Goal: Task Accomplishment & Management: Manage account settings

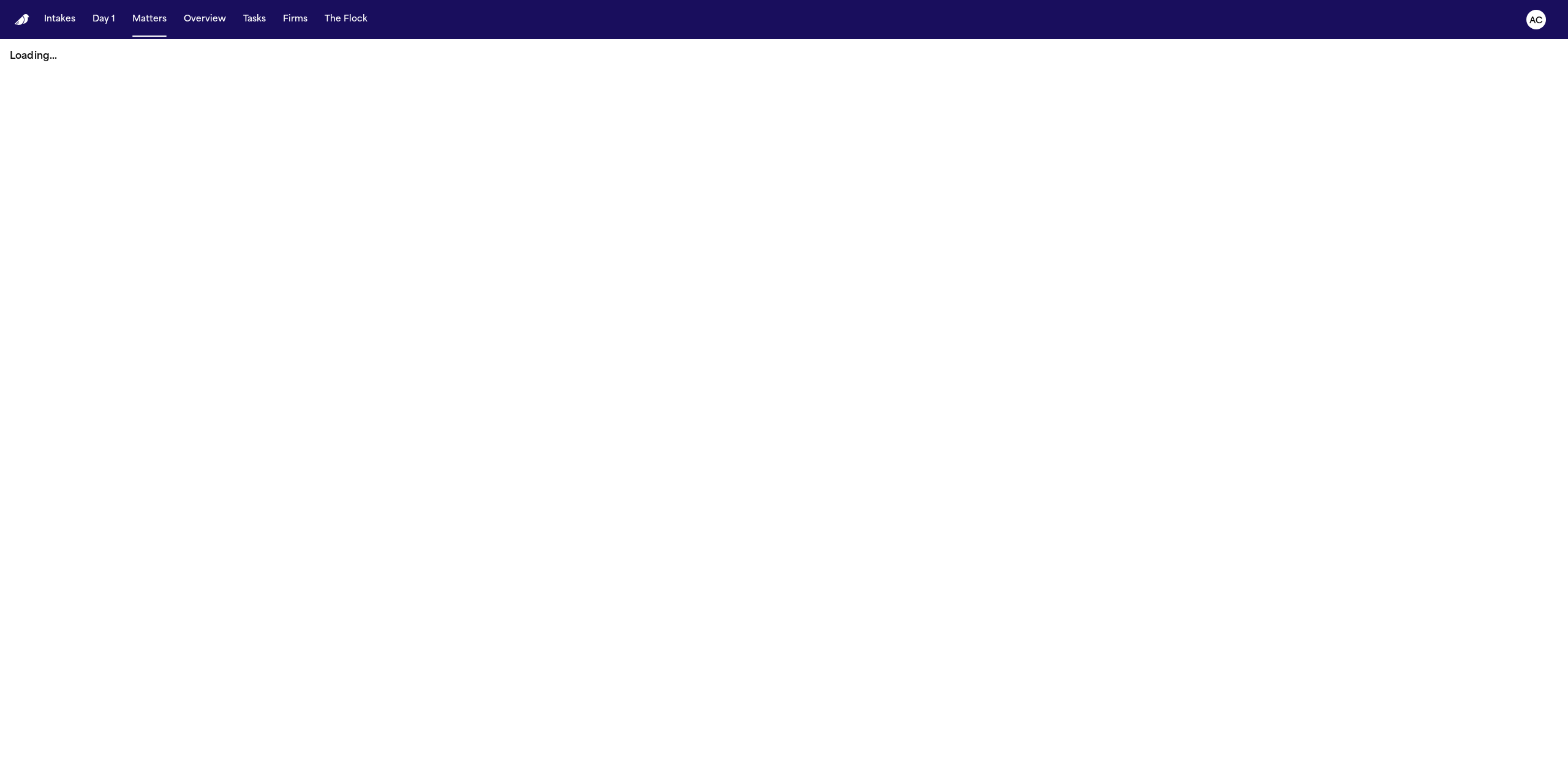
click at [253, 22] on button "Tasks" at bounding box center [254, 20] width 32 height 22
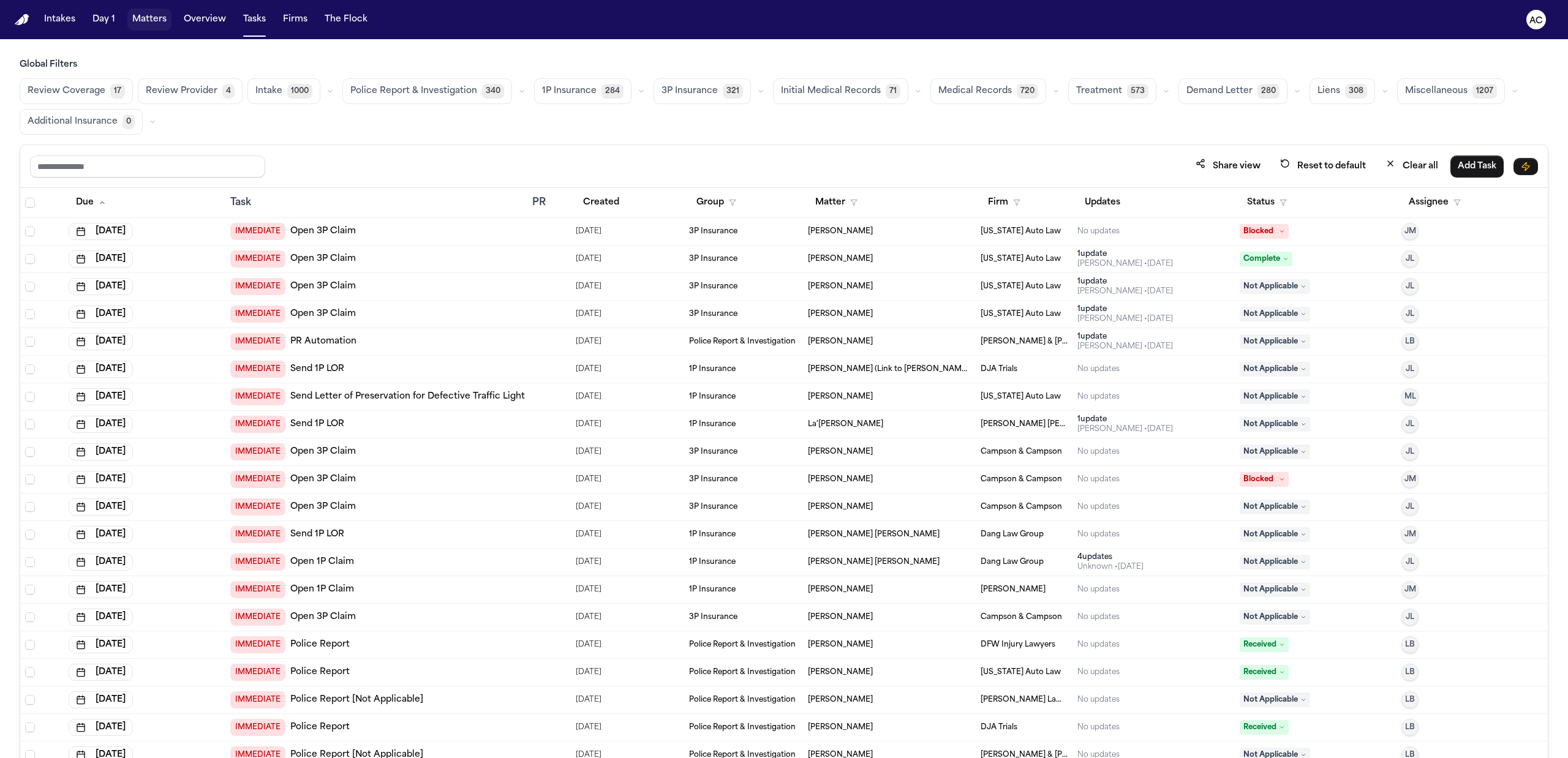
click at [148, 28] on button "Matters" at bounding box center [149, 20] width 44 height 22
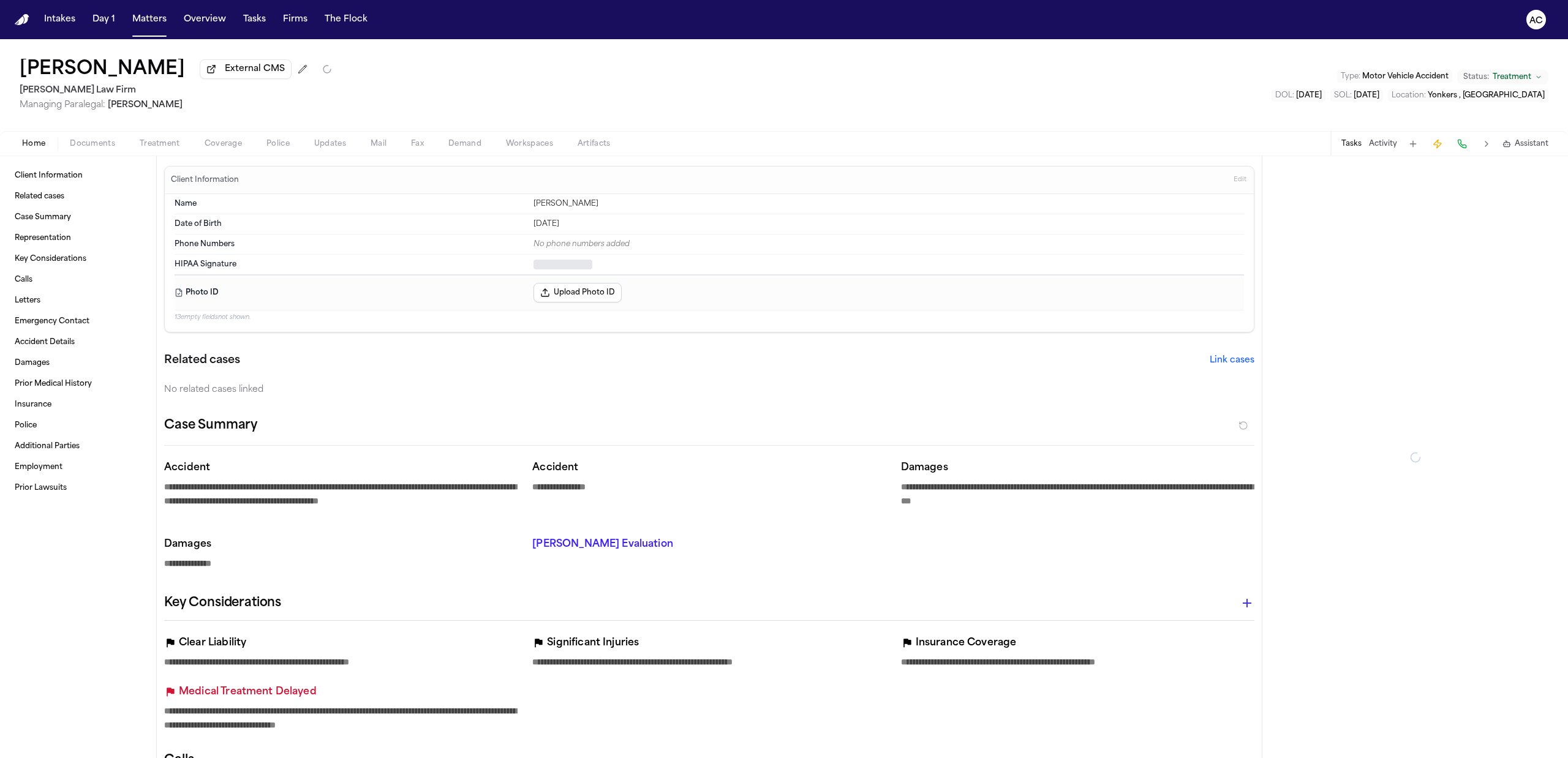
type textarea "*"
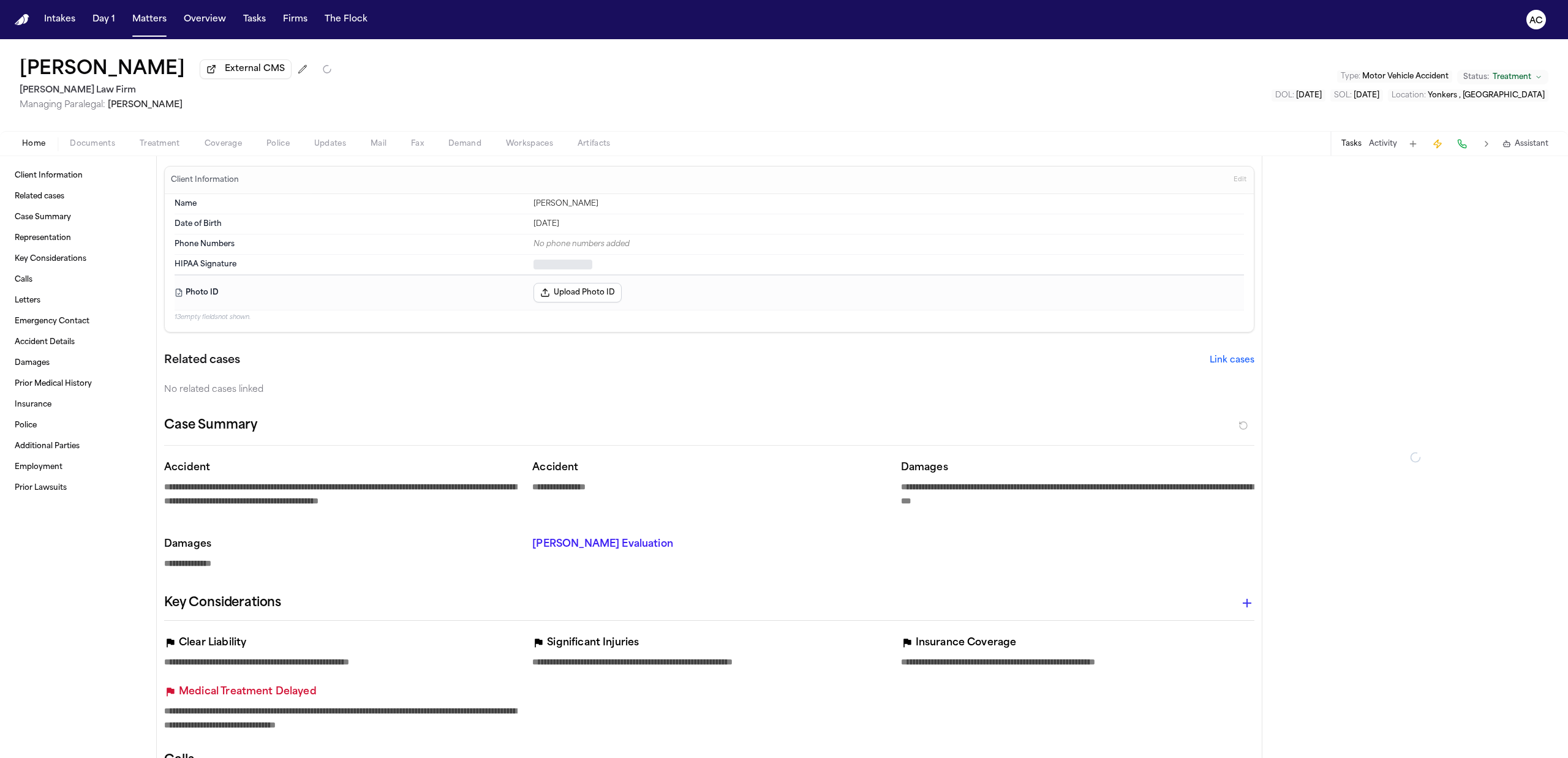
type textarea "*"
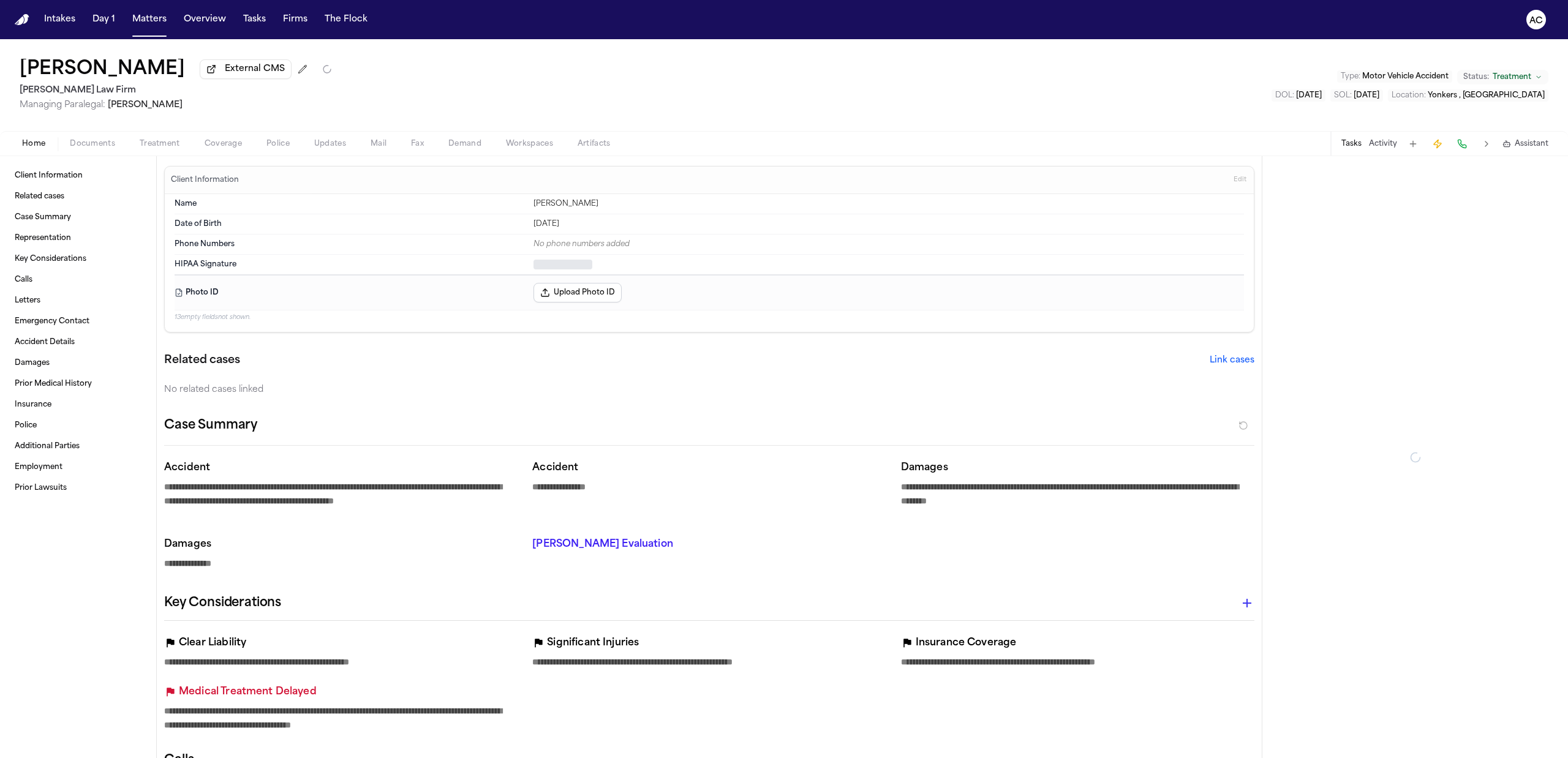
type textarea "*"
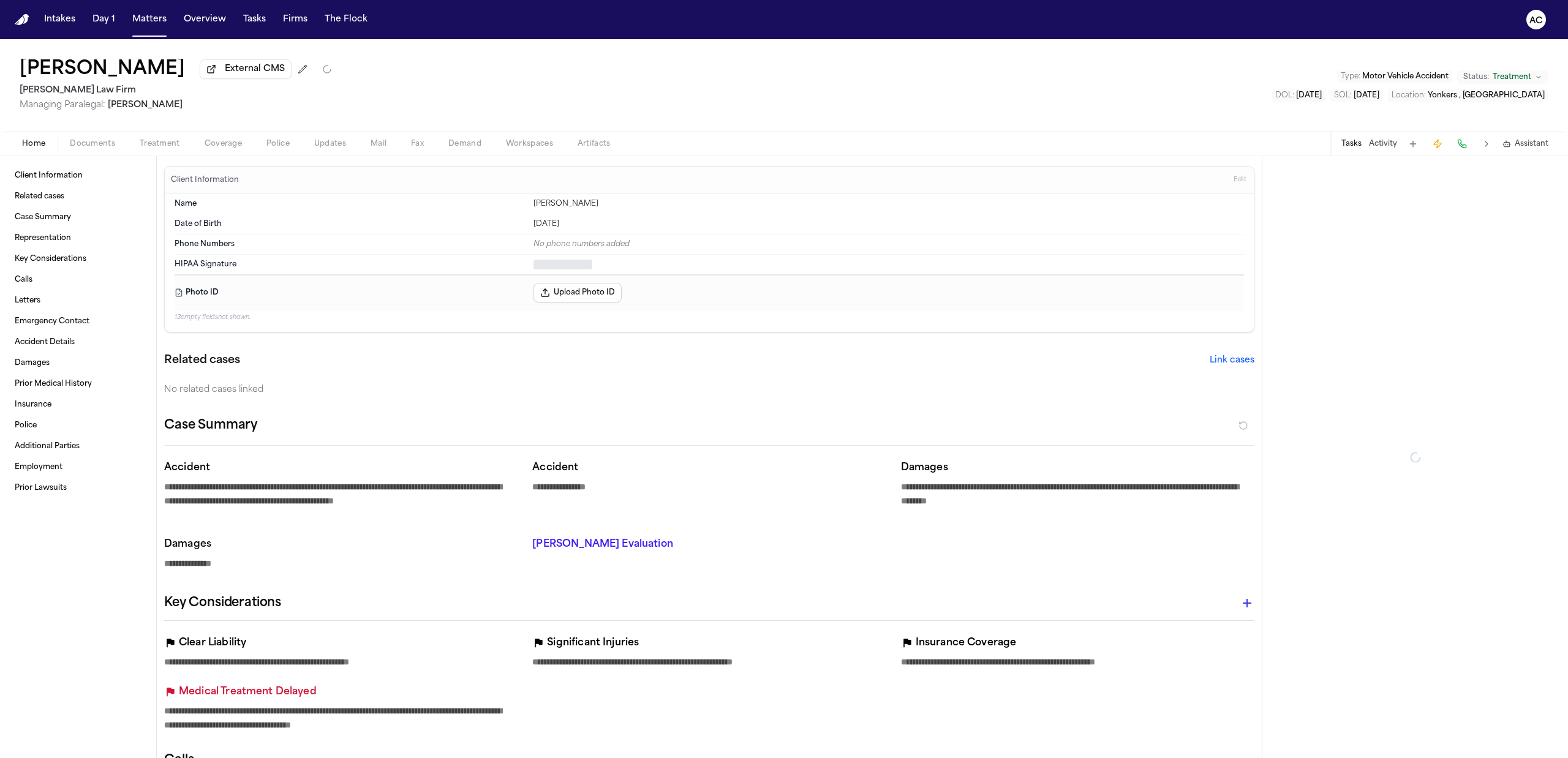
type textarea "*"
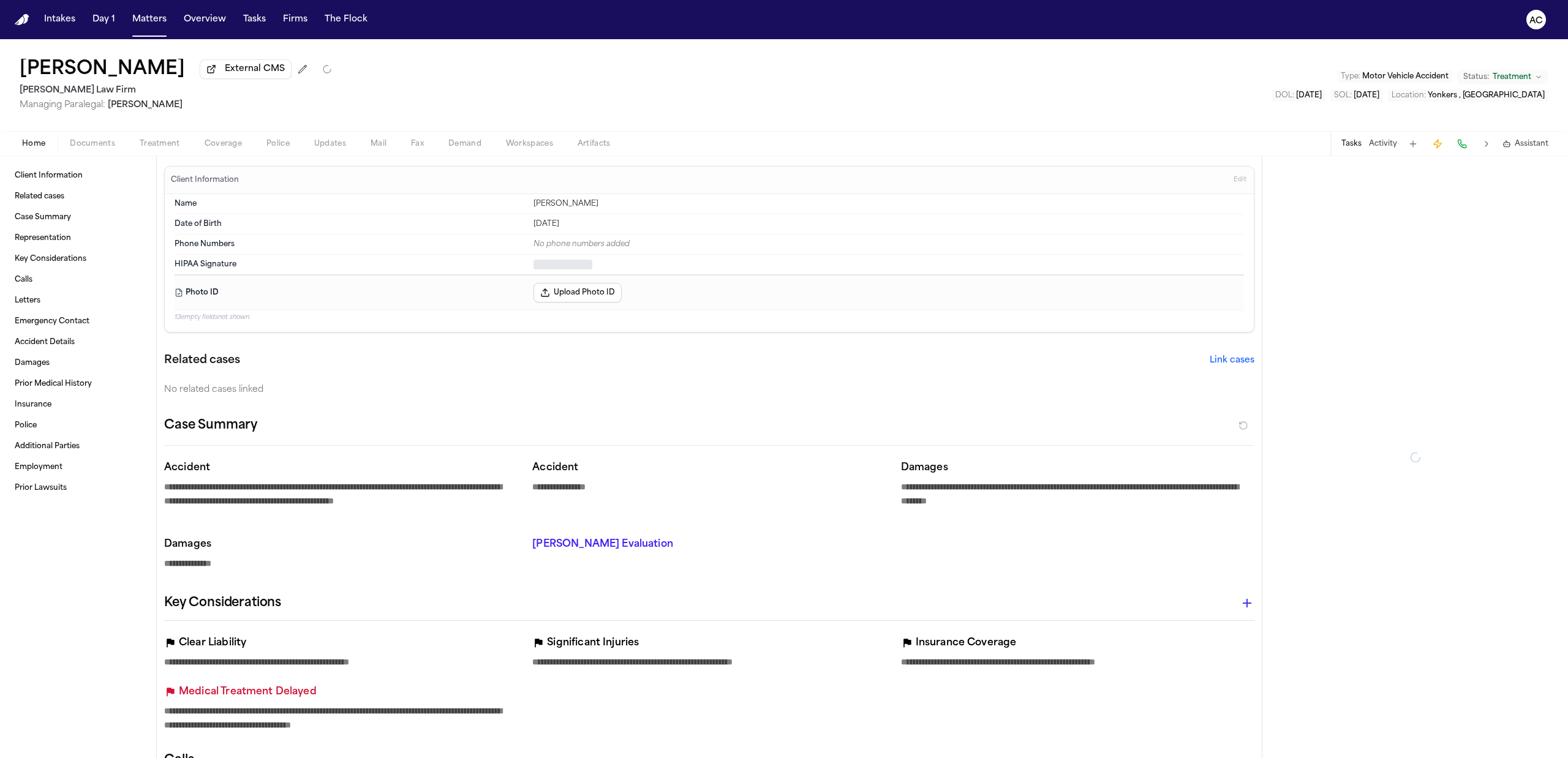
type textarea "*"
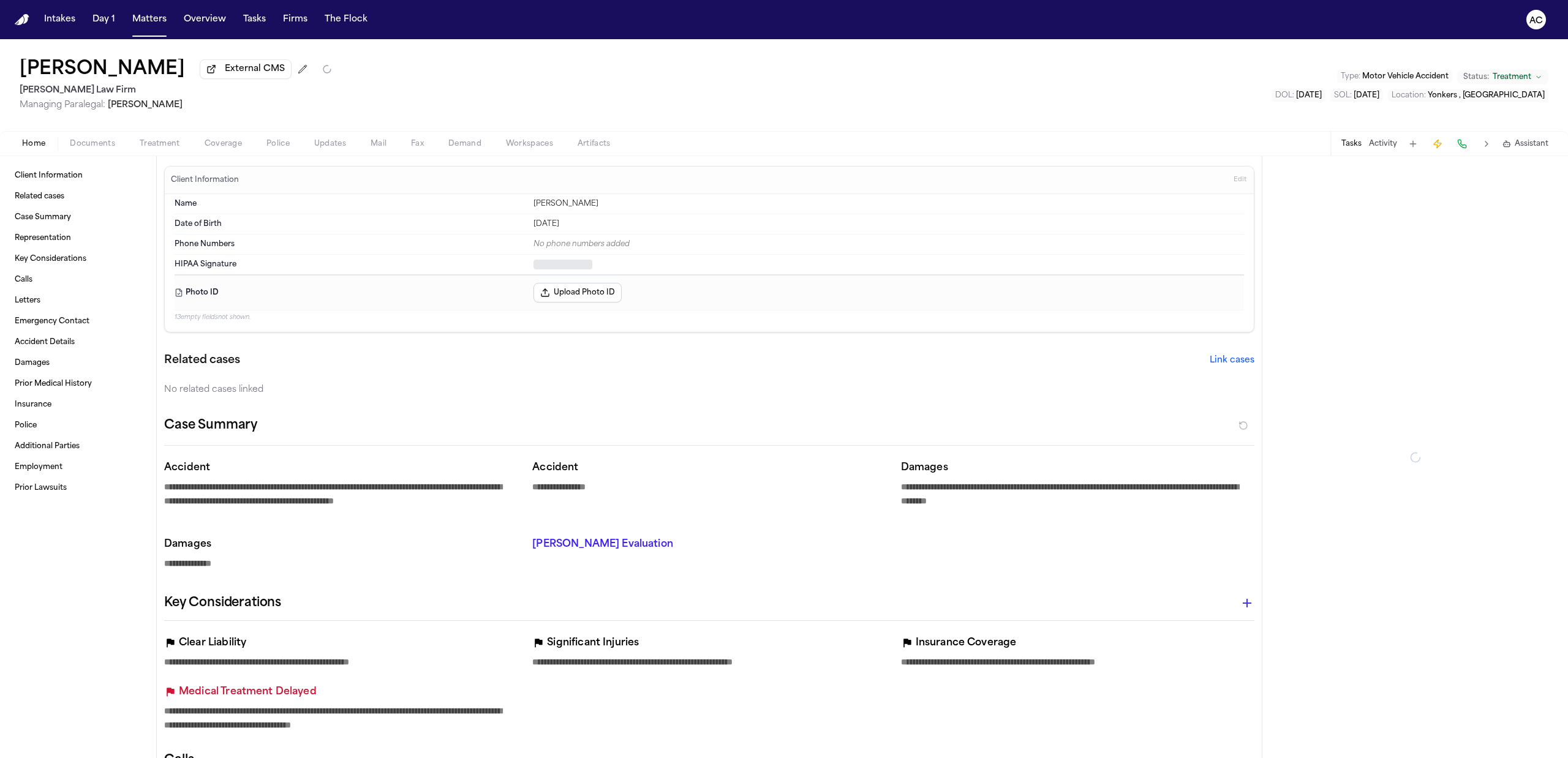
type textarea "*"
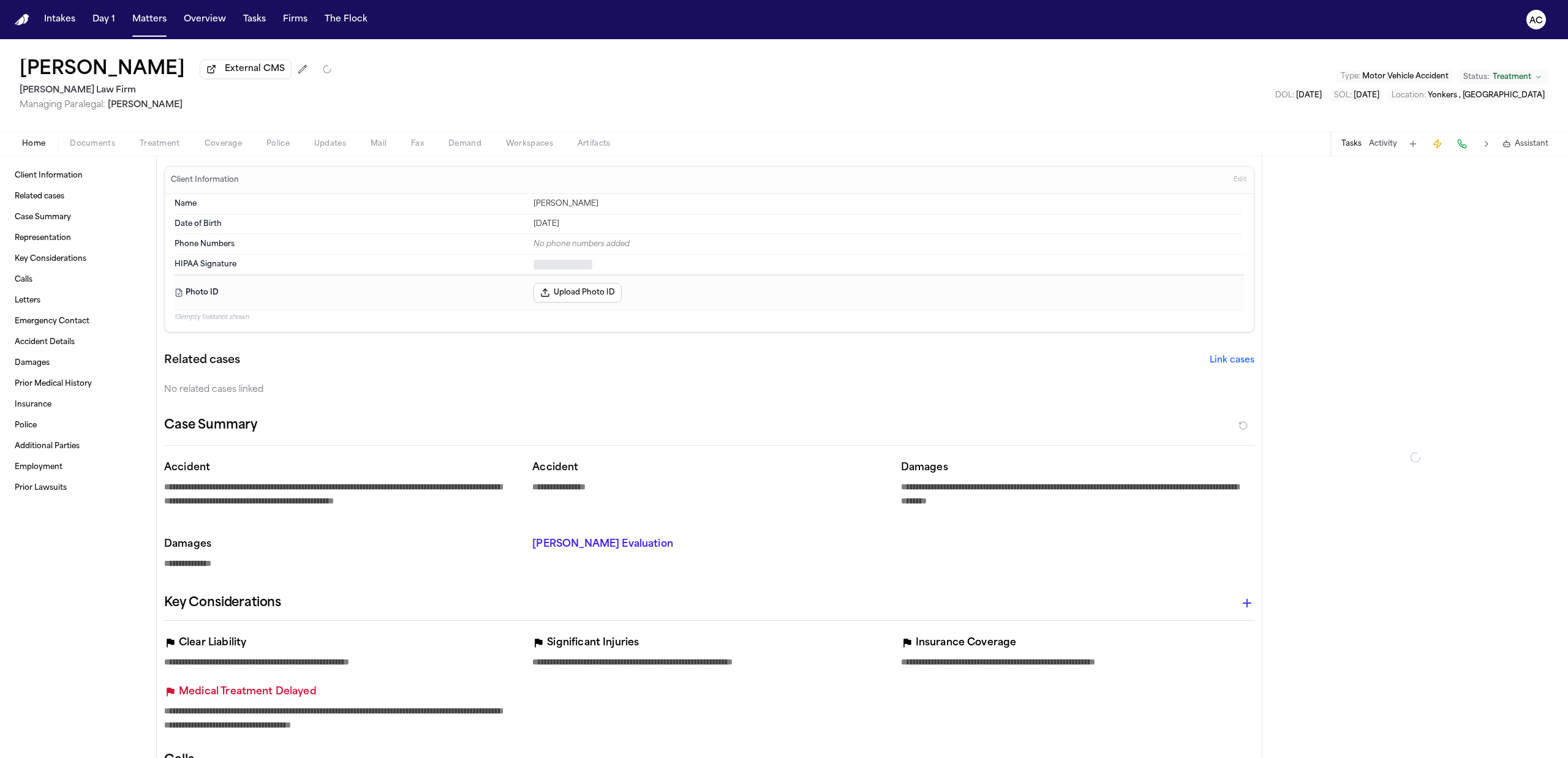
type textarea "*"
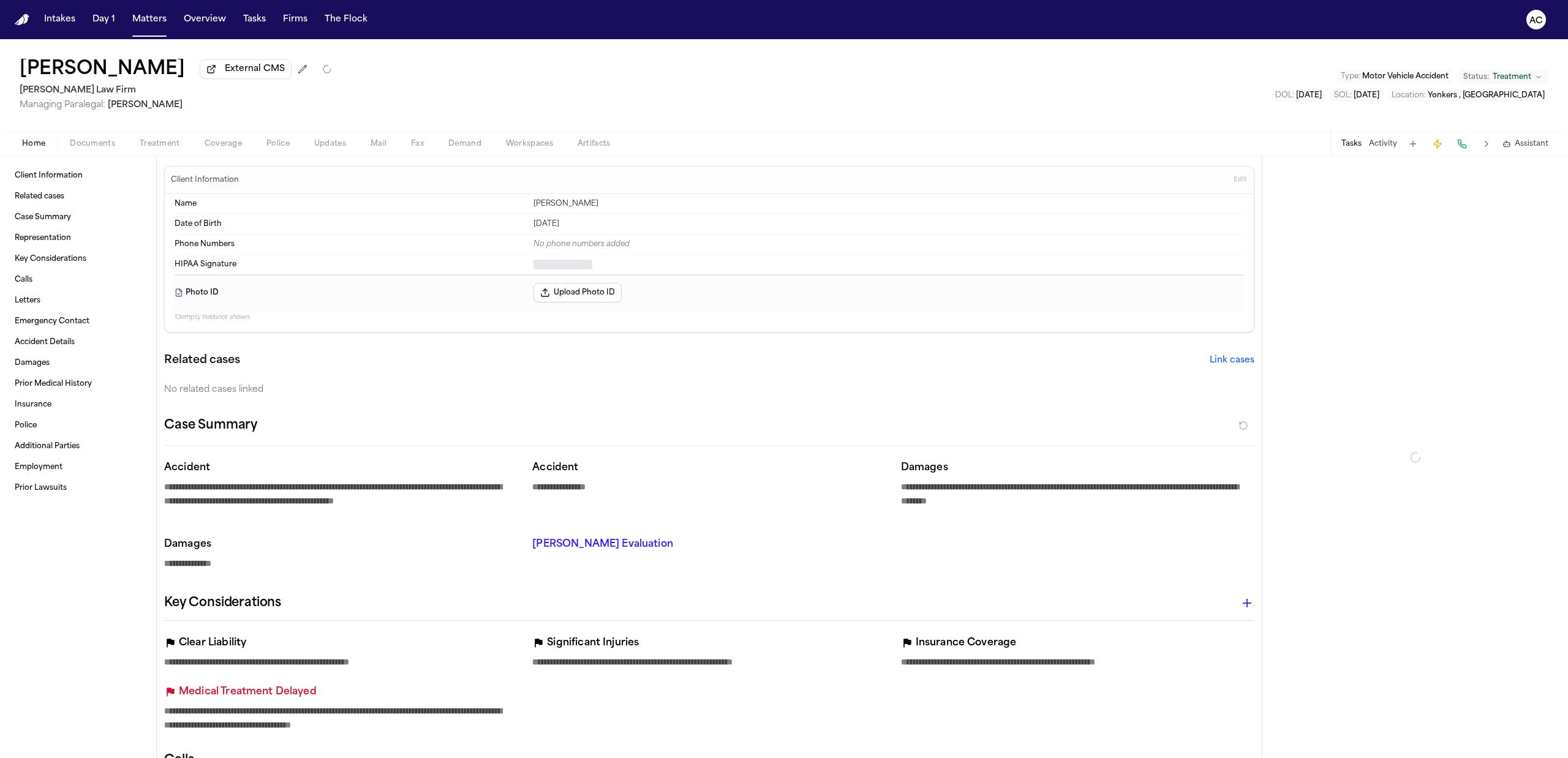
type textarea "*"
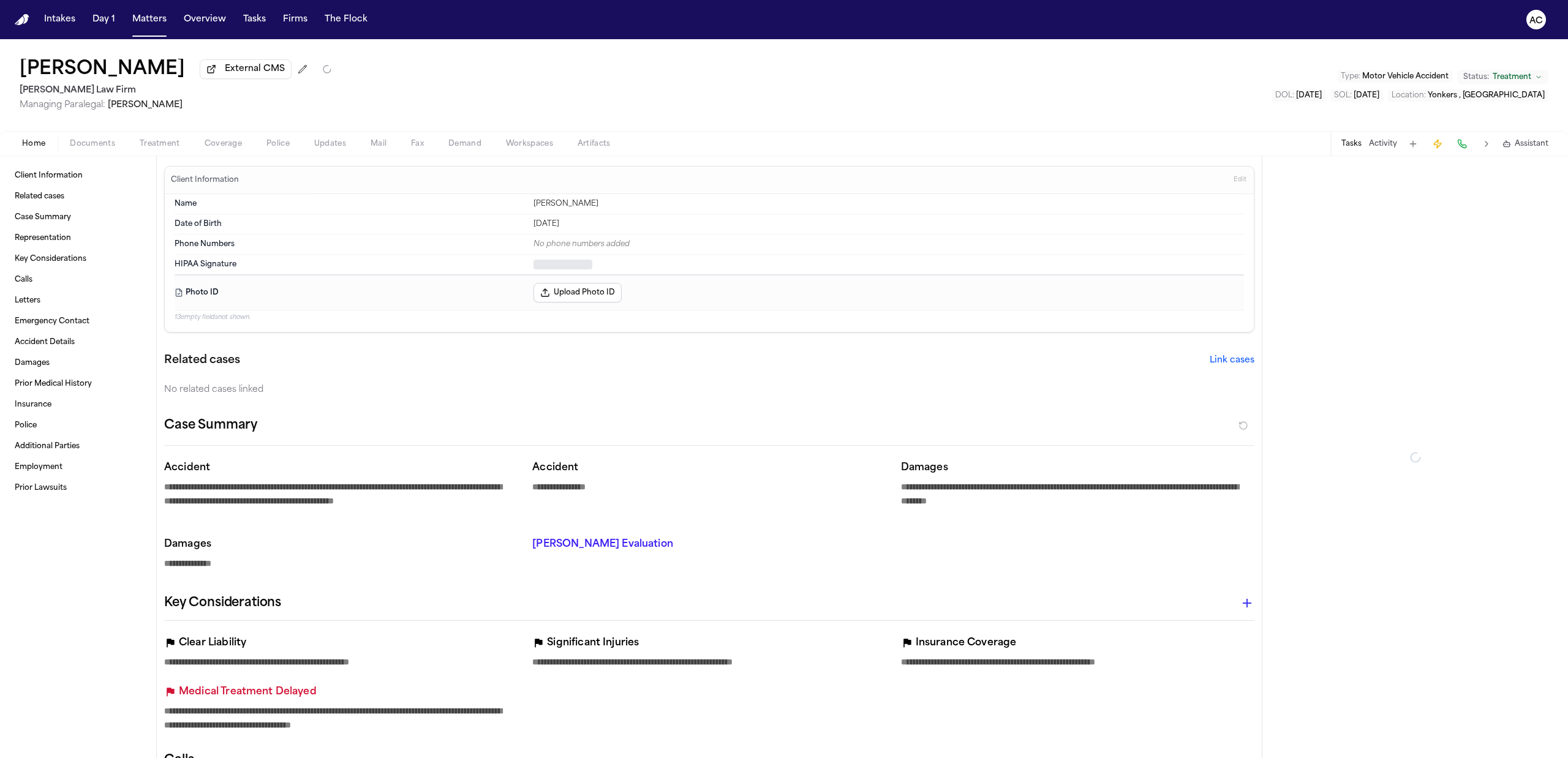
type textarea "*"
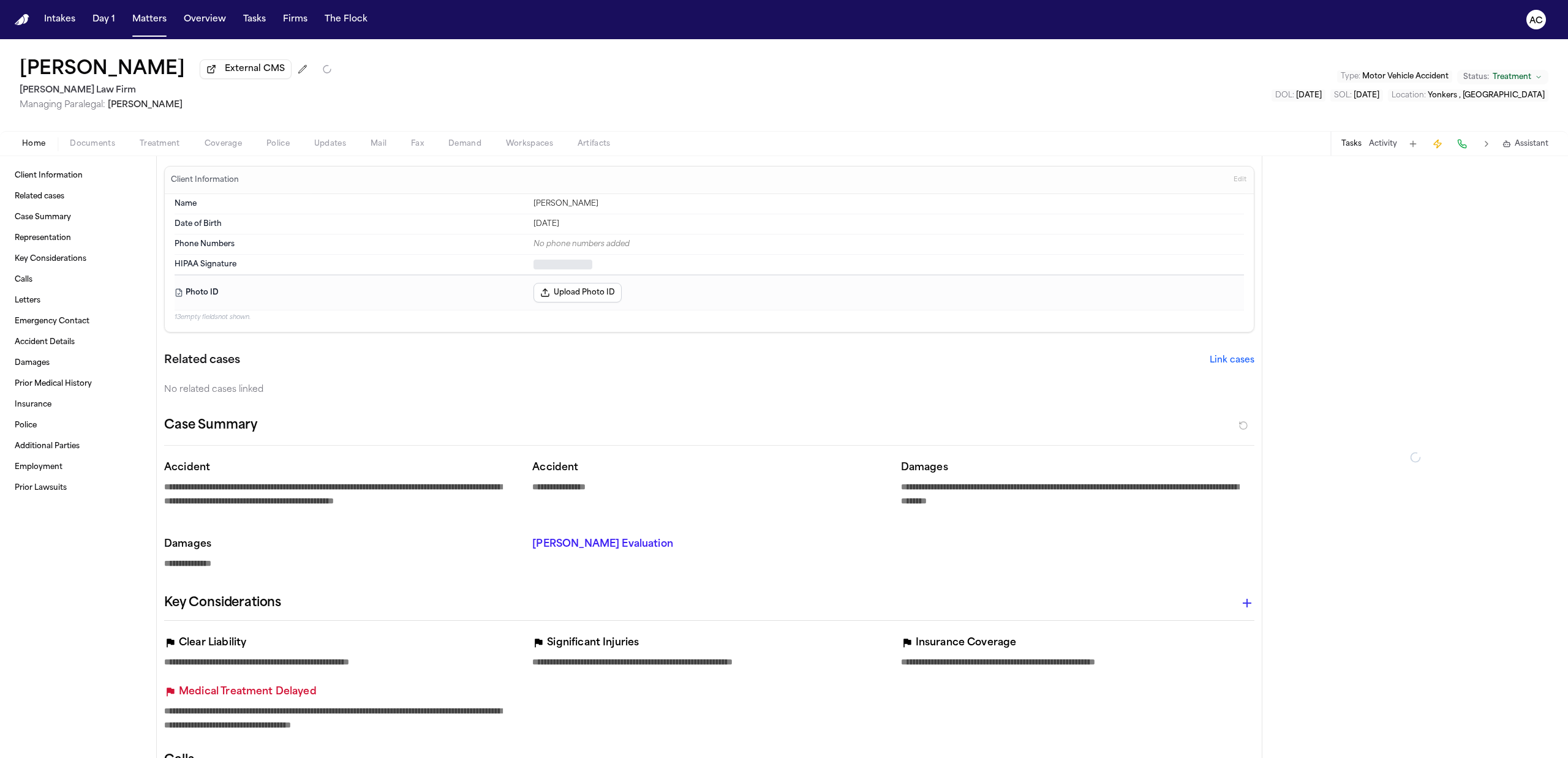
type textarea "*"
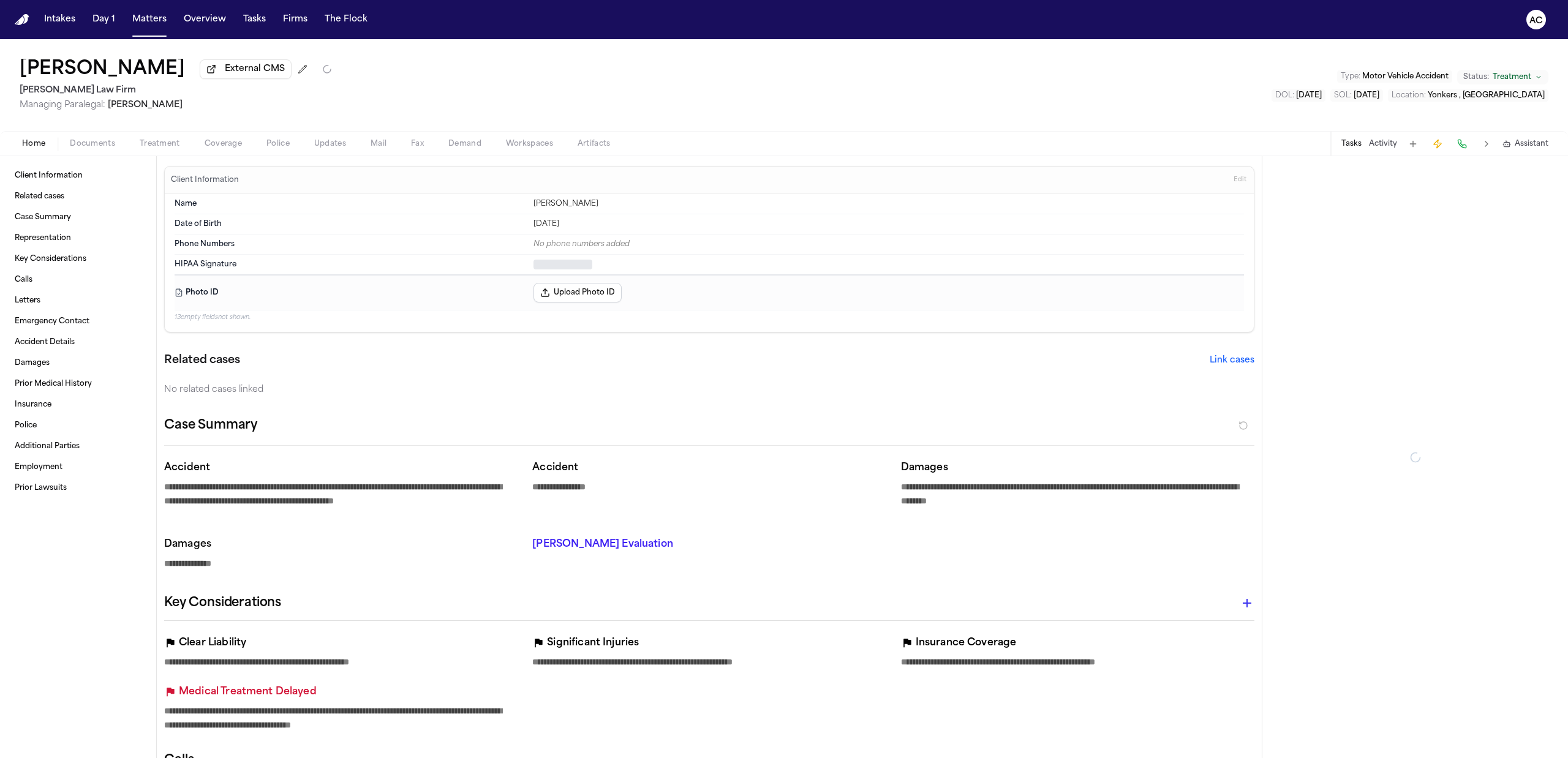
type textarea "*"
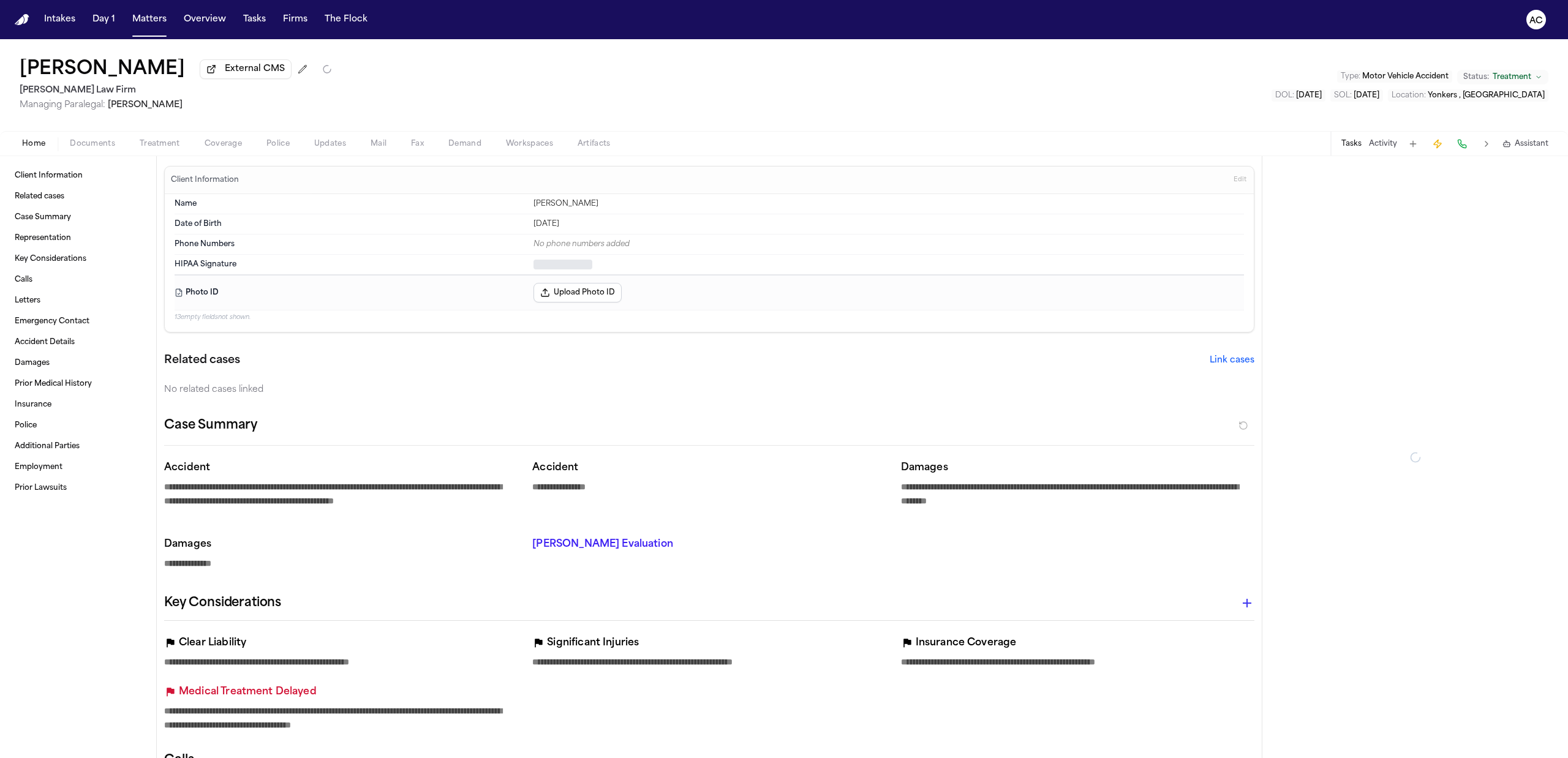
type textarea "*"
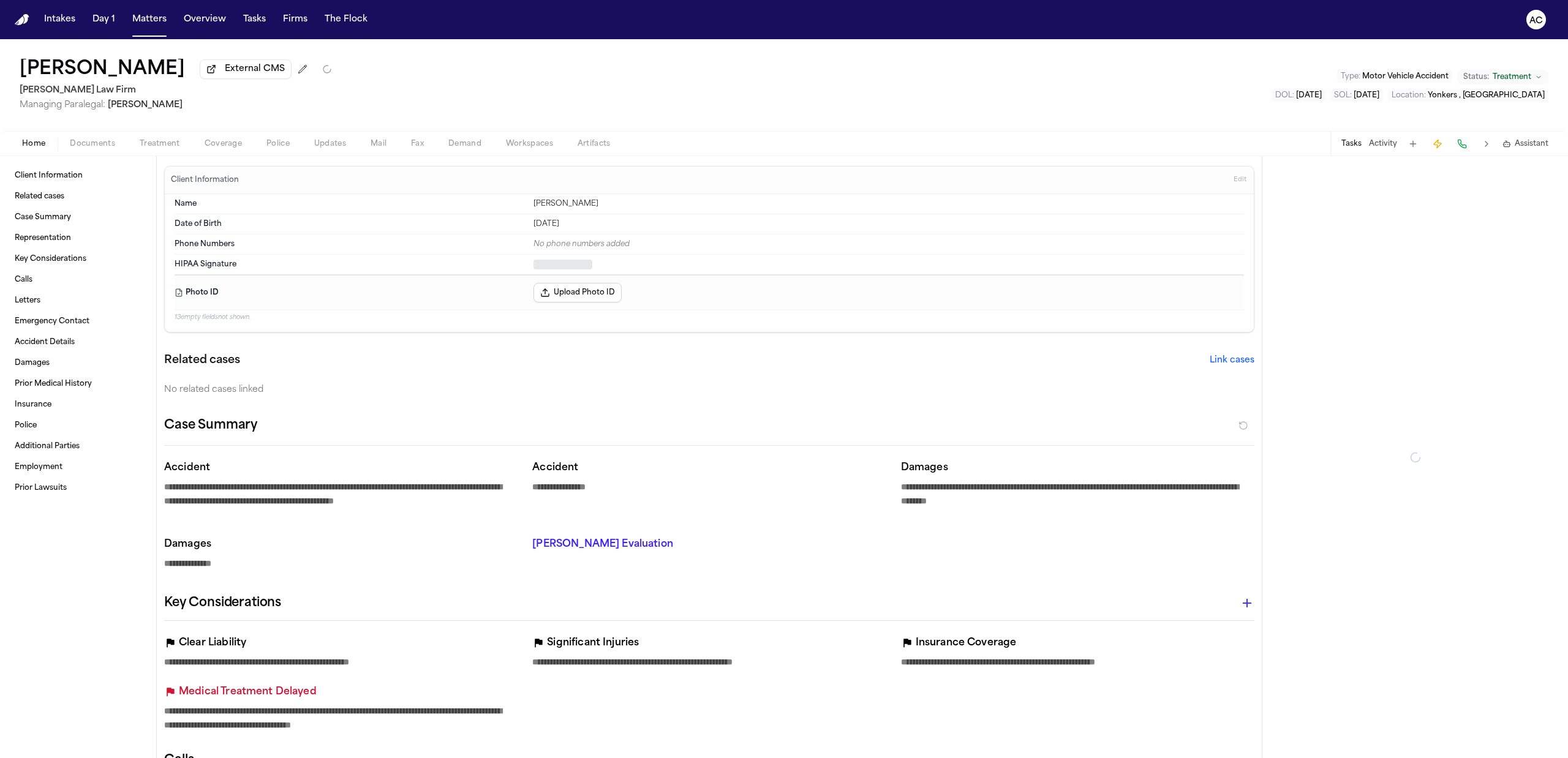
type textarea "*"
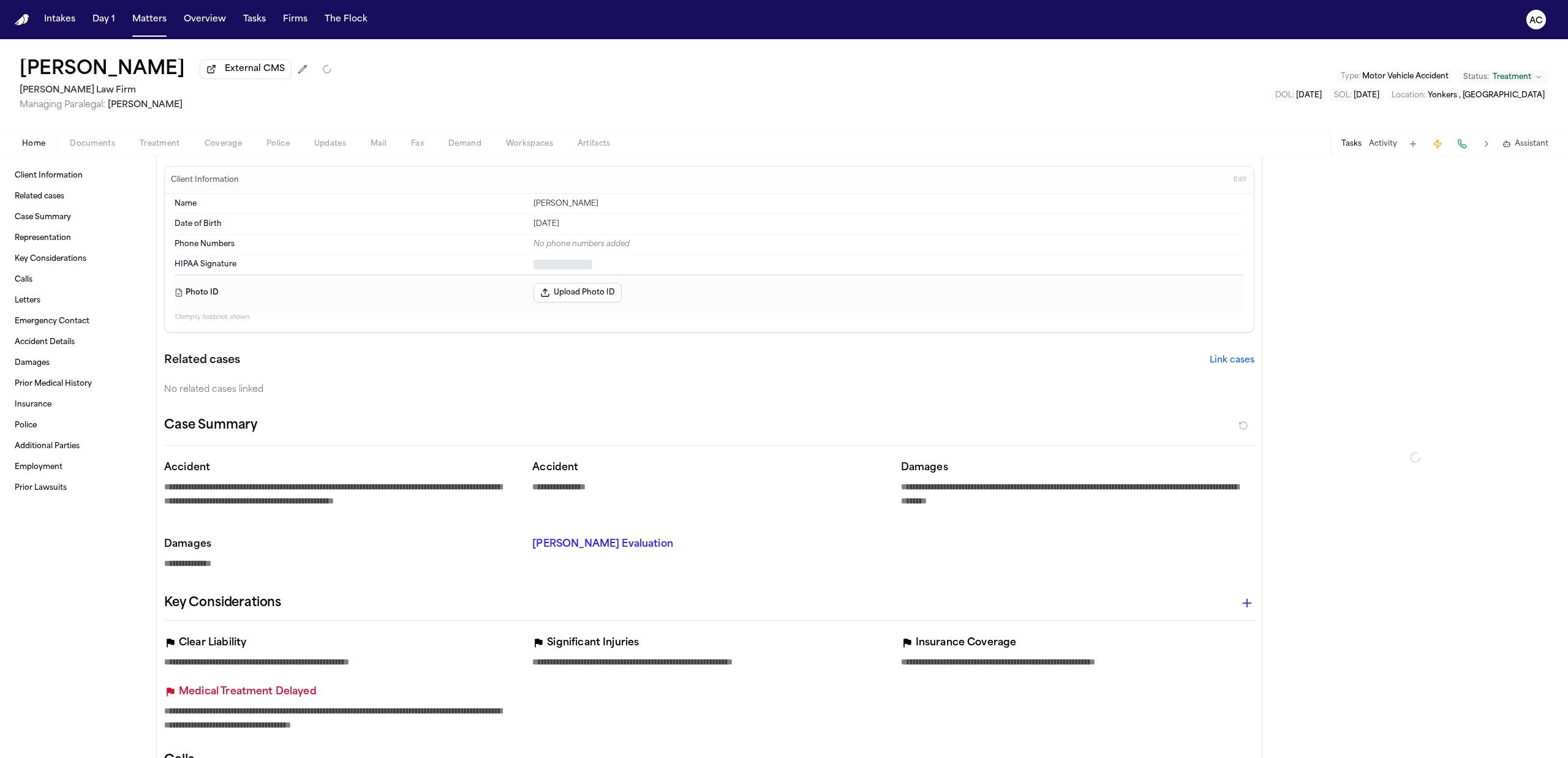
type textarea "*"
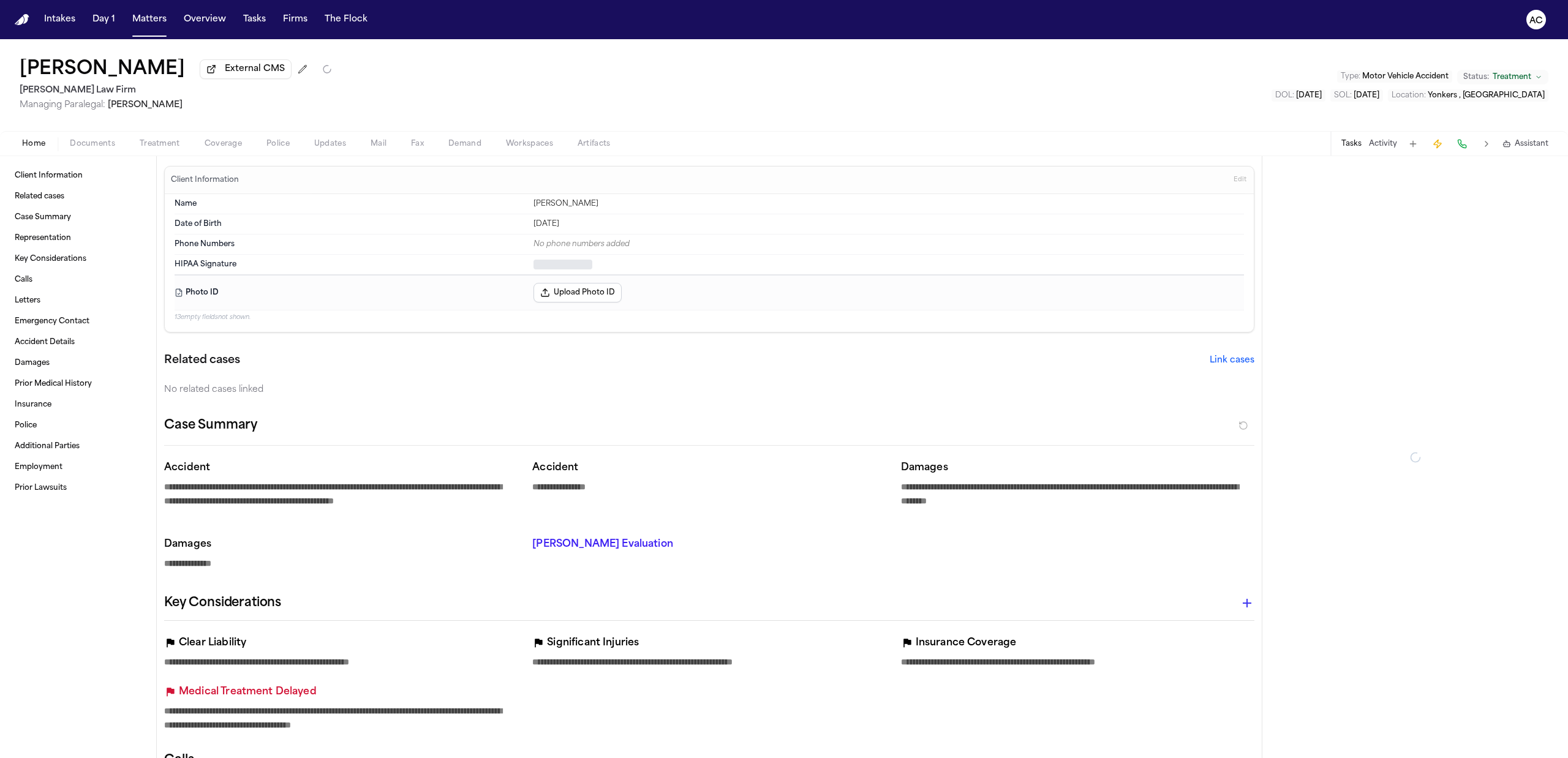
type textarea "*"
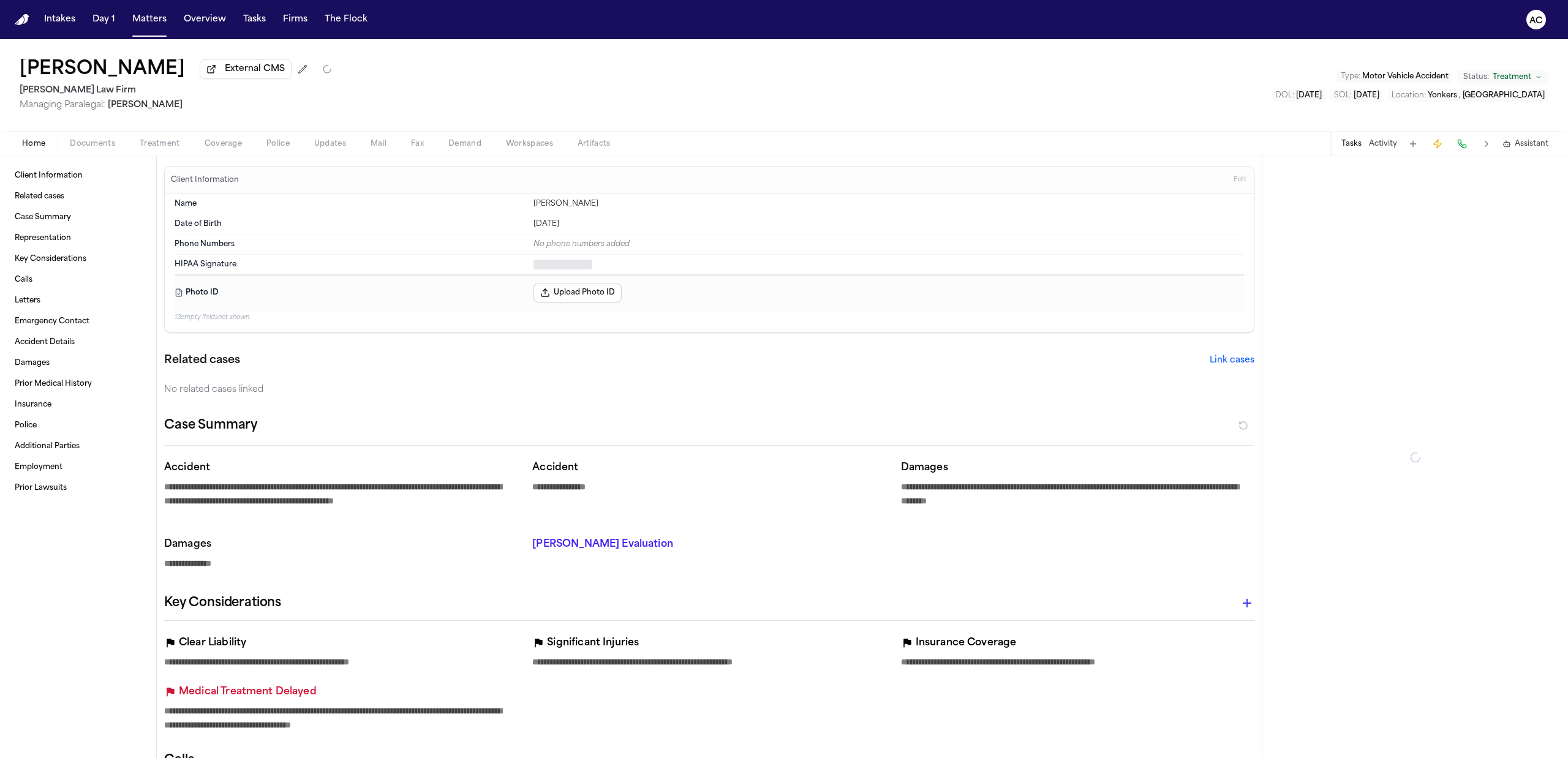
type textarea "*"
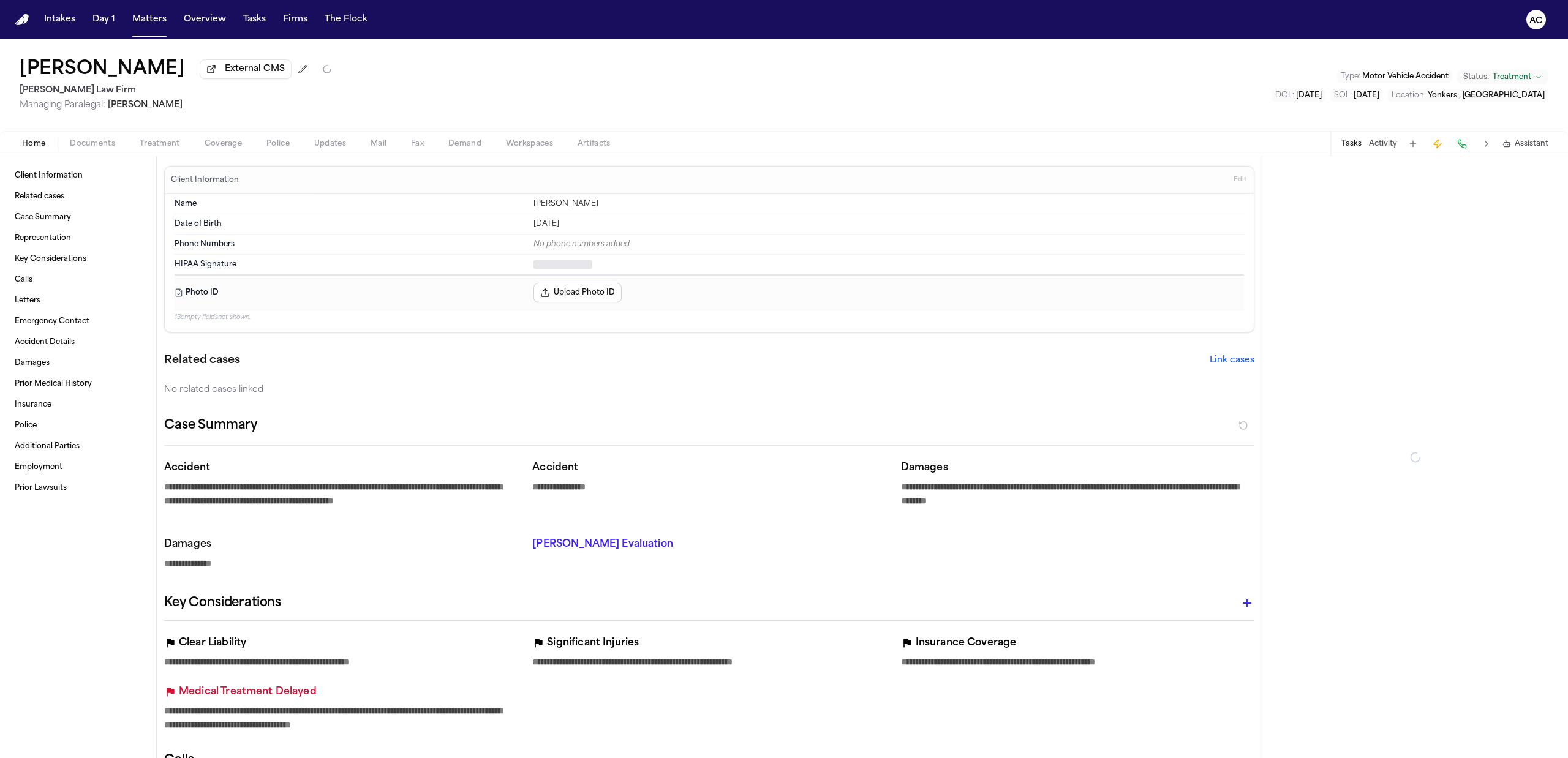
type textarea "*"
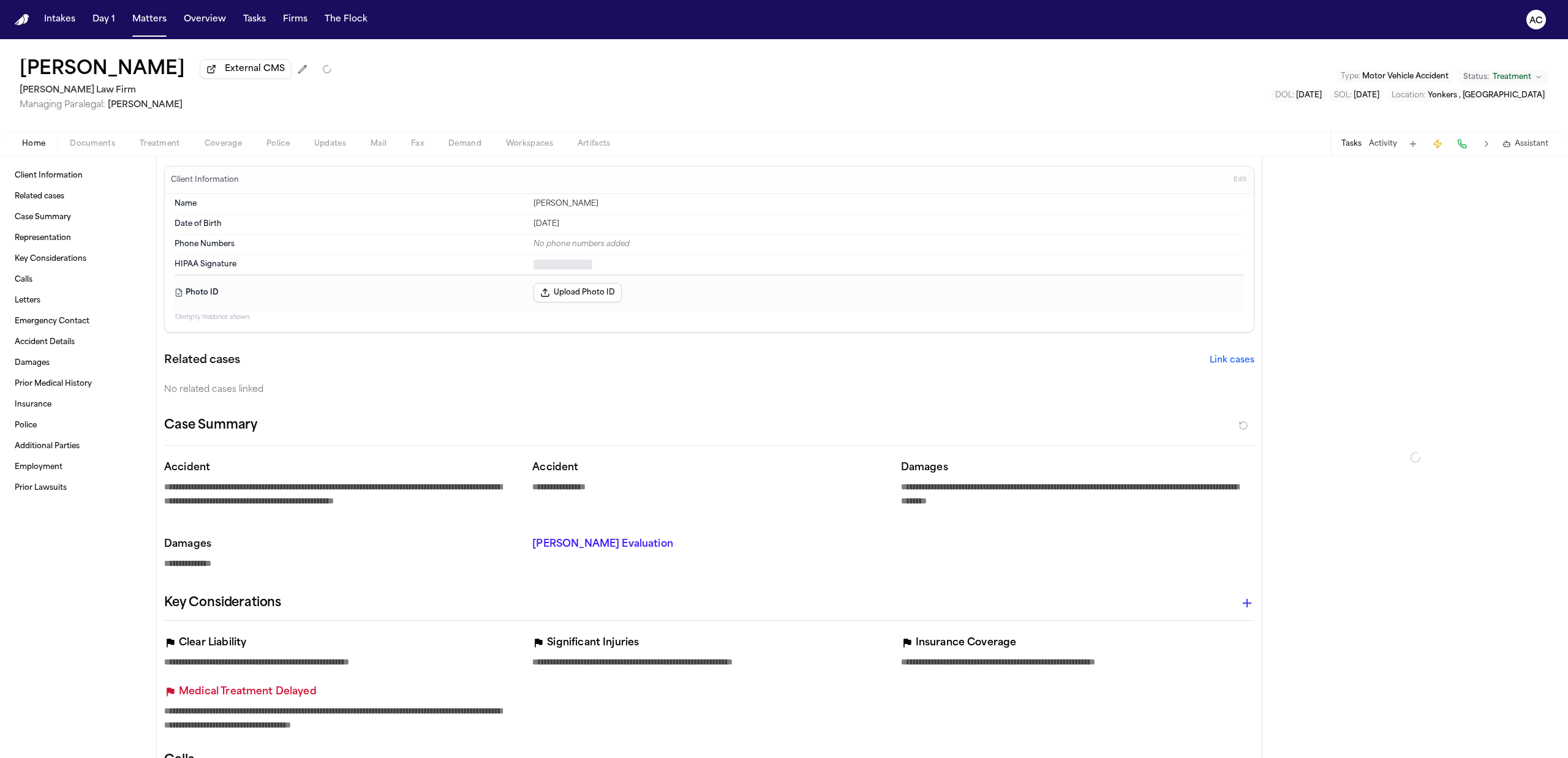
type textarea "*"
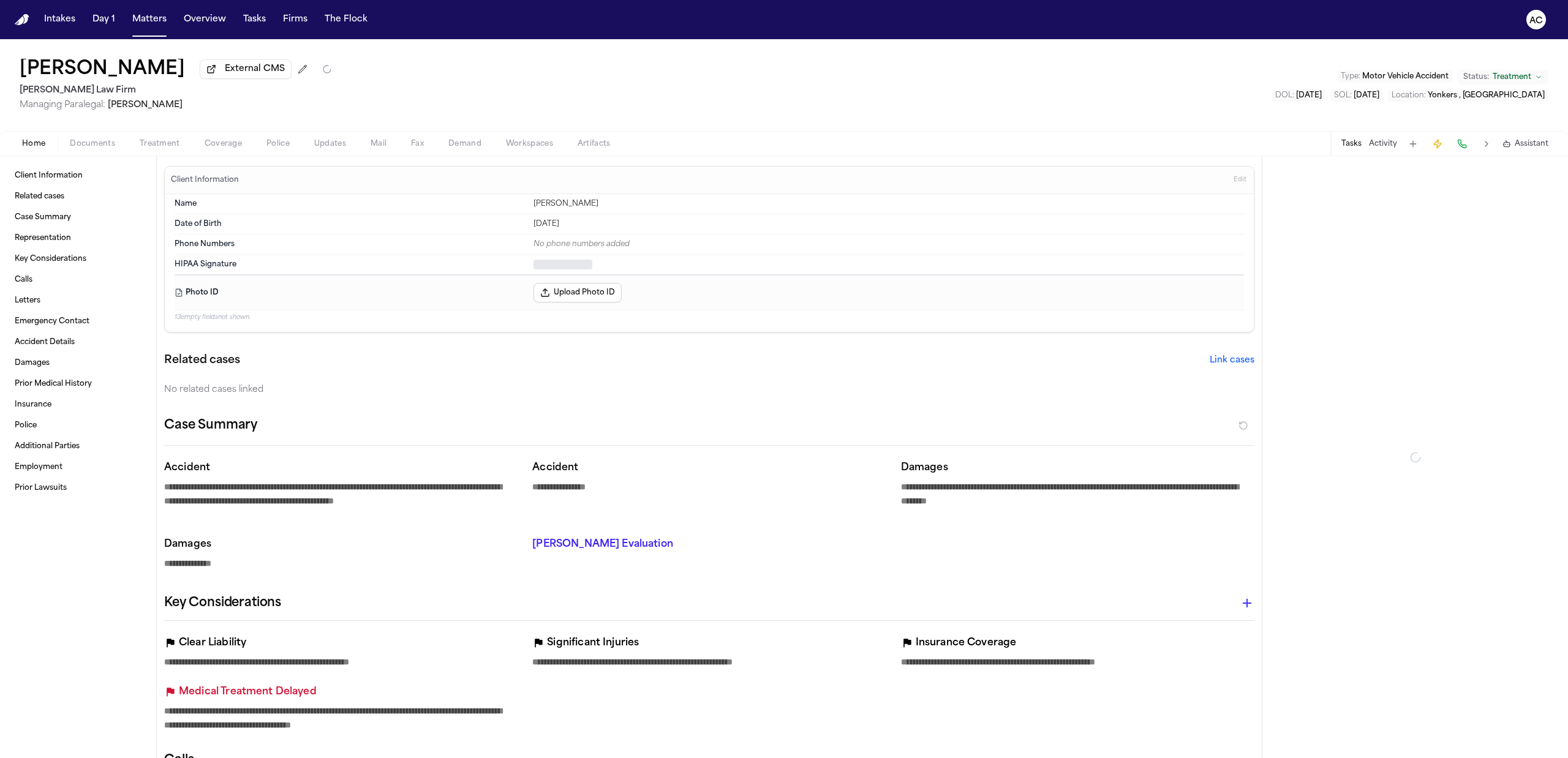
type textarea "*"
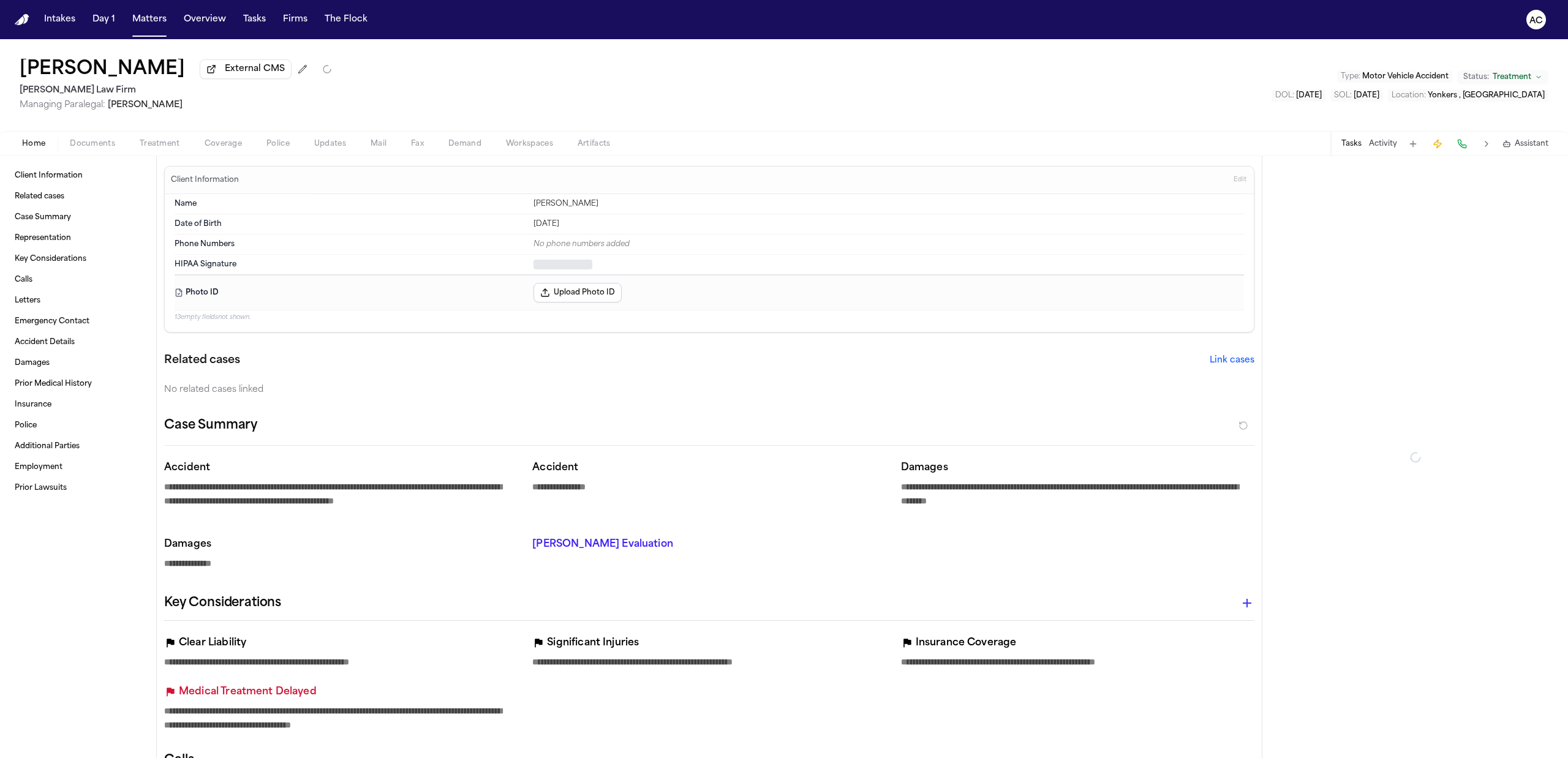
type textarea "*"
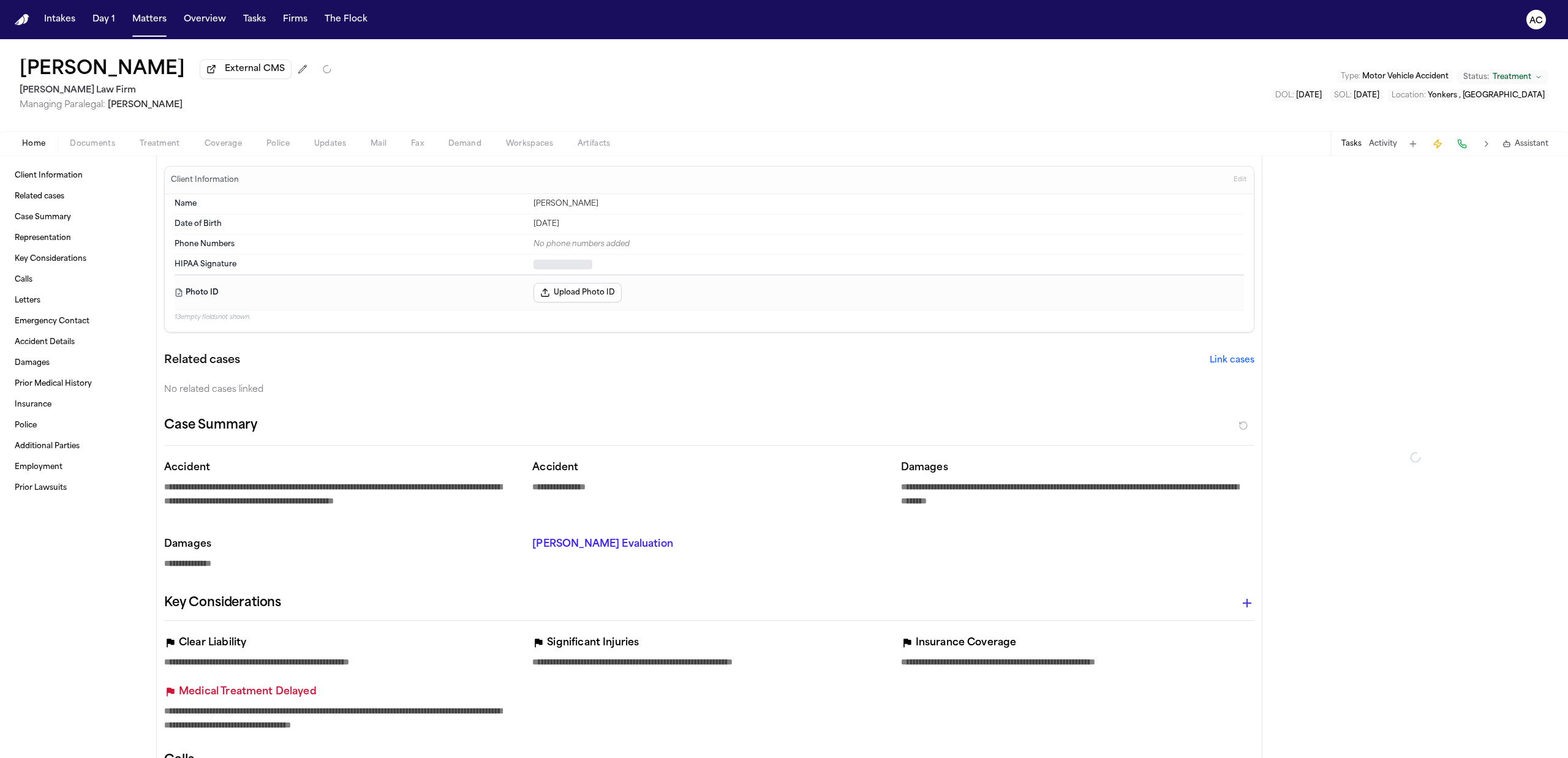
type textarea "*"
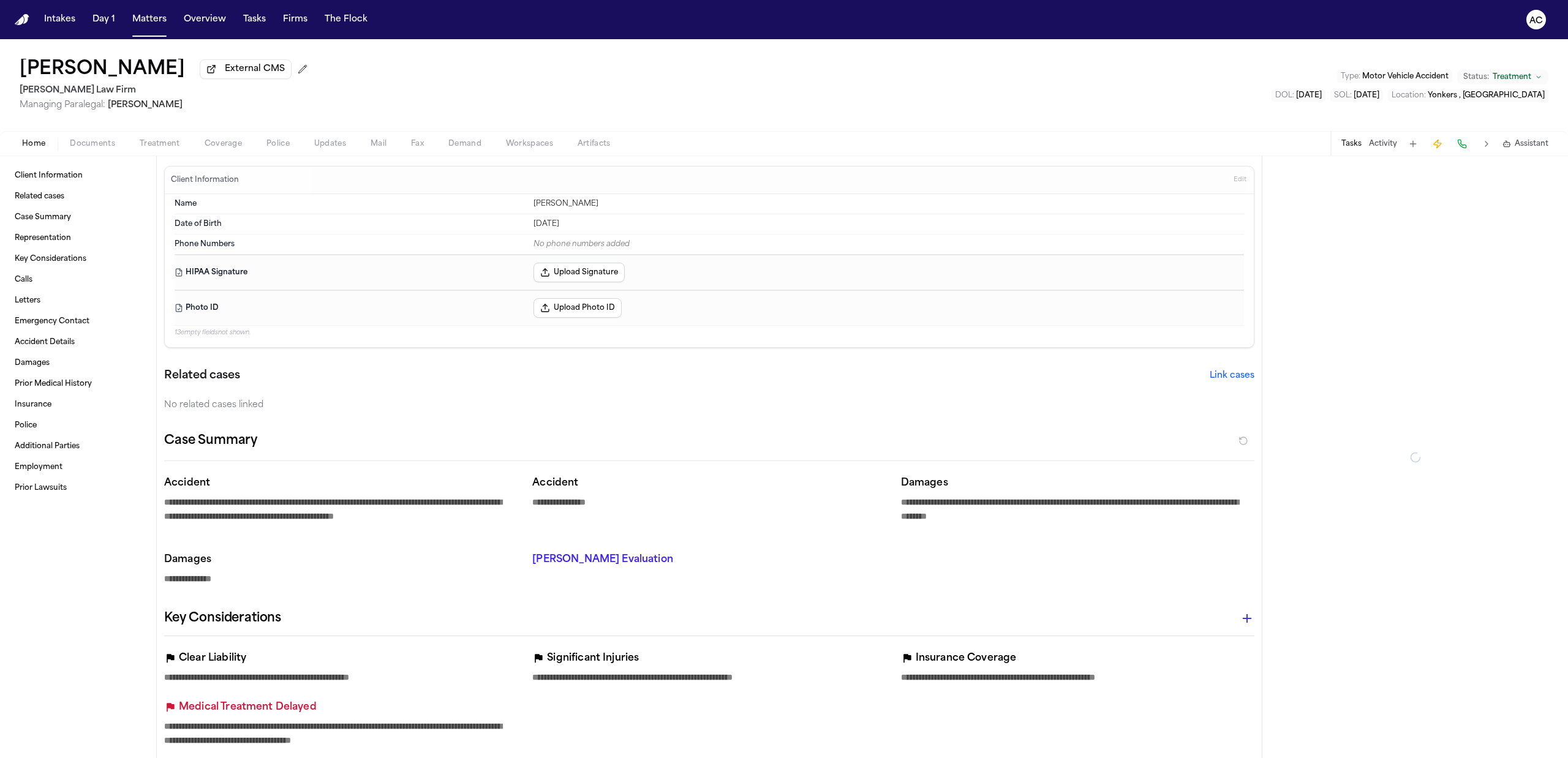
type textarea "*"
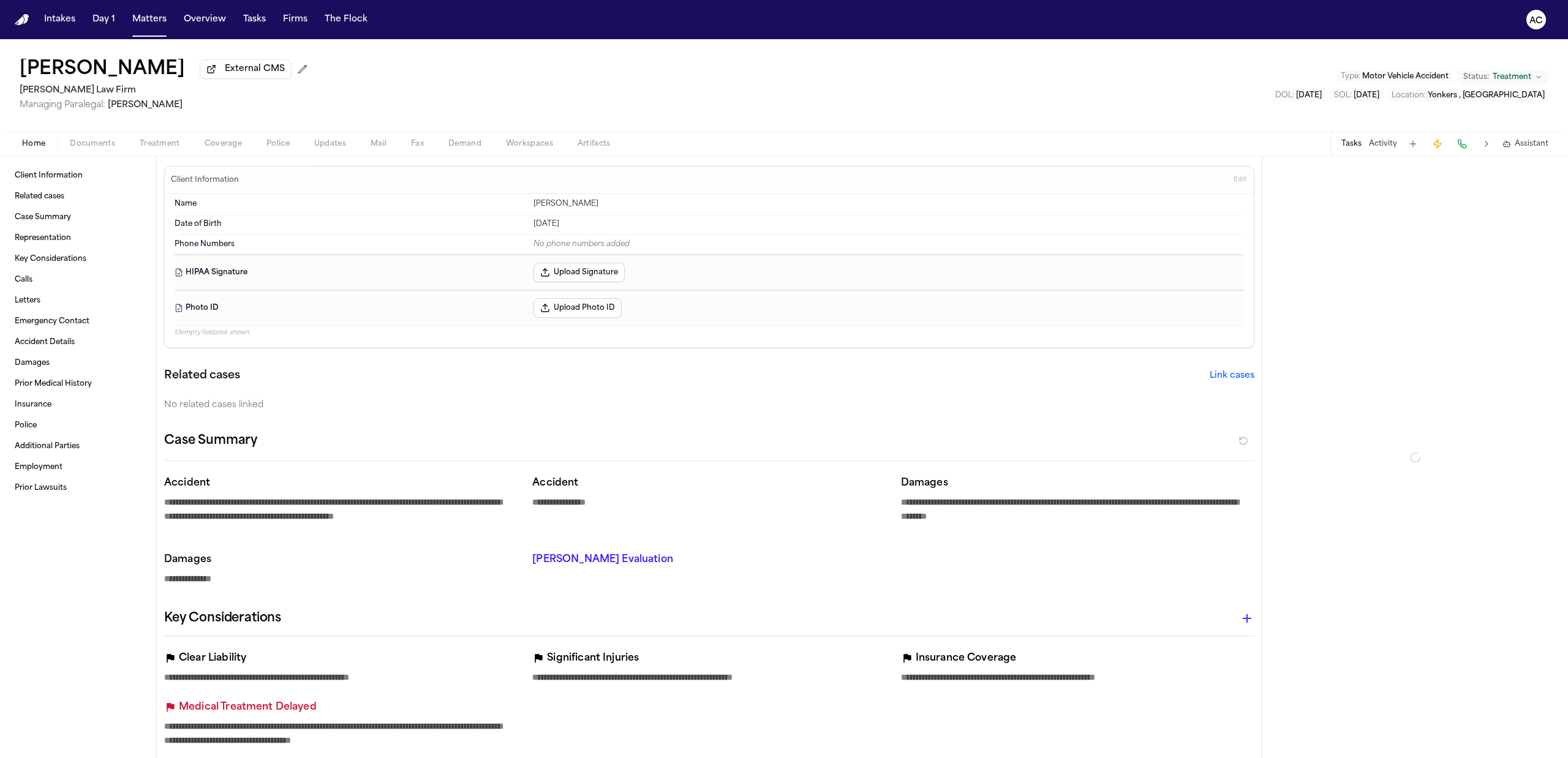
type textarea "*"
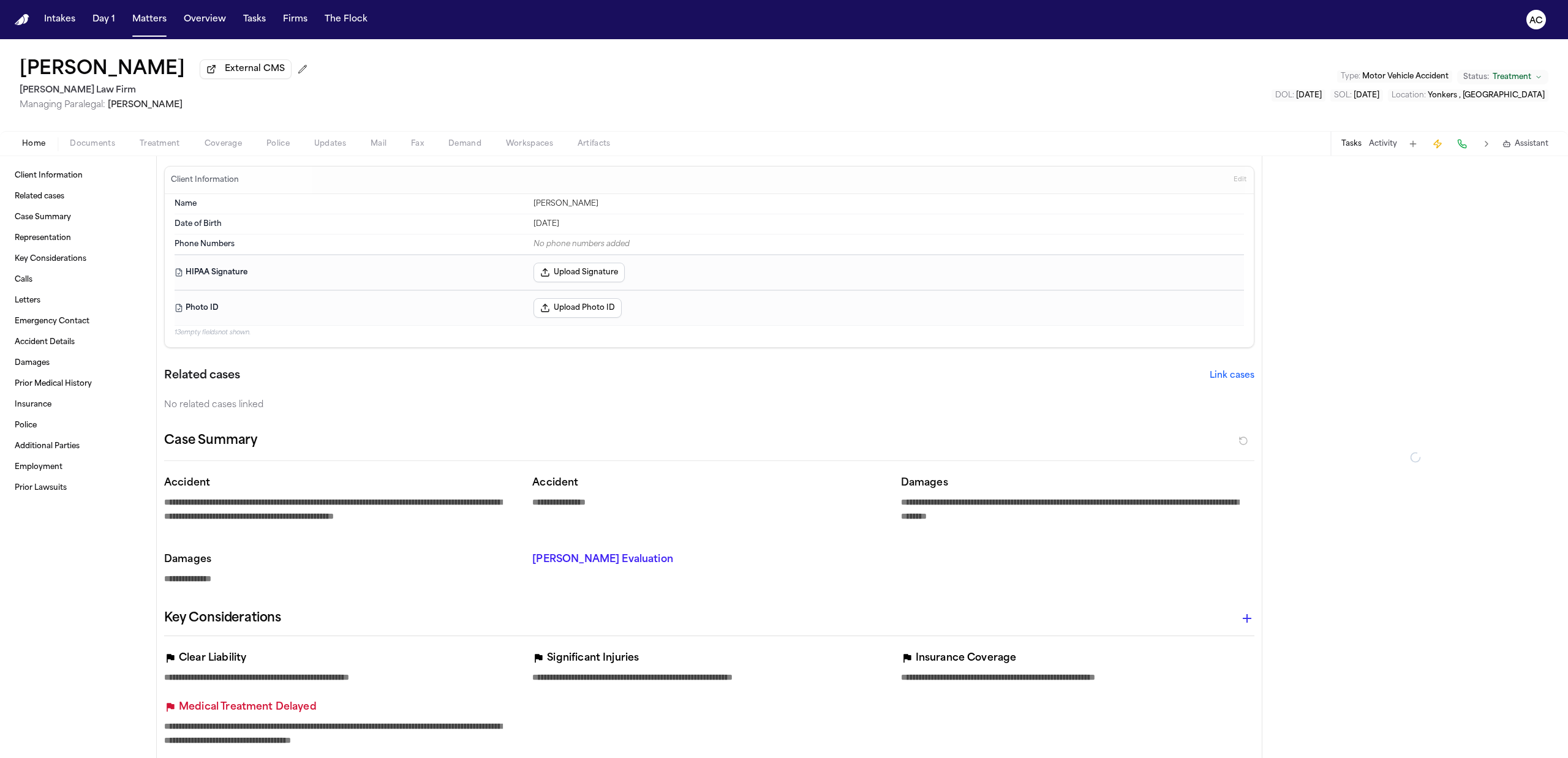
type textarea "*"
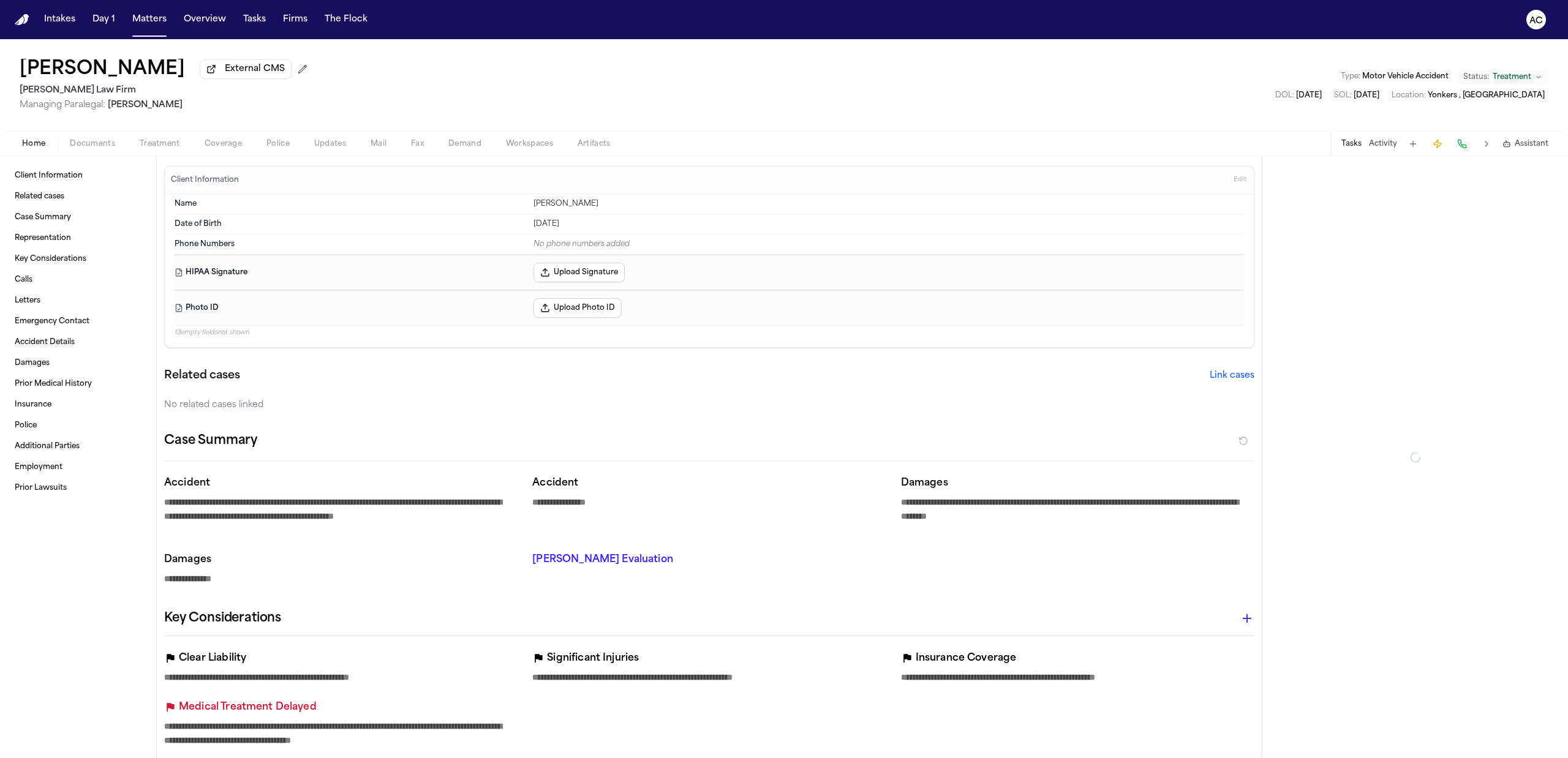
type textarea "*"
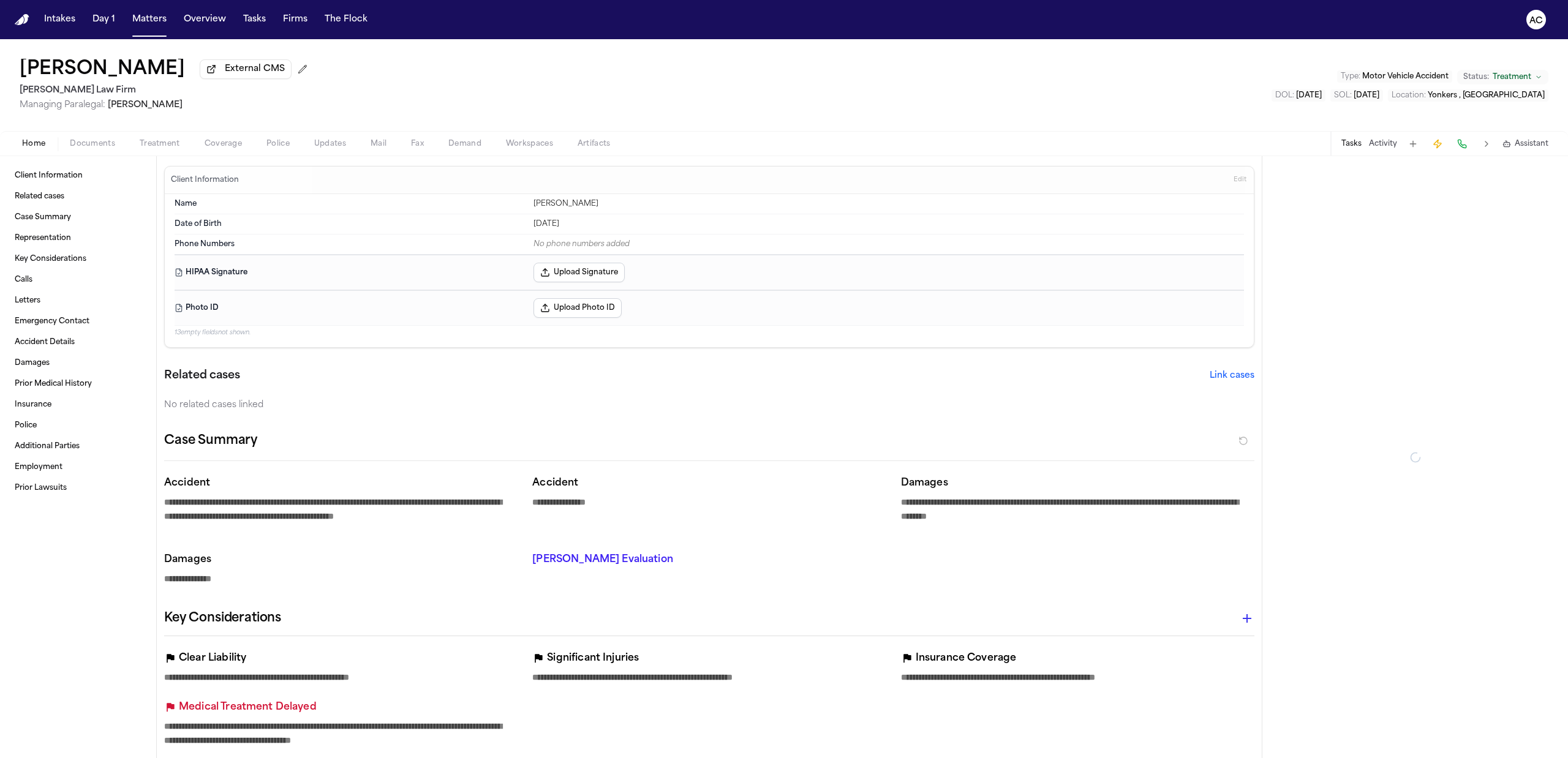
type textarea "*"
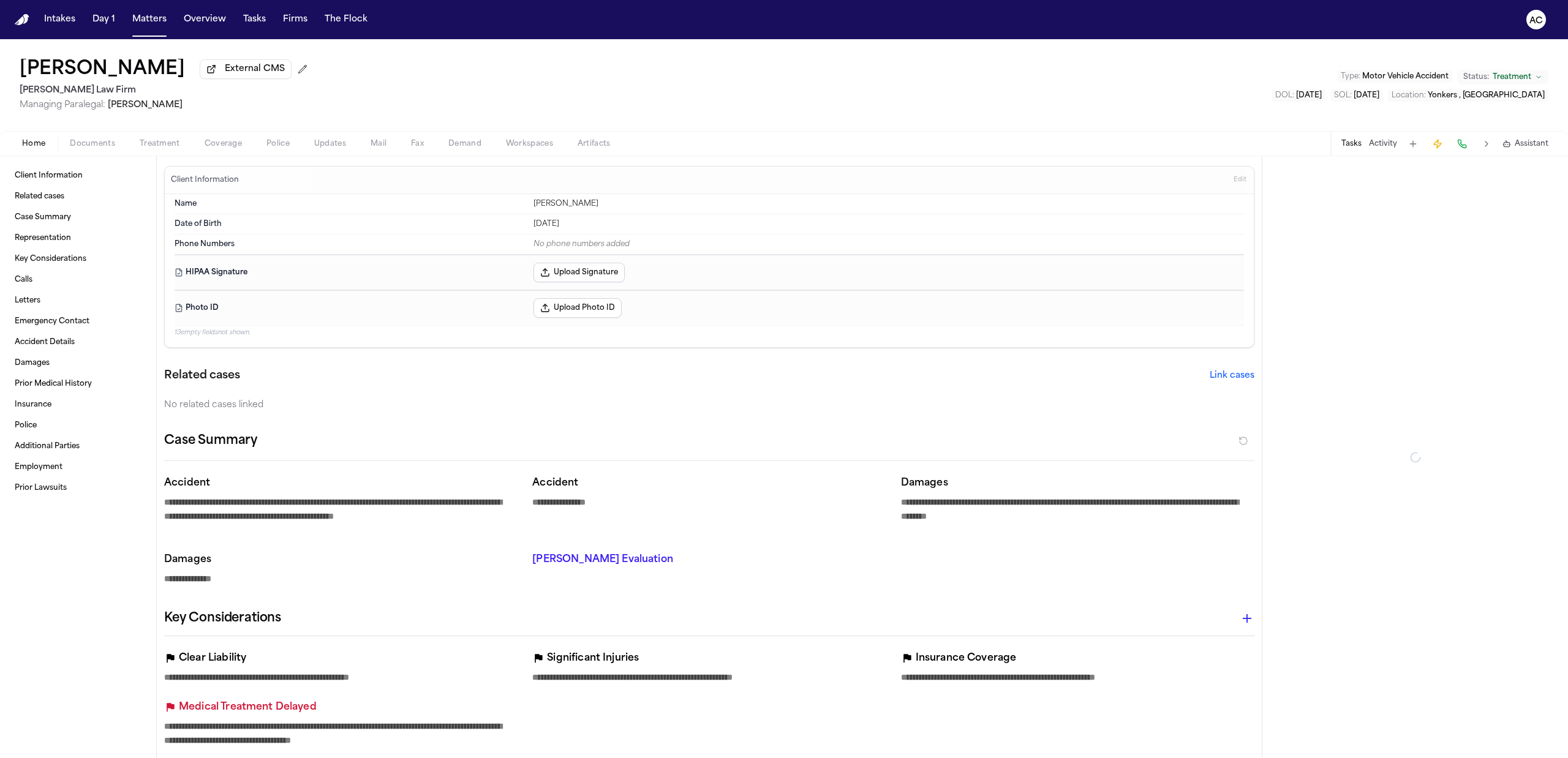
type textarea "*"
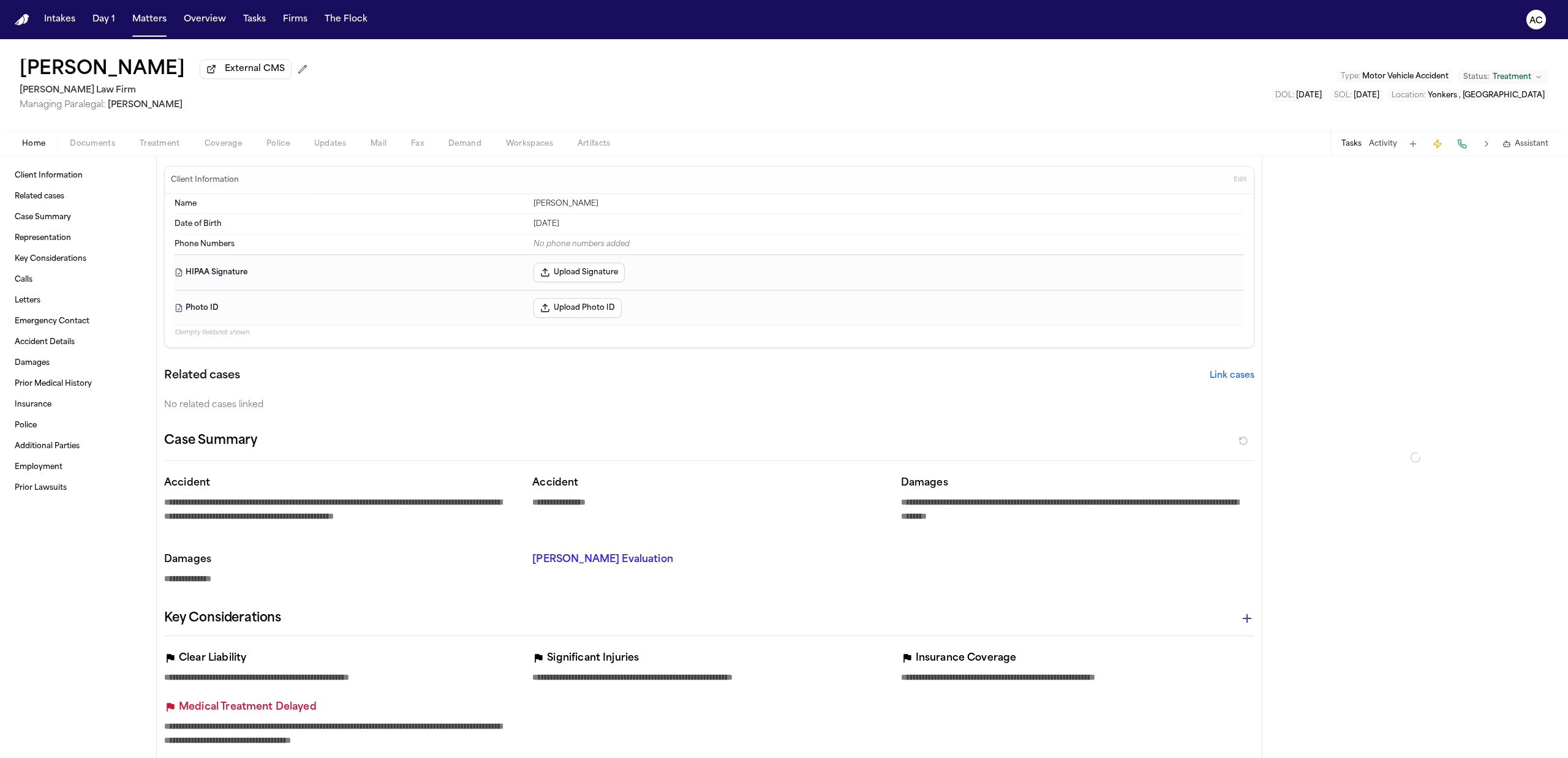
type textarea "*"
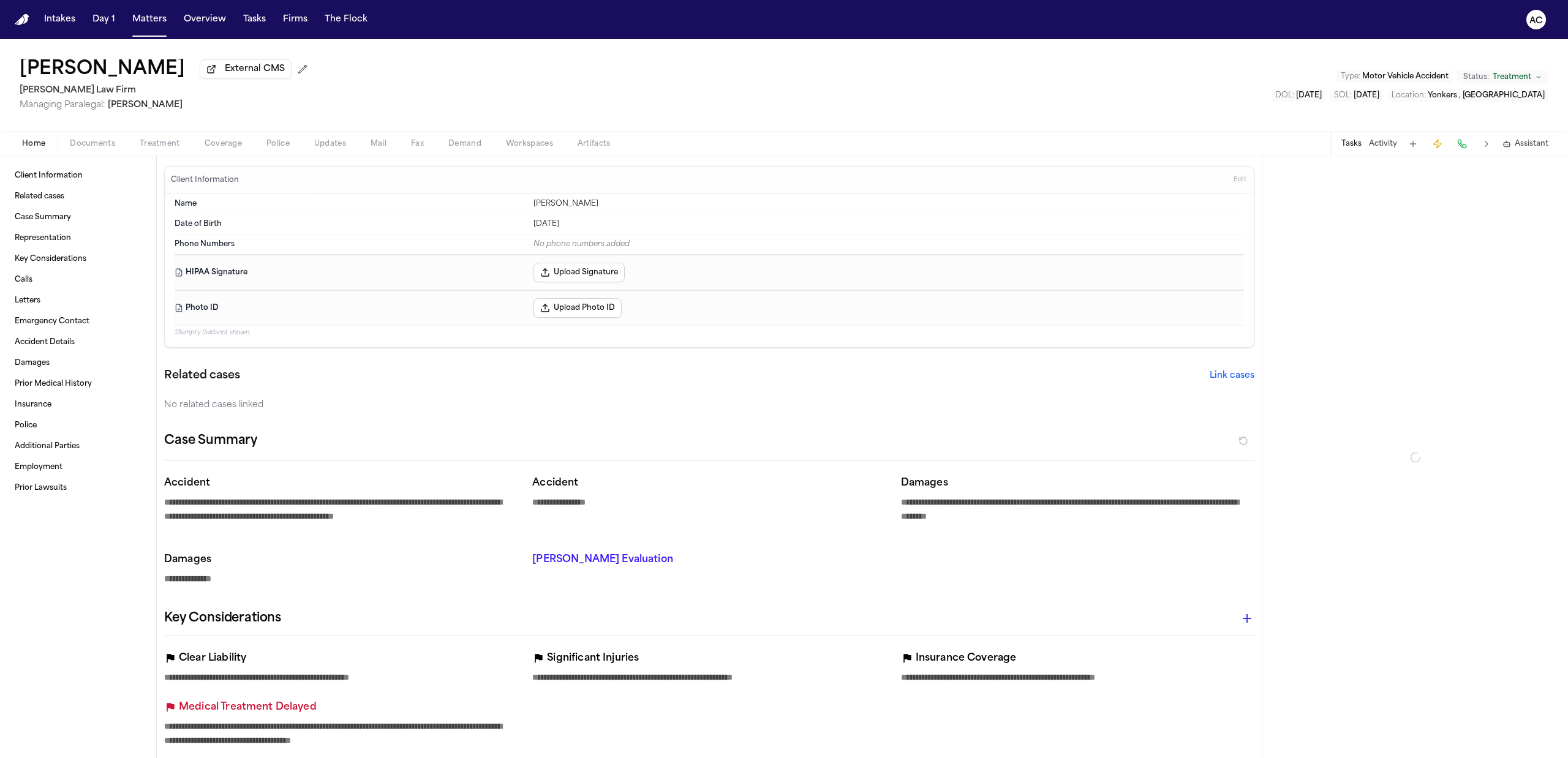
type textarea "*"
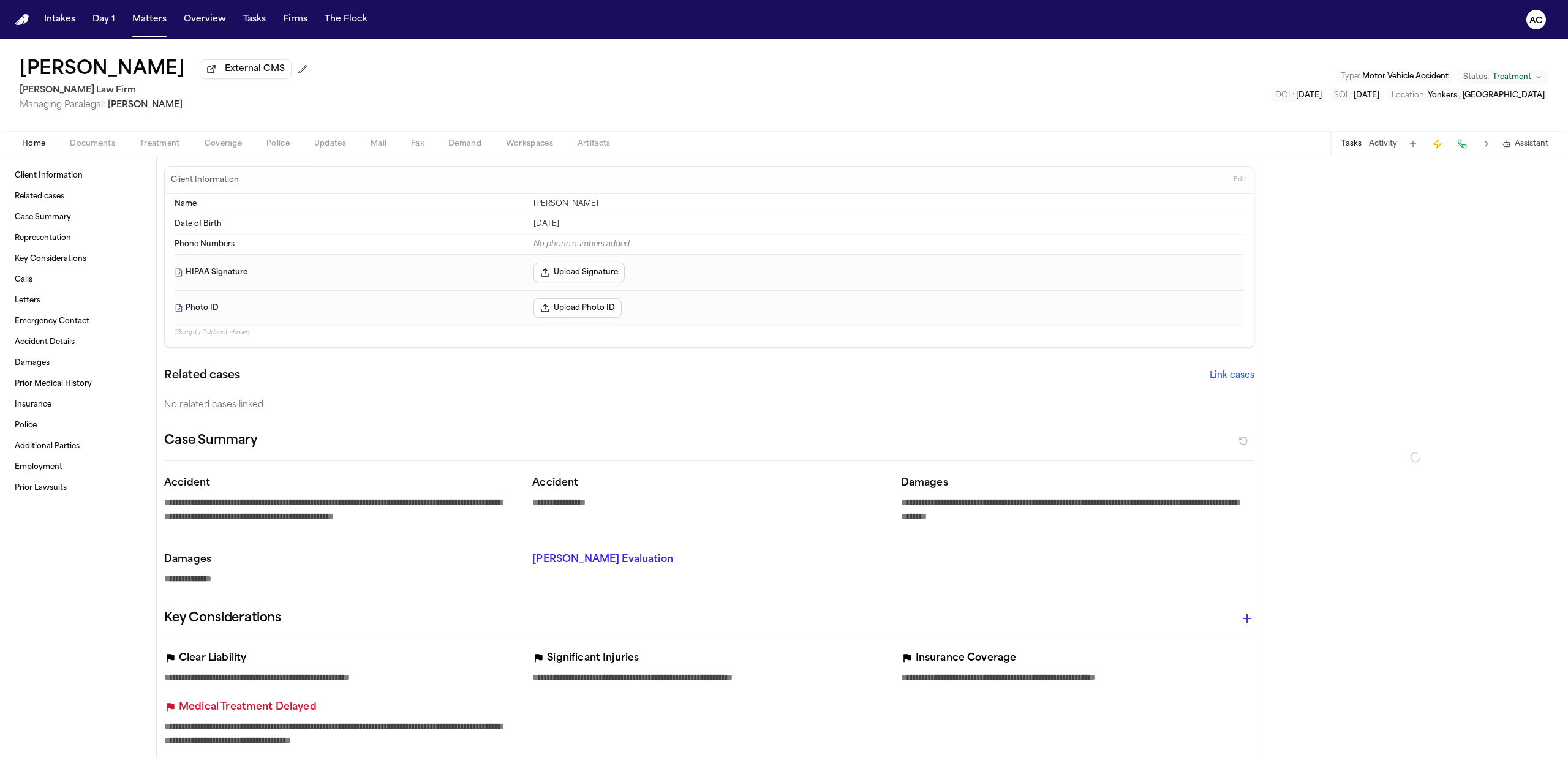
type textarea "*"
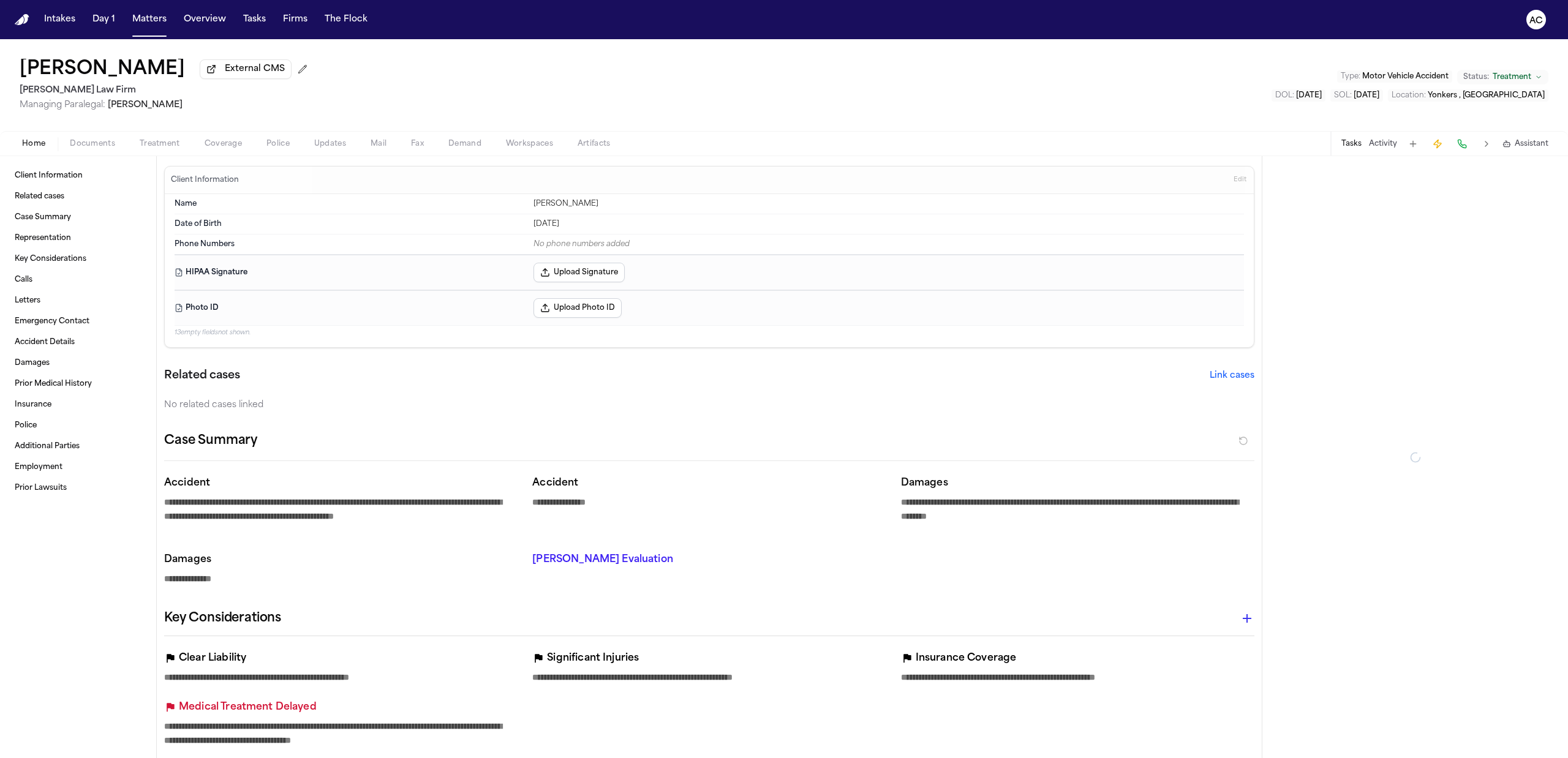
type textarea "*"
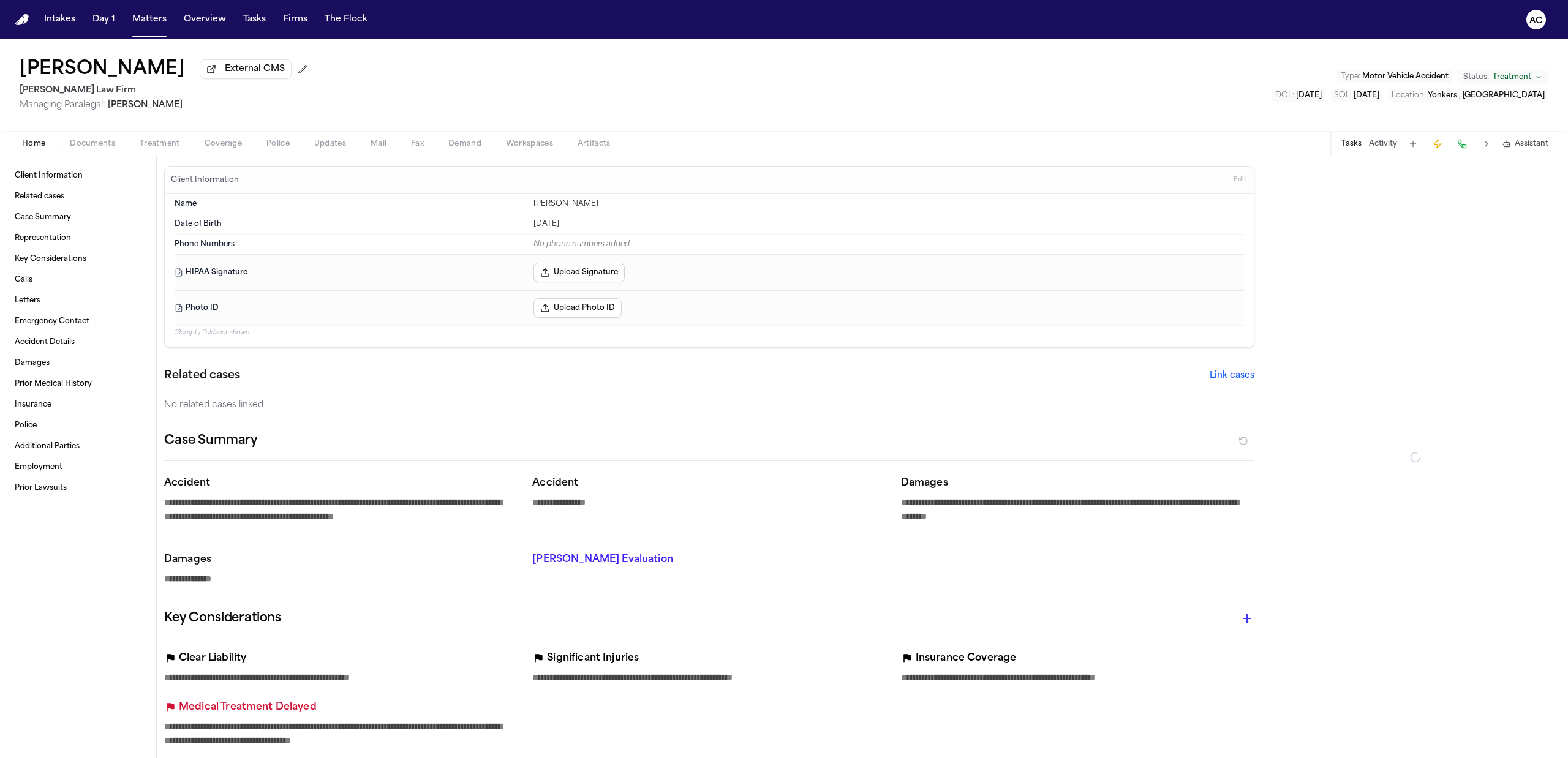
type textarea "*"
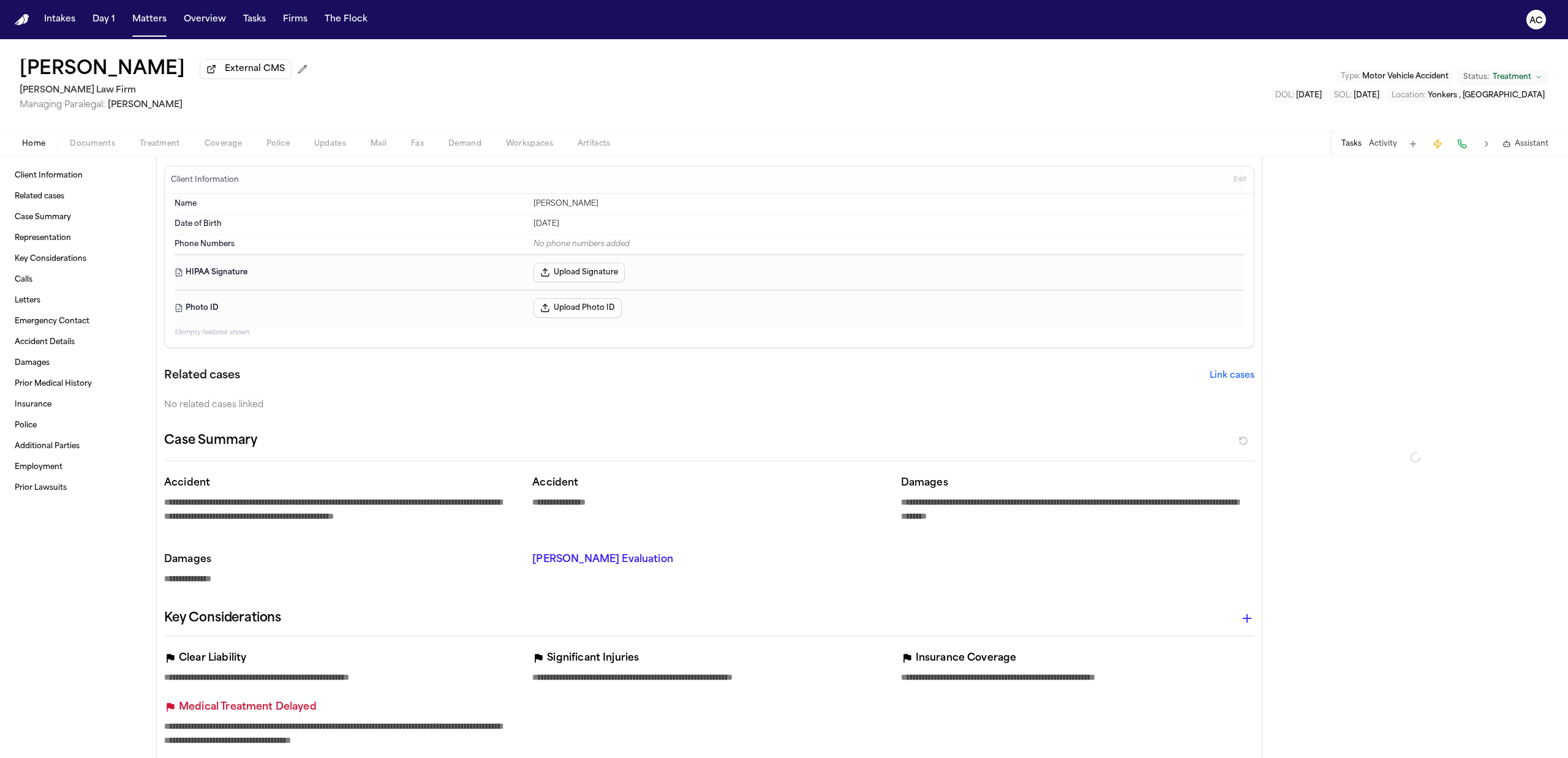
type textarea "*"
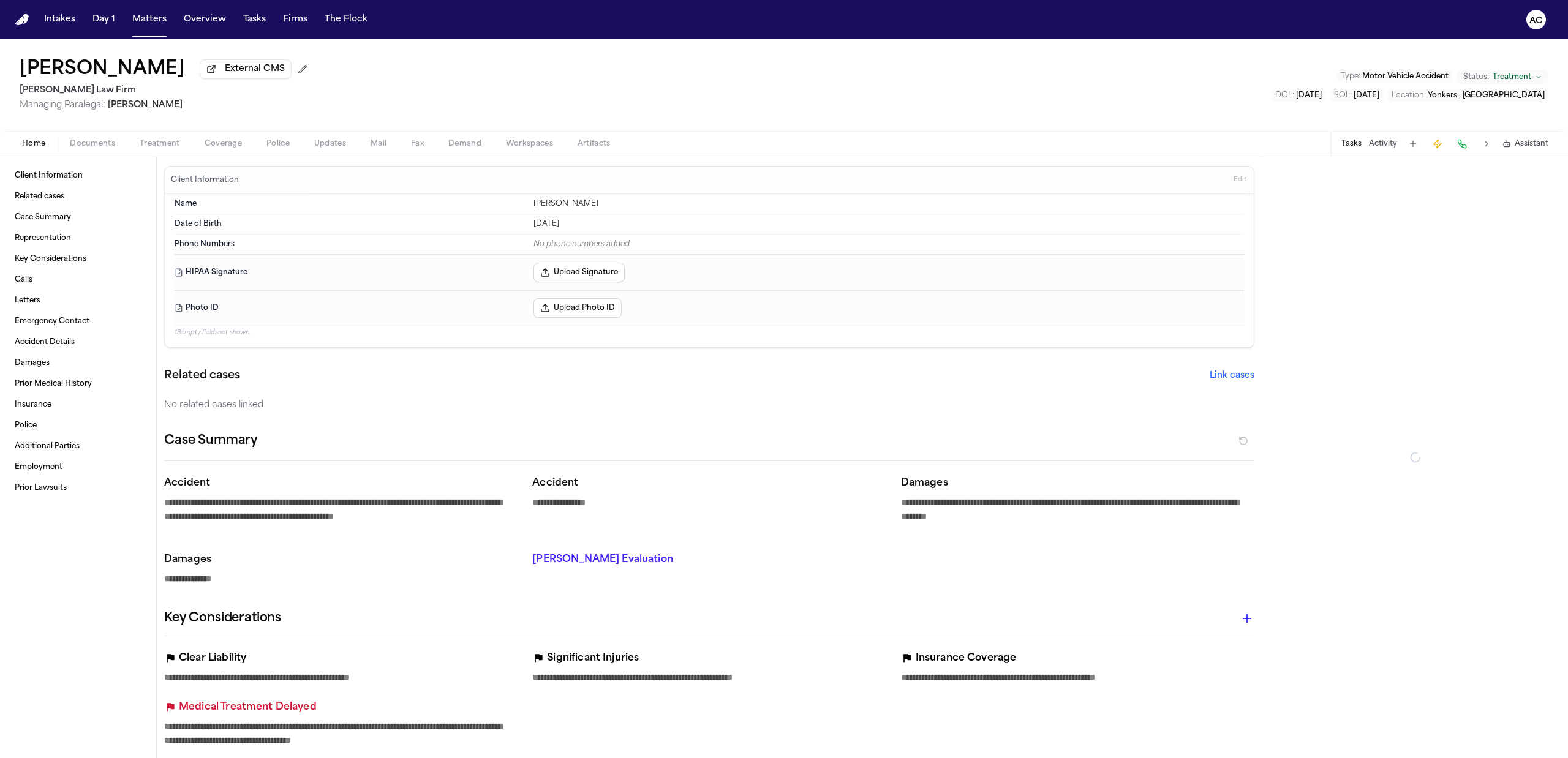
type textarea "*"
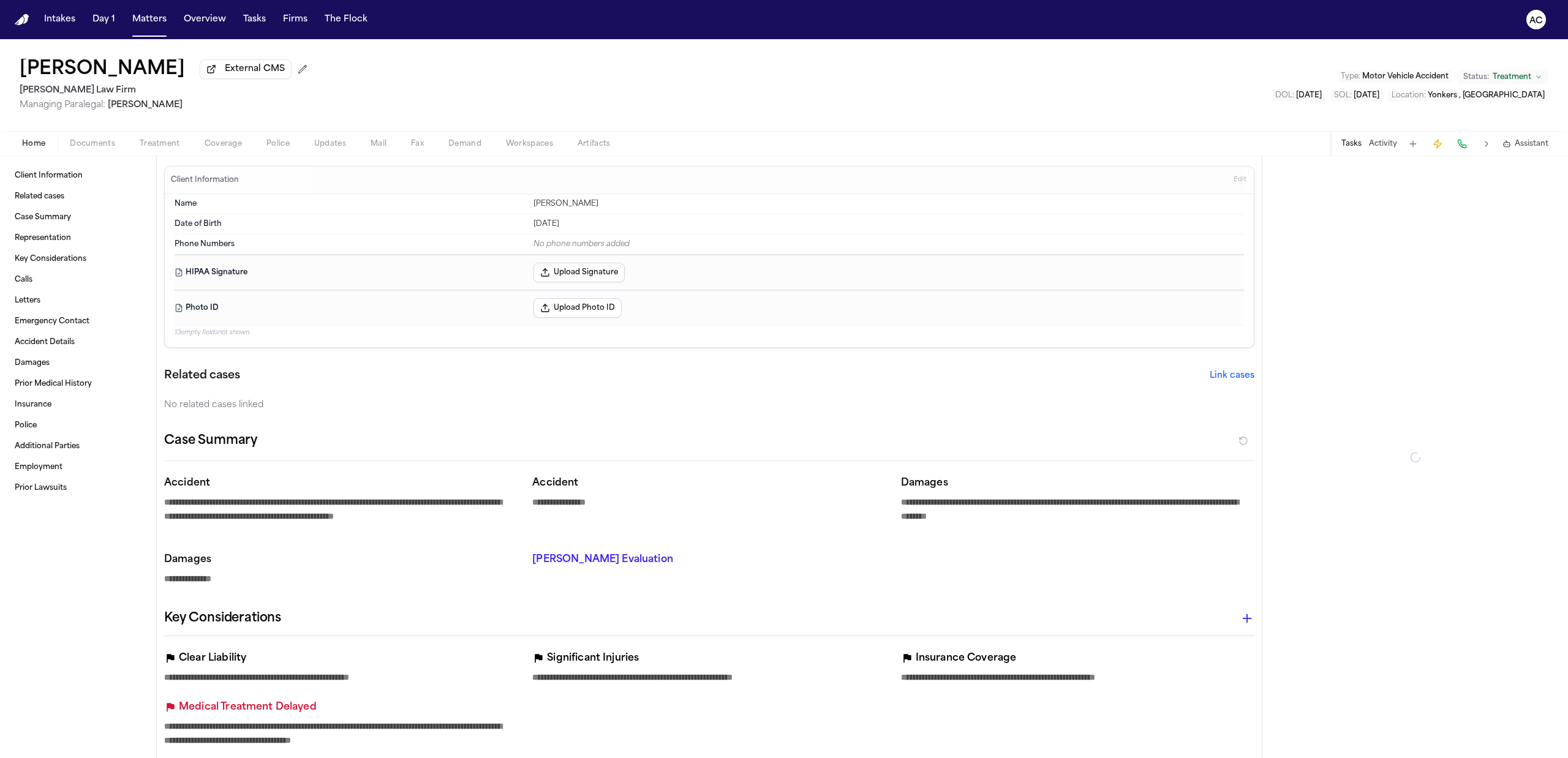
type textarea "*"
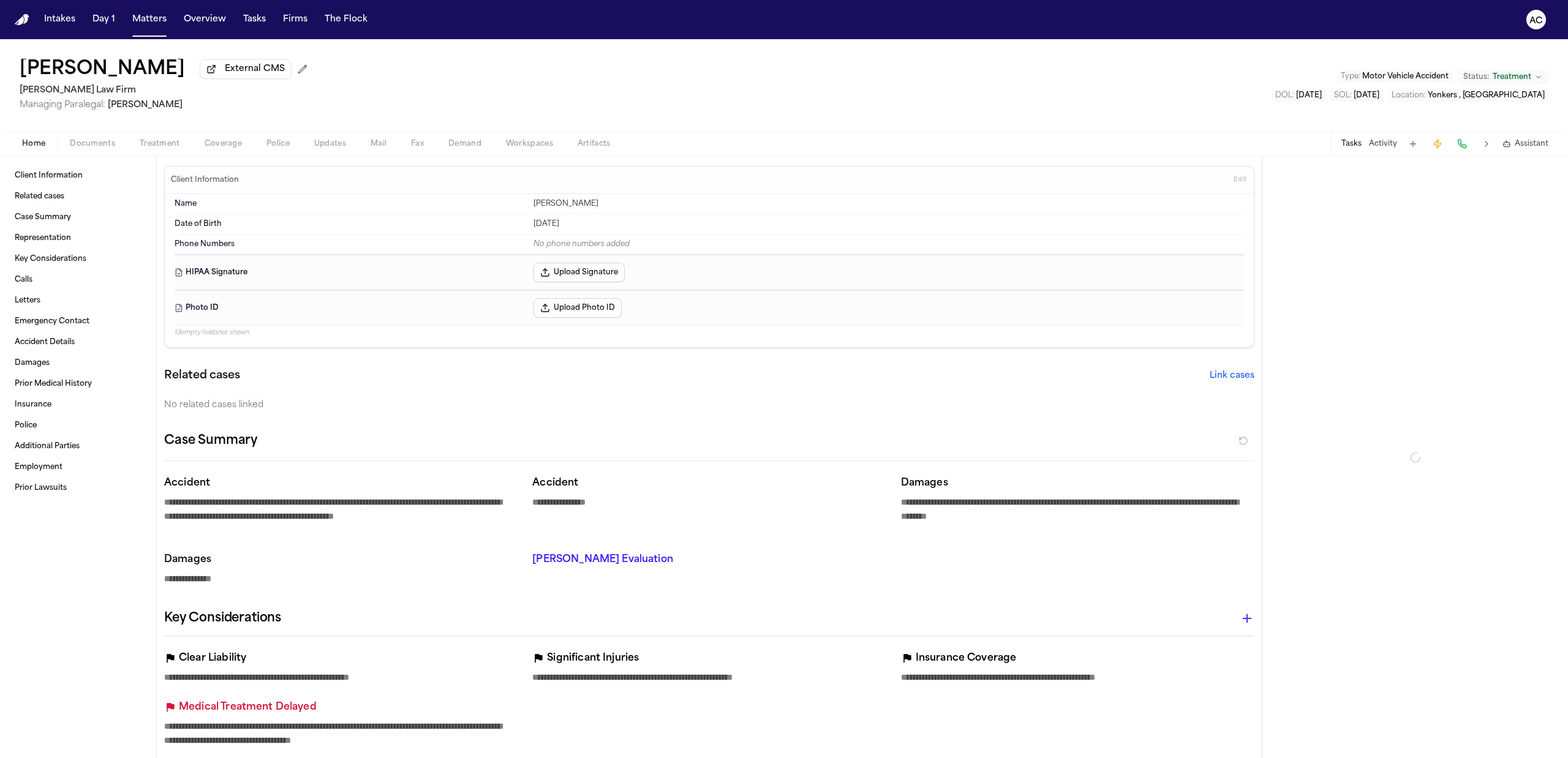
type textarea "*"
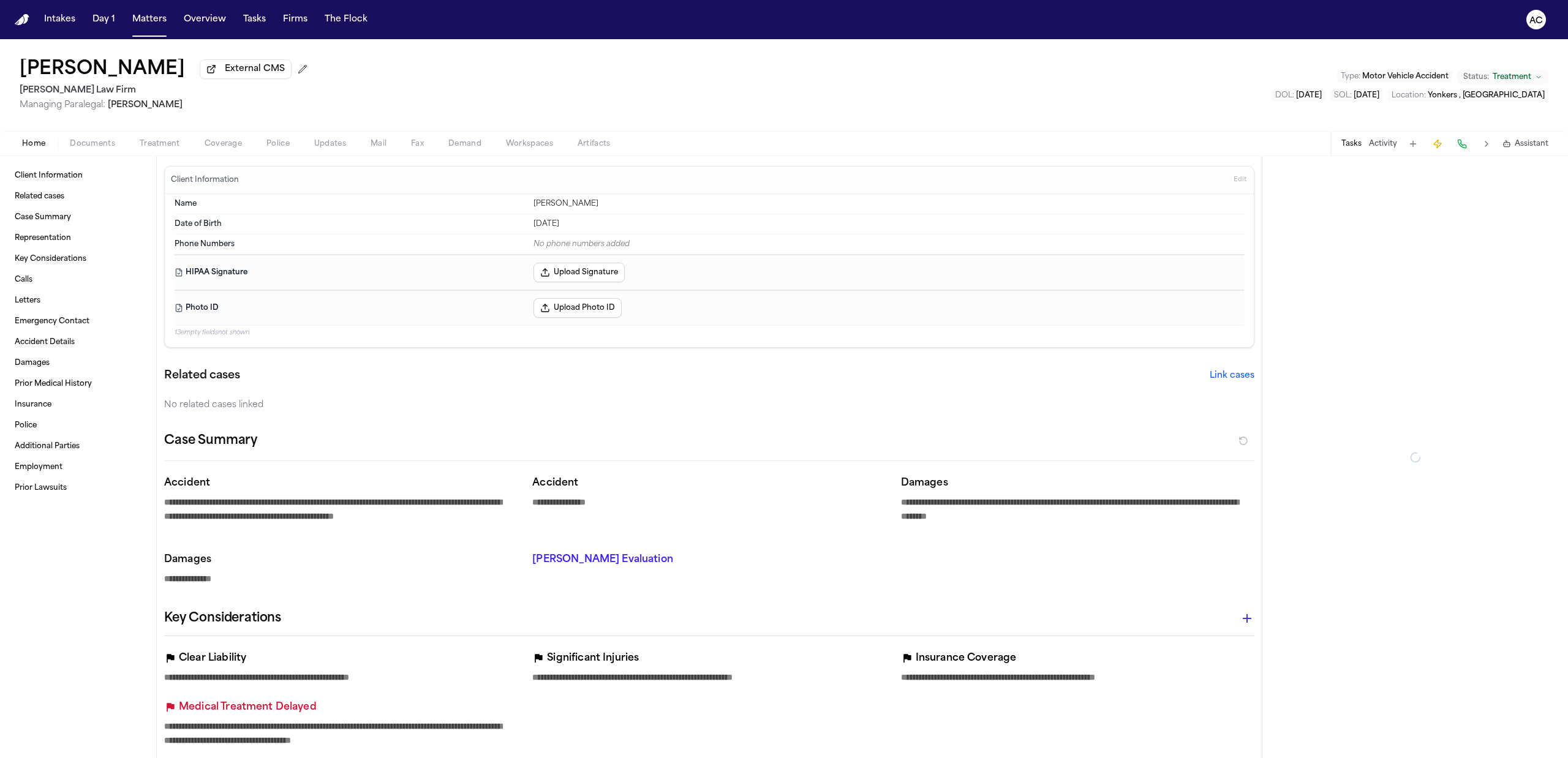
type textarea "*"
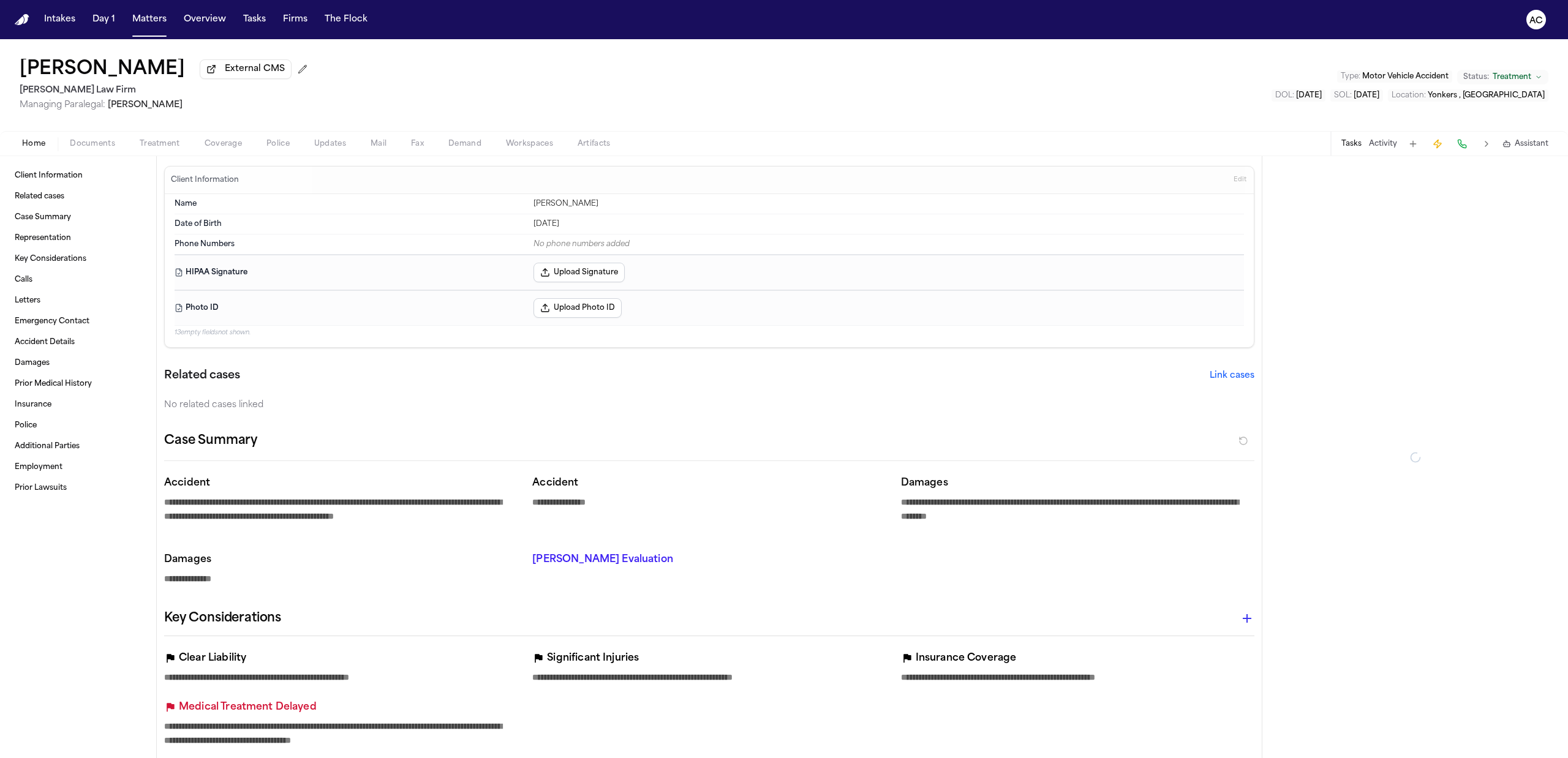
type textarea "*"
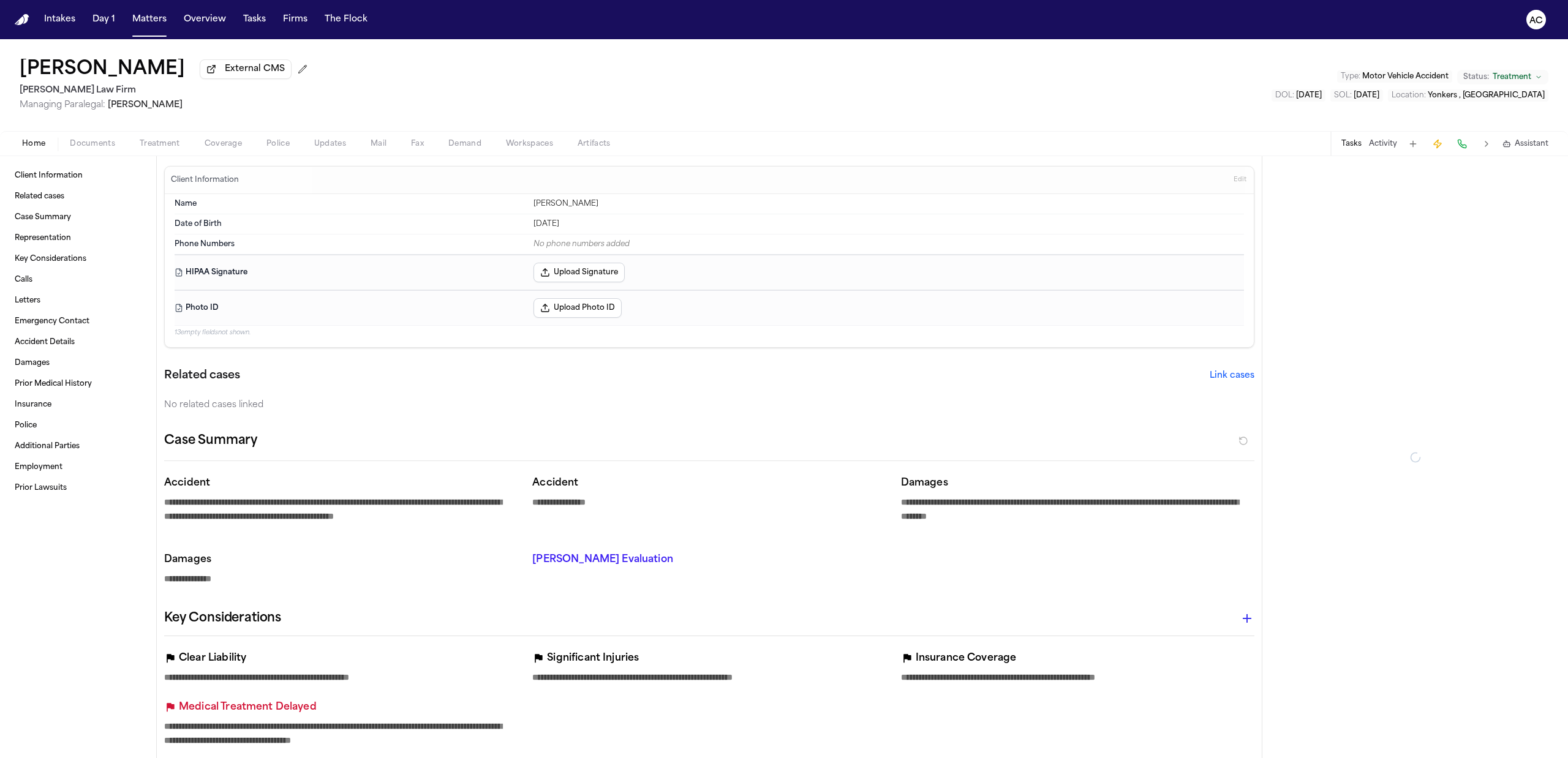
type textarea "*"
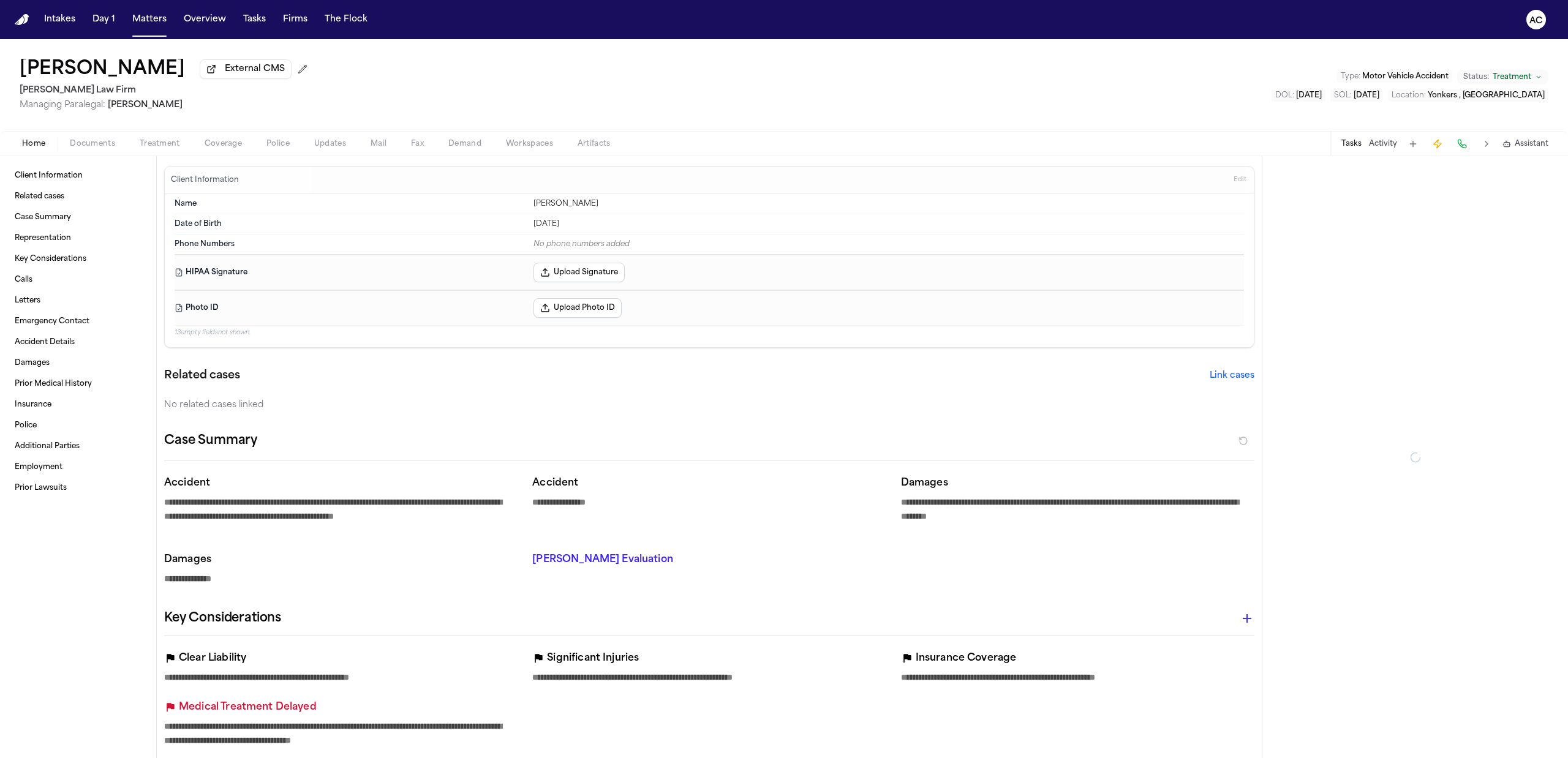
type textarea "*"
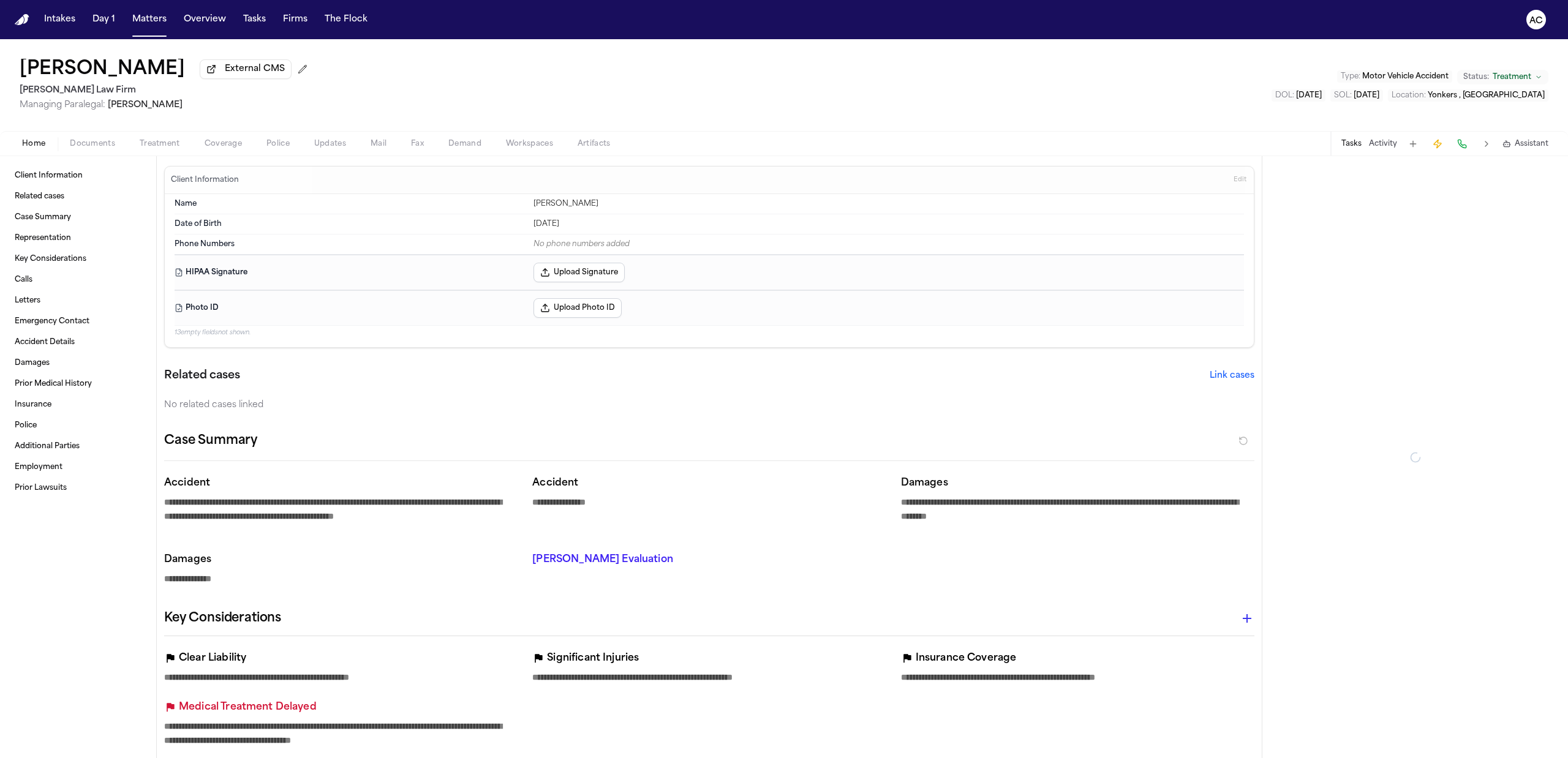
type textarea "*"
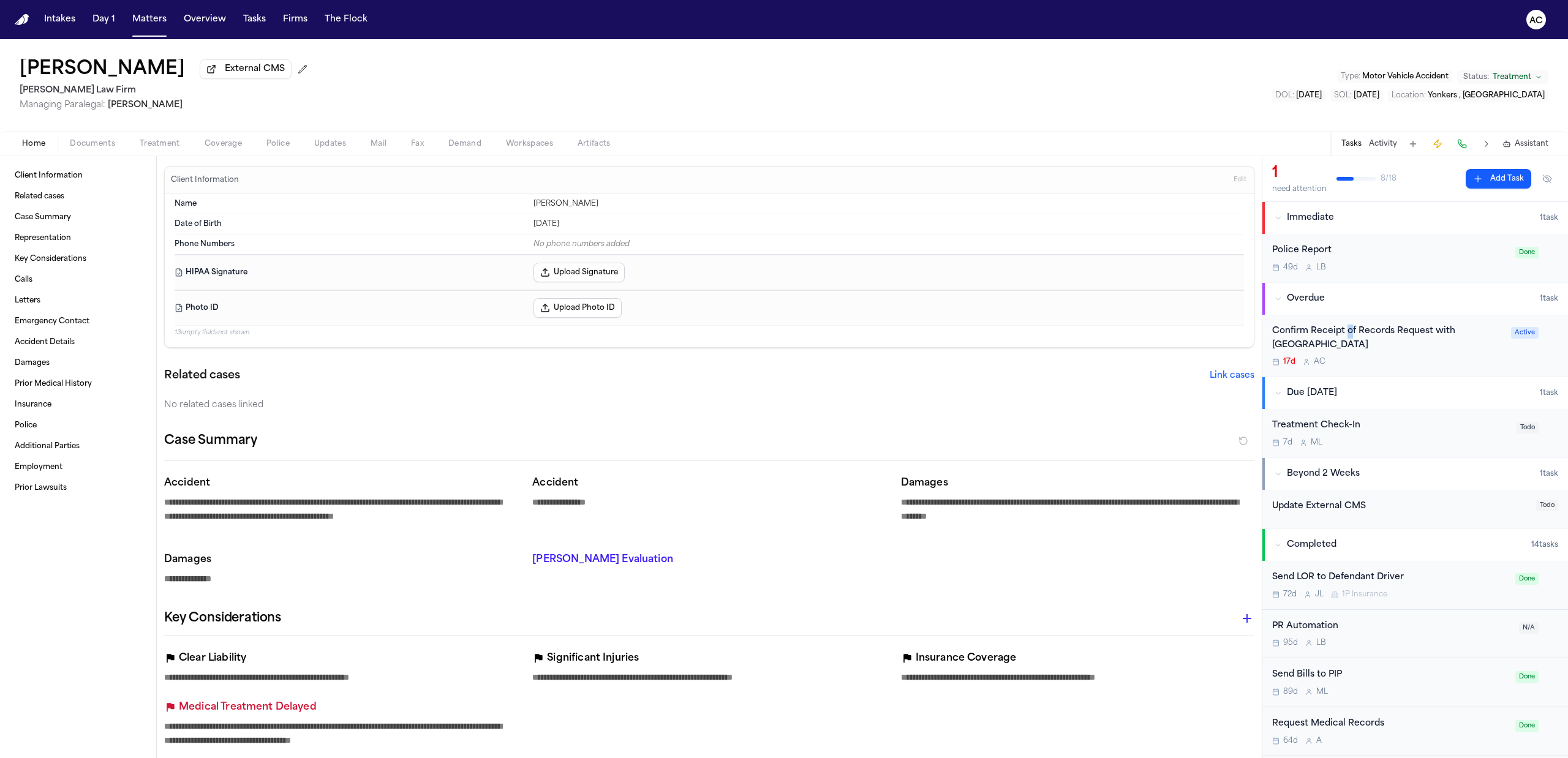
click at [1351, 338] on div "Confirm Receipt of Records Request with [GEOGRAPHIC_DATA]" at bounding box center [1388, 338] width 232 height 28
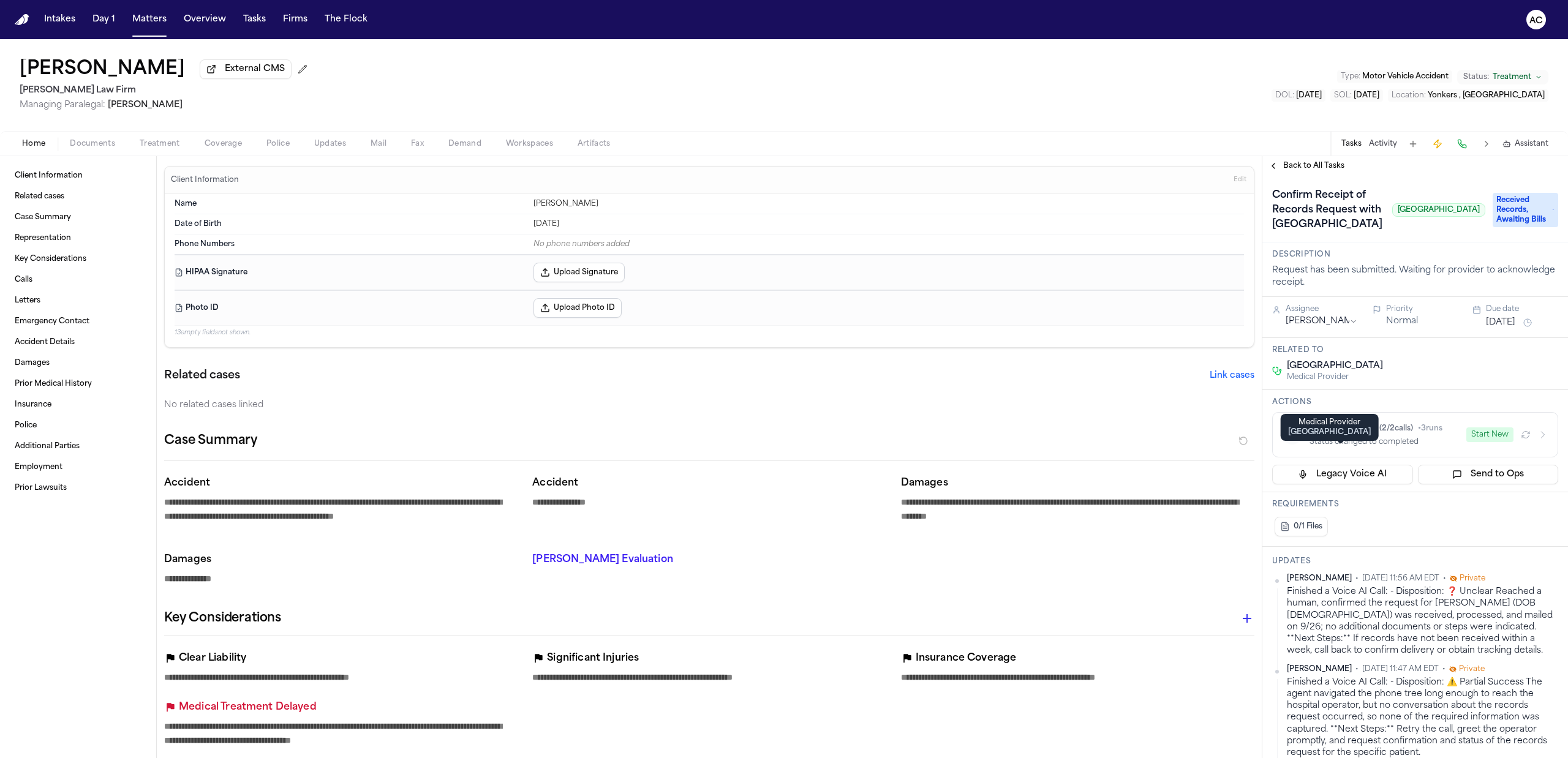
drag, startPoint x: 1428, startPoint y: 458, endPoint x: 1281, endPoint y: 457, distance: 147.0
click at [1285, 382] on div "[GEOGRAPHIC_DATA] Medical Provider" at bounding box center [1415, 371] width 286 height 22
click at [1466, 382] on div "[GEOGRAPHIC_DATA] Medical Provider" at bounding box center [1415, 371] width 286 height 22
click at [1489, 382] on div "[GEOGRAPHIC_DATA] Medical Provider" at bounding box center [1415, 371] width 286 height 22
click at [1437, 234] on div "Confirm Receipt of Records Request with [DEMOGRAPHIC_DATA][GEOGRAPHIC_DATA] [GE…" at bounding box center [1378, 210] width 213 height 49
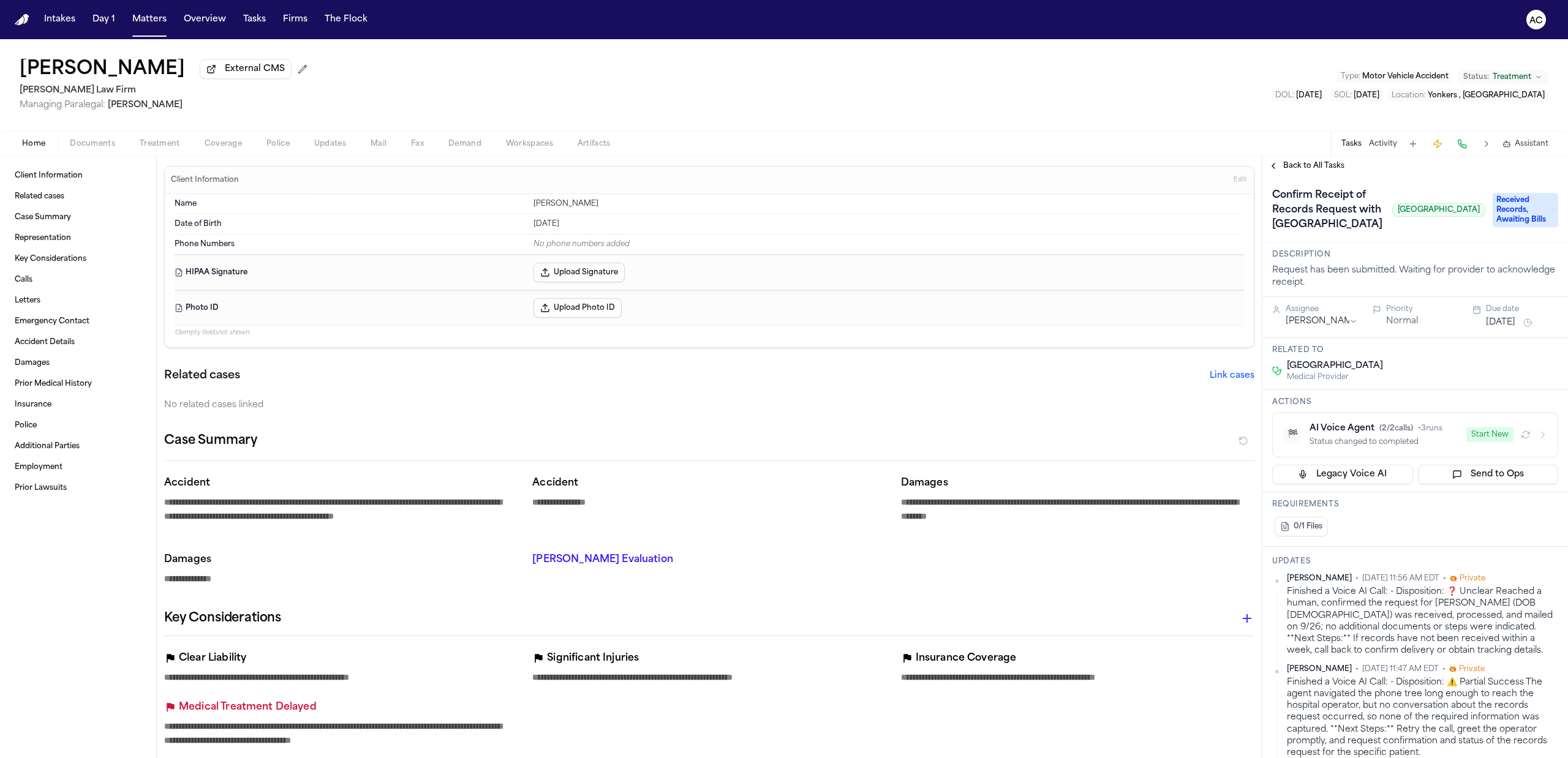
click at [1366, 373] on span "[GEOGRAPHIC_DATA]" at bounding box center [1334, 366] width 96 height 13
click at [1309, 373] on span "[GEOGRAPHIC_DATA]" at bounding box center [1334, 366] width 96 height 13
click at [168, 150] on span "button" at bounding box center [159, 150] width 55 height 1
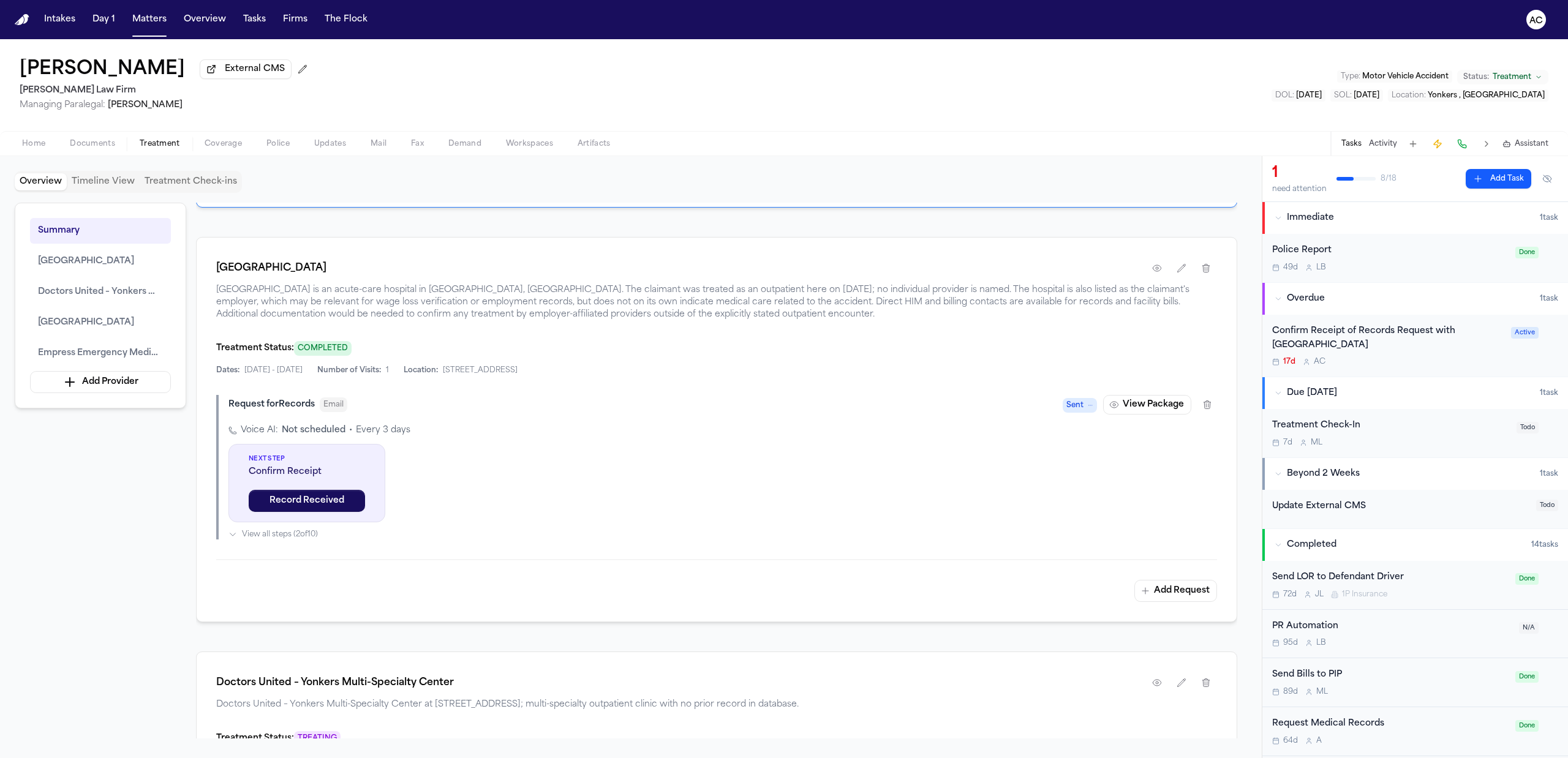
scroll to position [571, 0]
click at [1150, 281] on button "button" at bounding box center [1157, 269] width 22 height 22
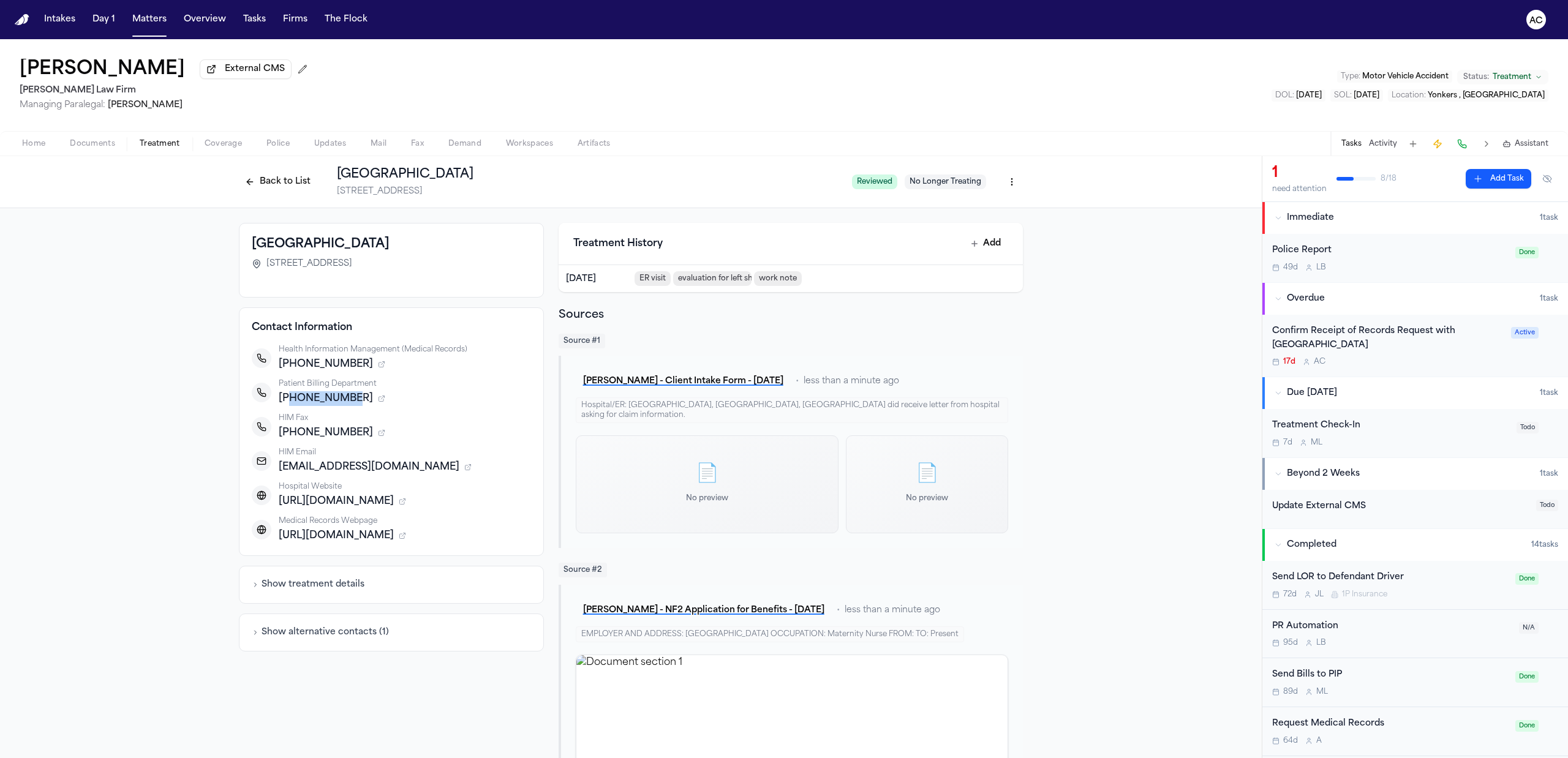
drag, startPoint x: 341, startPoint y: 401, endPoint x: 282, endPoint y: 405, distance: 59.1
click at [282, 405] on span "[PHONE_NUMBER]" at bounding box center [325, 399] width 94 height 14
copy span "7188698599"
click at [270, 186] on button "Back to List" at bounding box center [278, 182] width 78 height 20
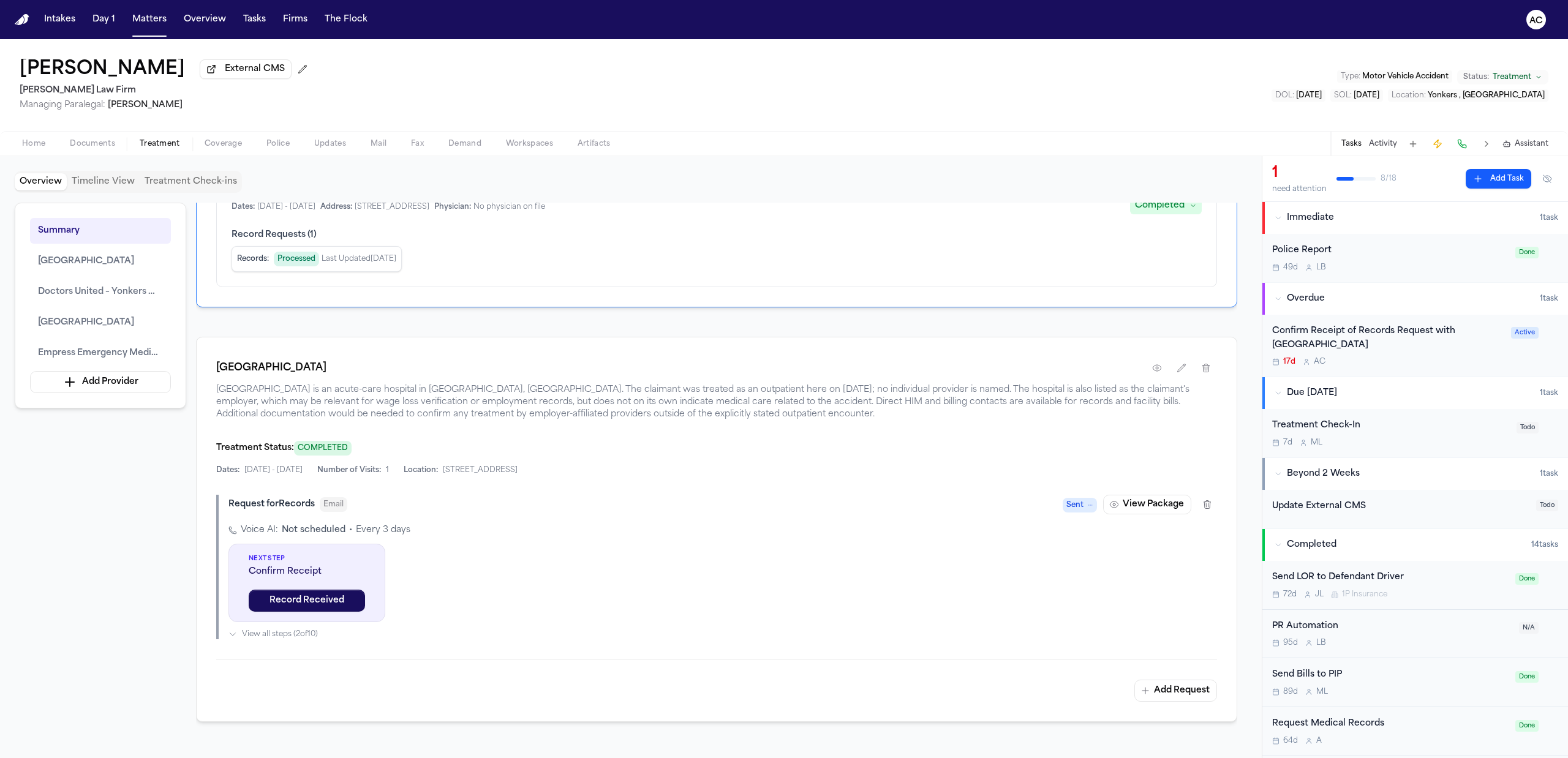
scroll to position [489, 0]
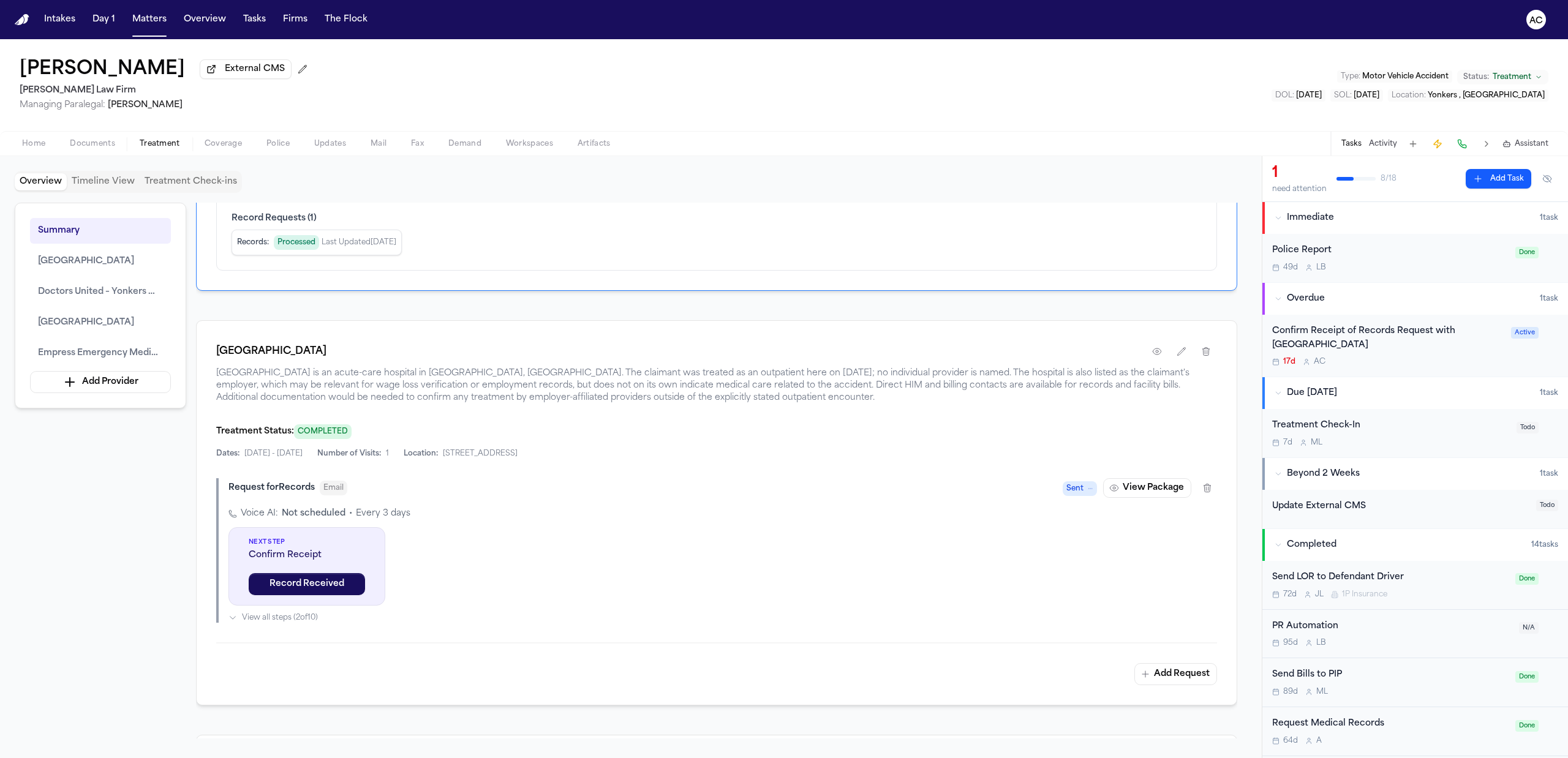
click at [77, 137] on button "Documents" at bounding box center [93, 144] width 70 height 14
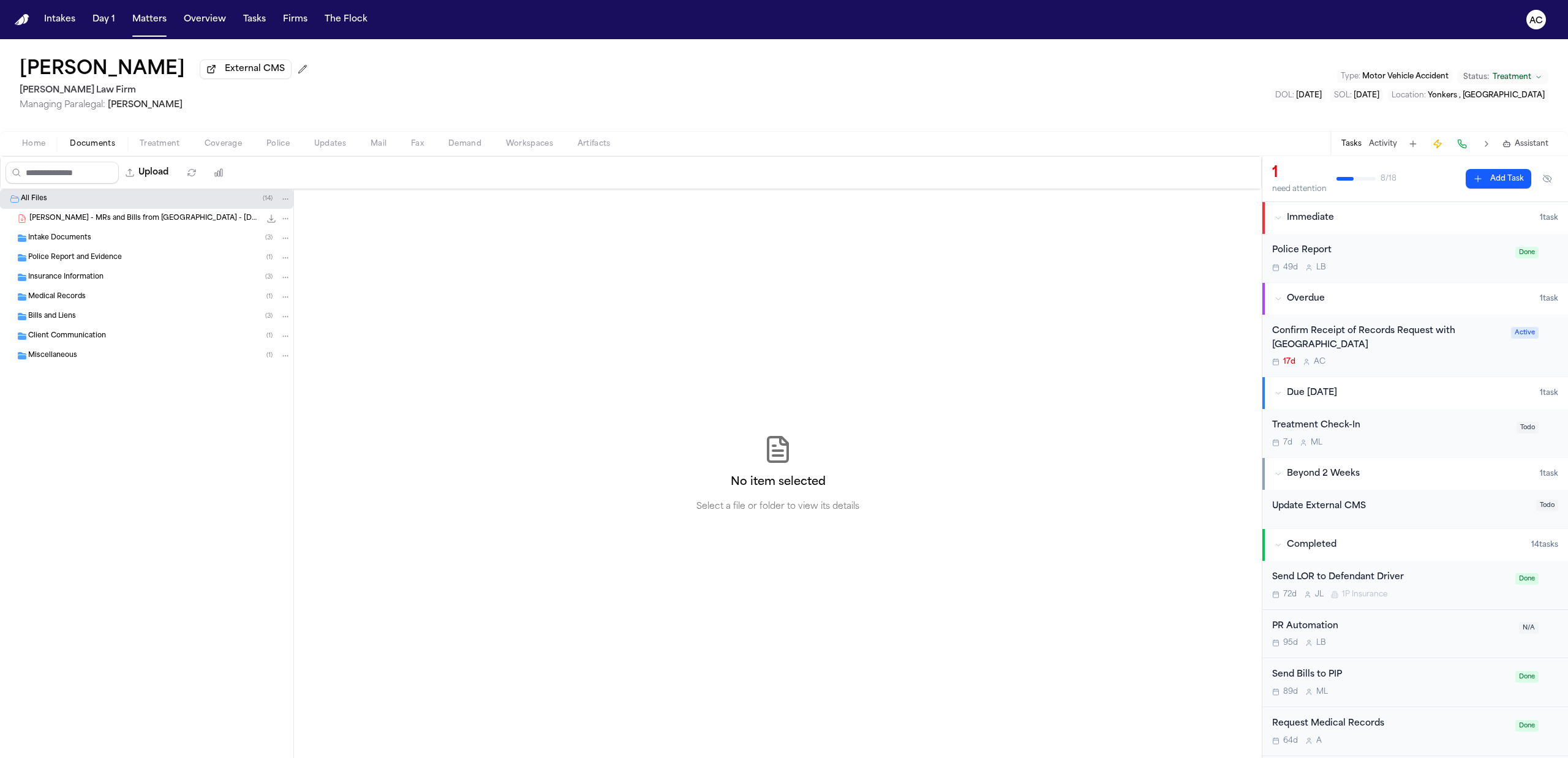
click at [45, 141] on span "Home" at bounding box center [34, 144] width 23 height 10
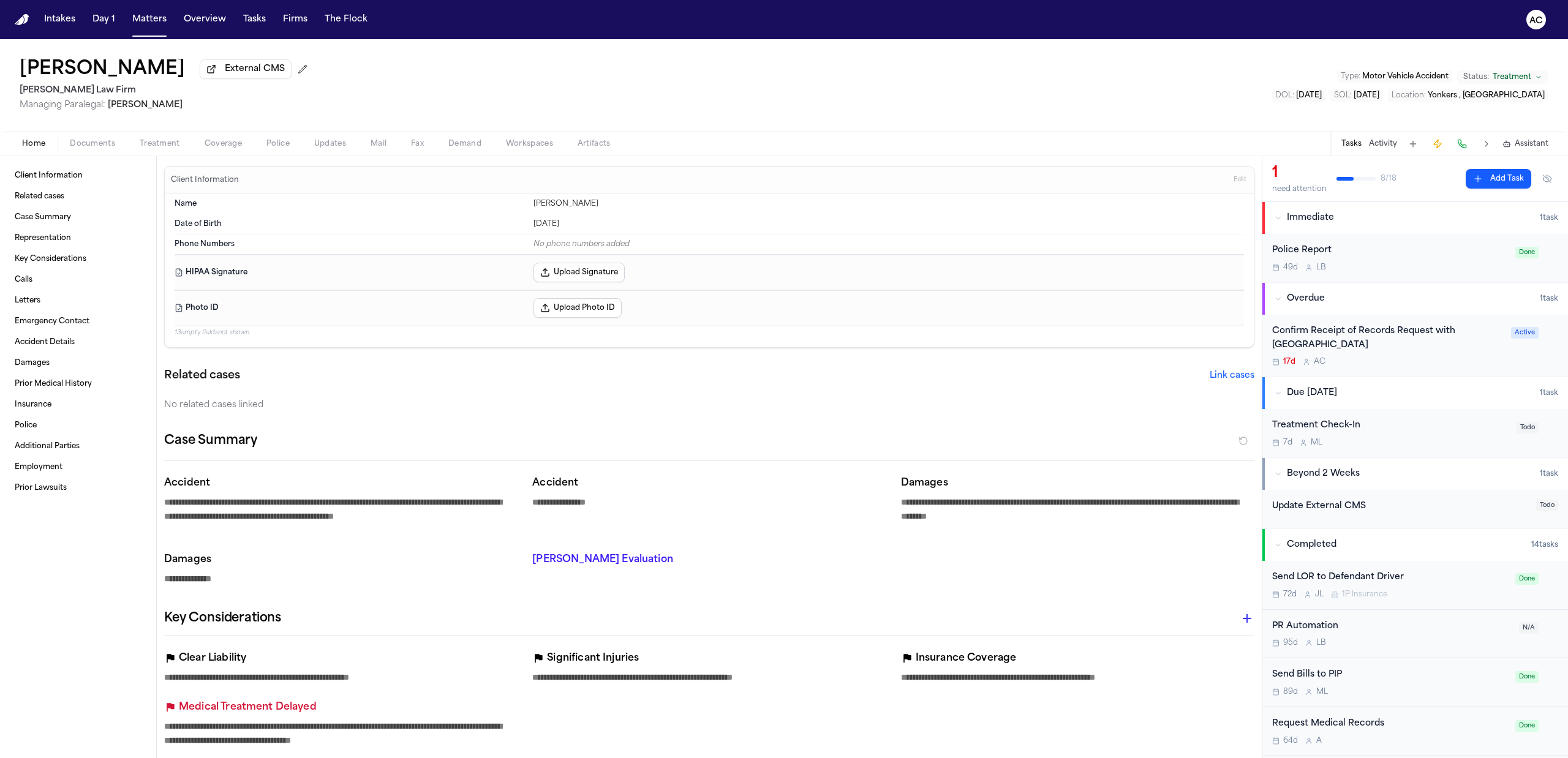
click at [1311, 336] on div "Confirm Receipt of Records Request with [GEOGRAPHIC_DATA]" at bounding box center [1388, 338] width 232 height 28
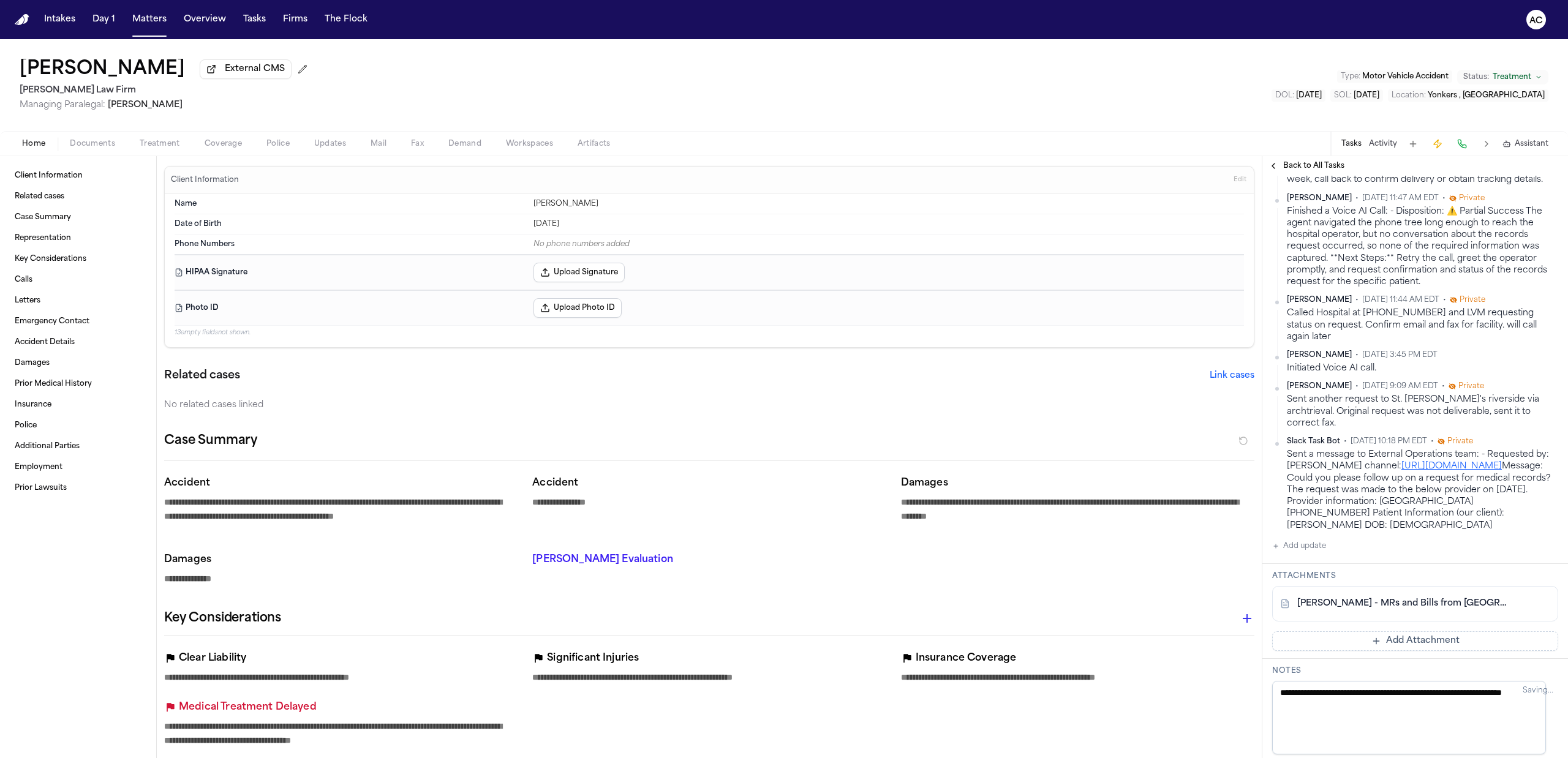
scroll to position [489, 0]
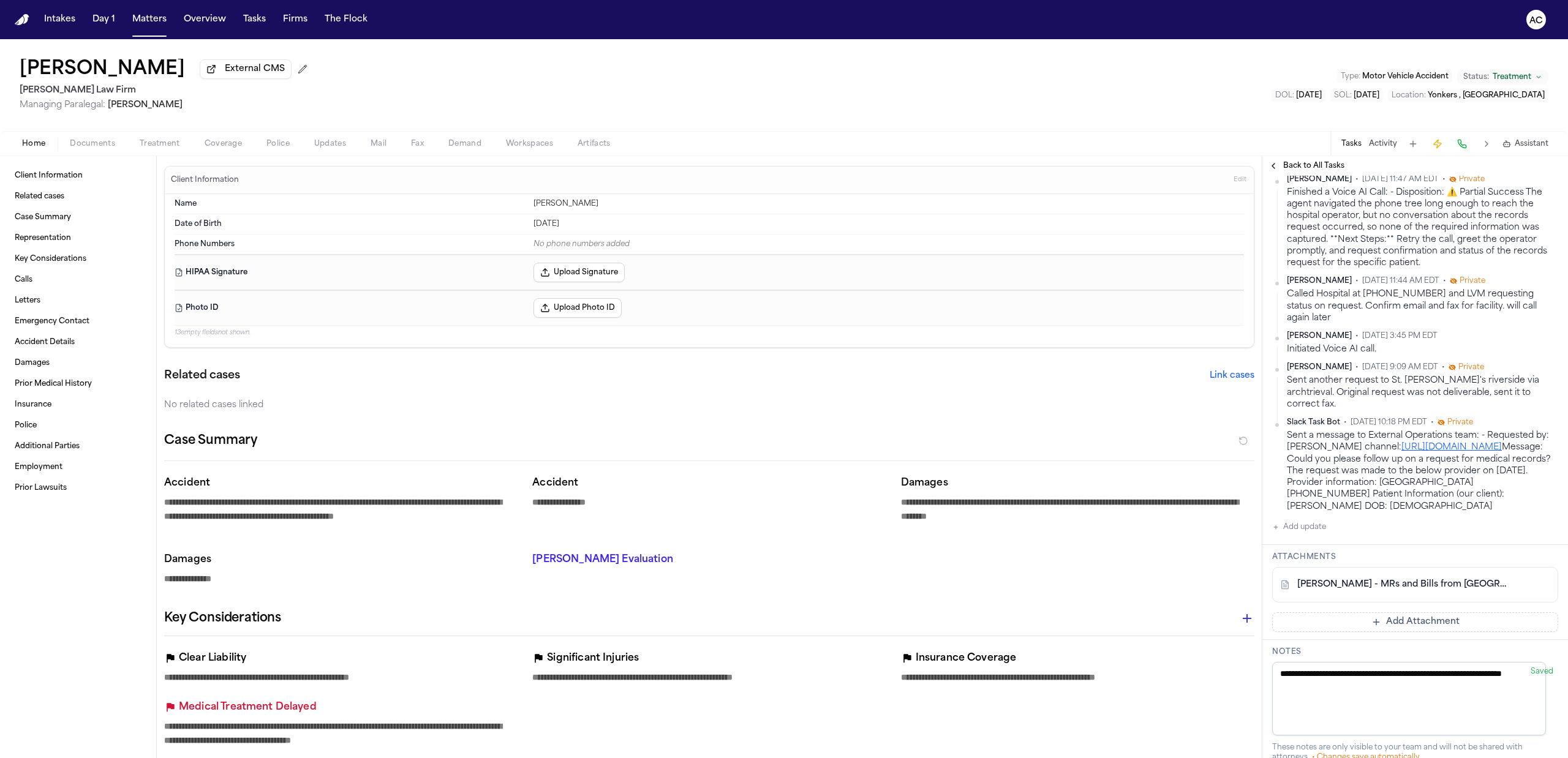
click at [1307, 534] on button "Add update" at bounding box center [1299, 527] width 54 height 14
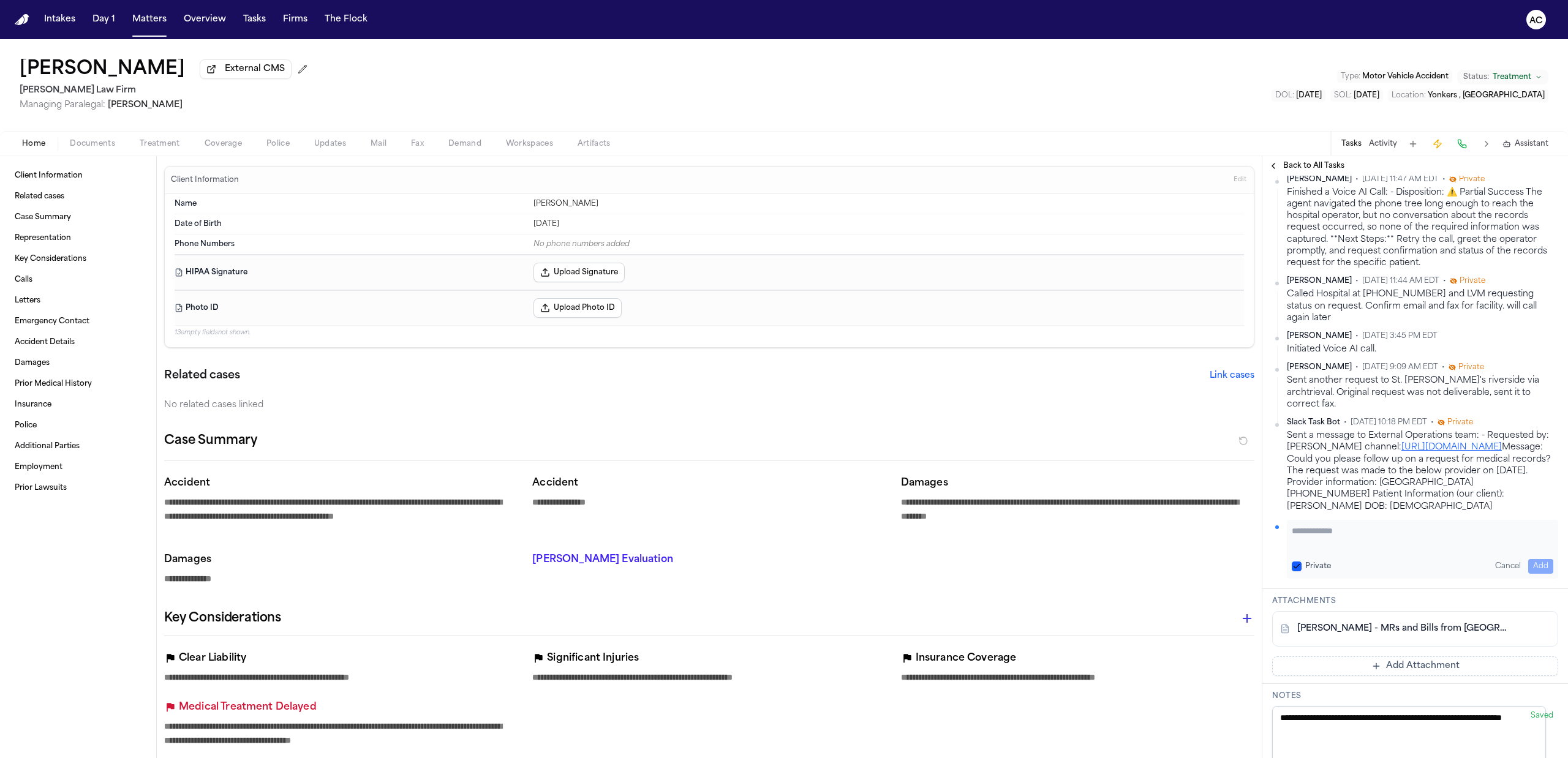
click at [1336, 550] on textarea "Add your update" at bounding box center [1422, 536] width 261 height 24
click at [1322, 550] on textarea "**********" at bounding box center [1416, 536] width 249 height 24
paste textarea "**********"
click at [1334, 550] on textarea "**********" at bounding box center [1416, 536] width 249 height 24
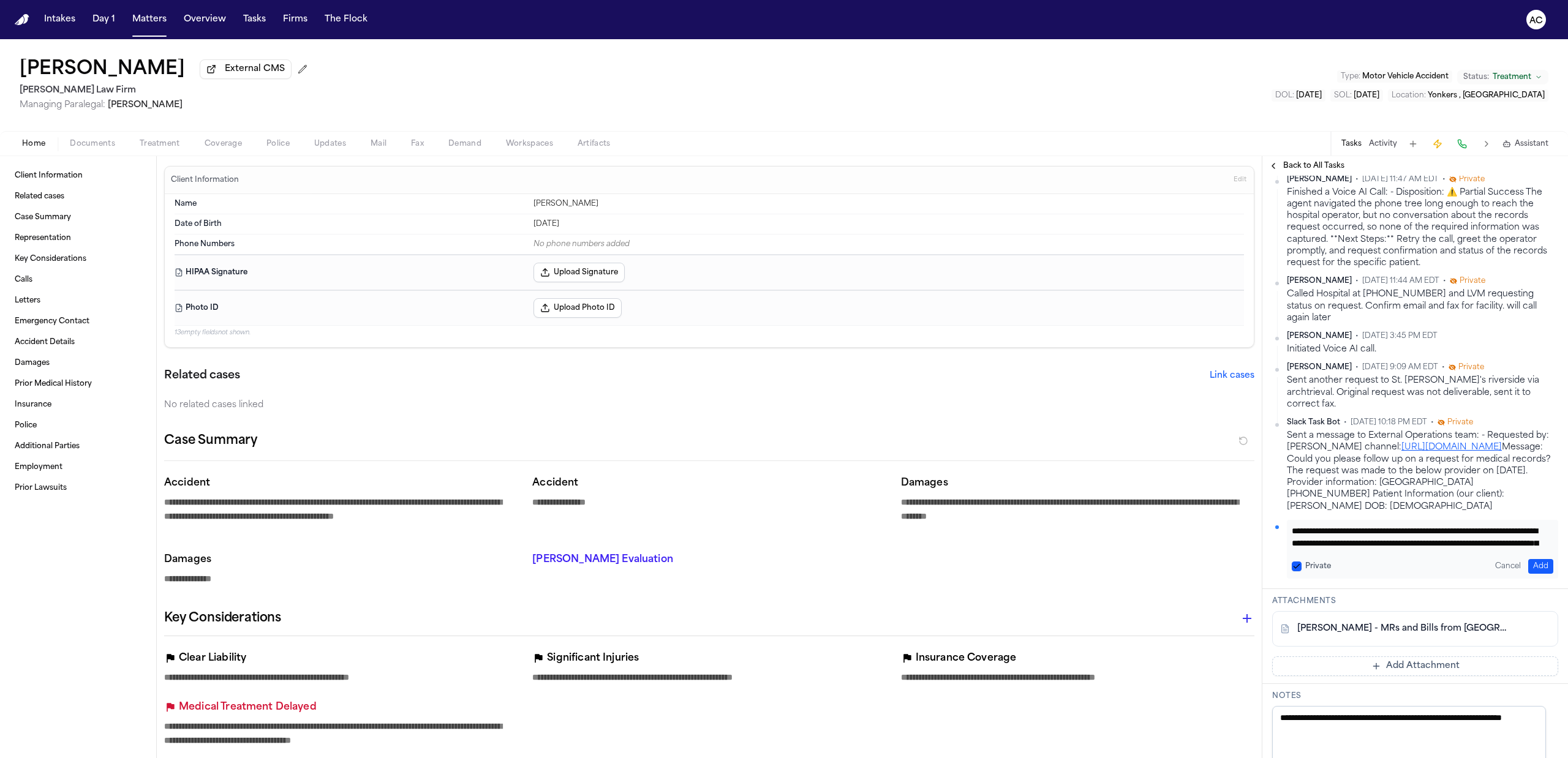
click at [1355, 550] on textarea "**********" at bounding box center [1416, 536] width 249 height 24
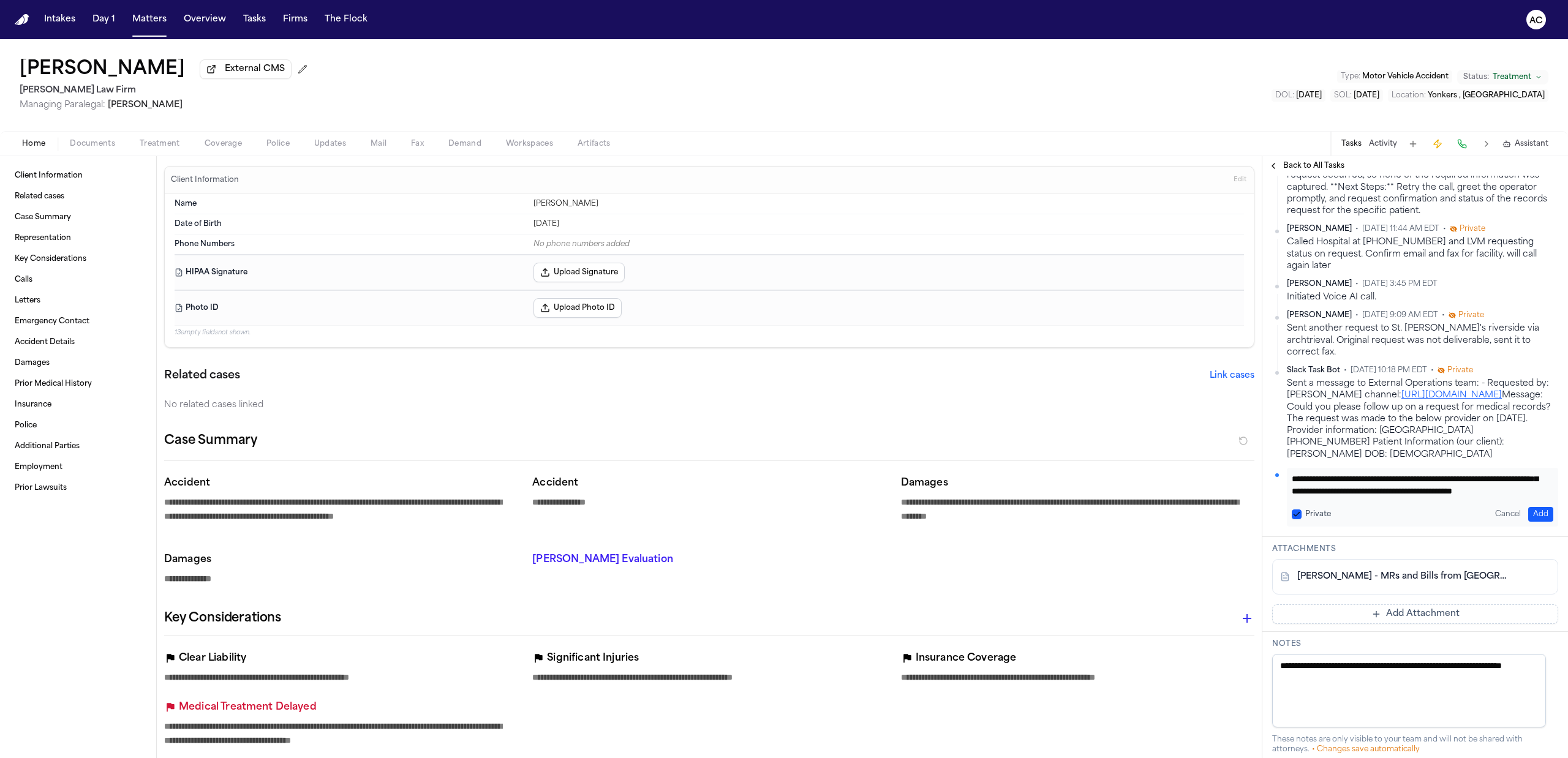
scroll to position [571, 0]
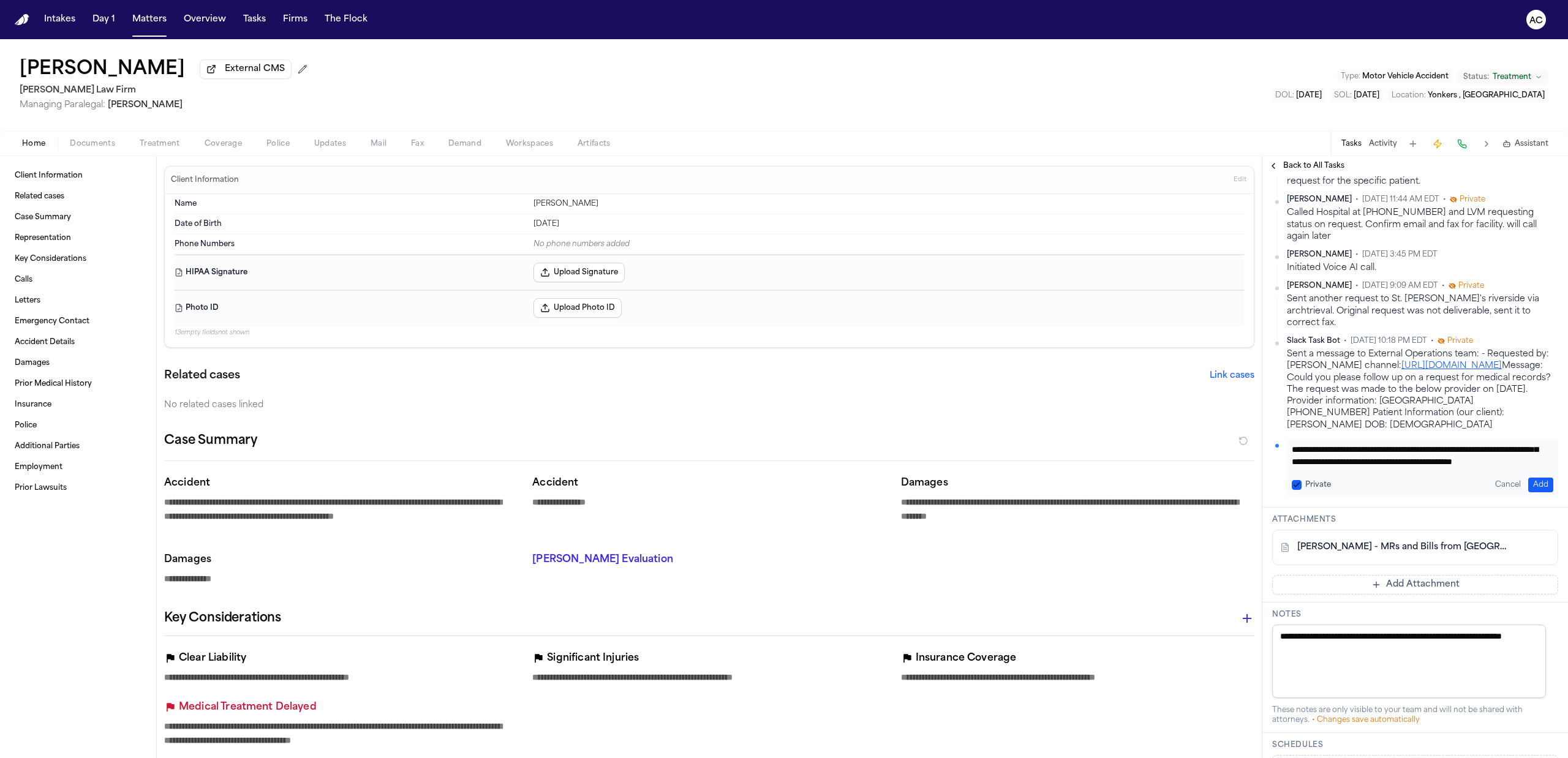
click at [1514, 468] on textarea "**********" at bounding box center [1416, 455] width 249 height 24
click at [1297, 489] on button "Private" at bounding box center [1297, 485] width 10 height 10
click at [1534, 492] on button "Add" at bounding box center [1541, 485] width 25 height 14
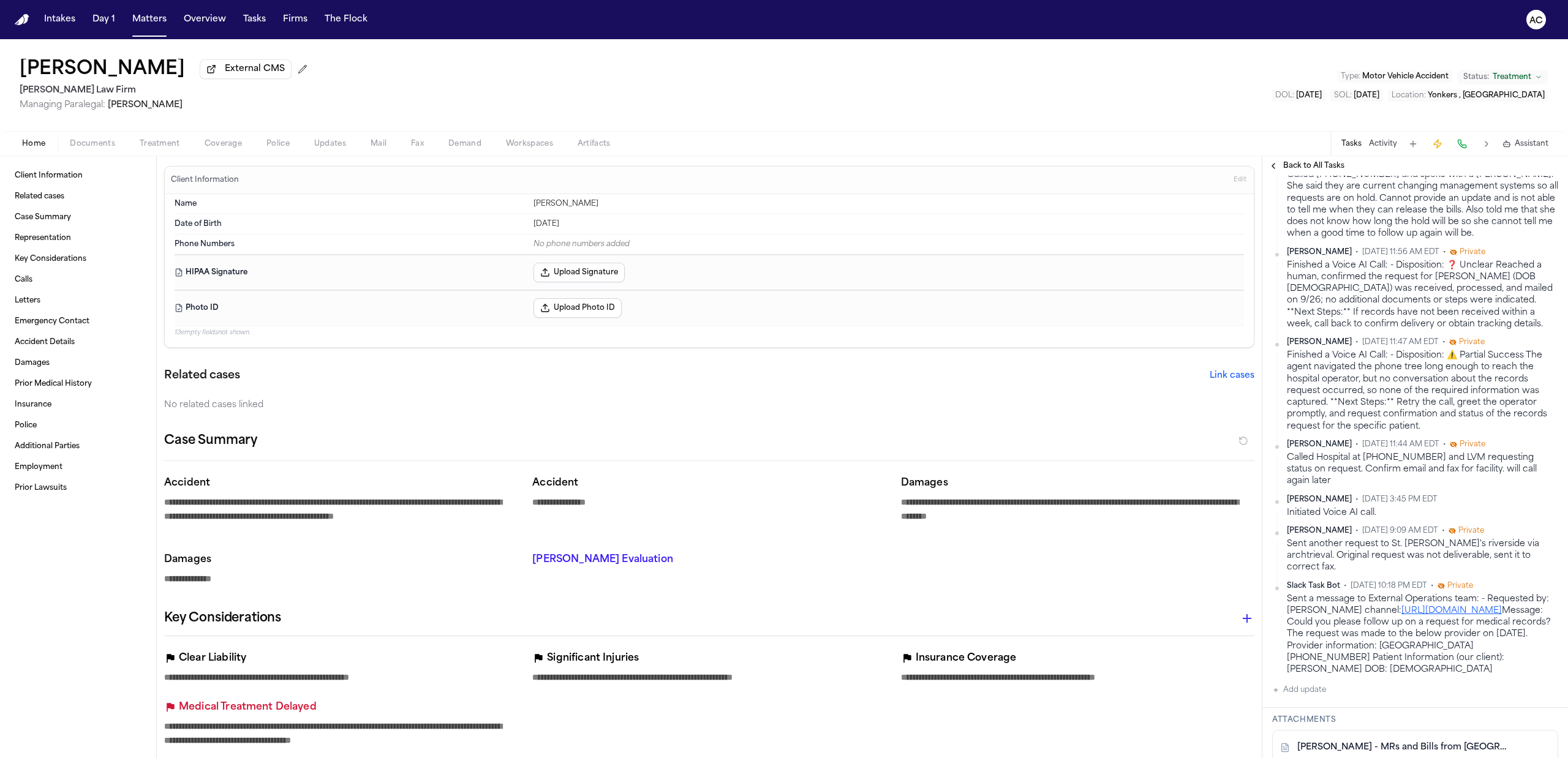
scroll to position [253, 0]
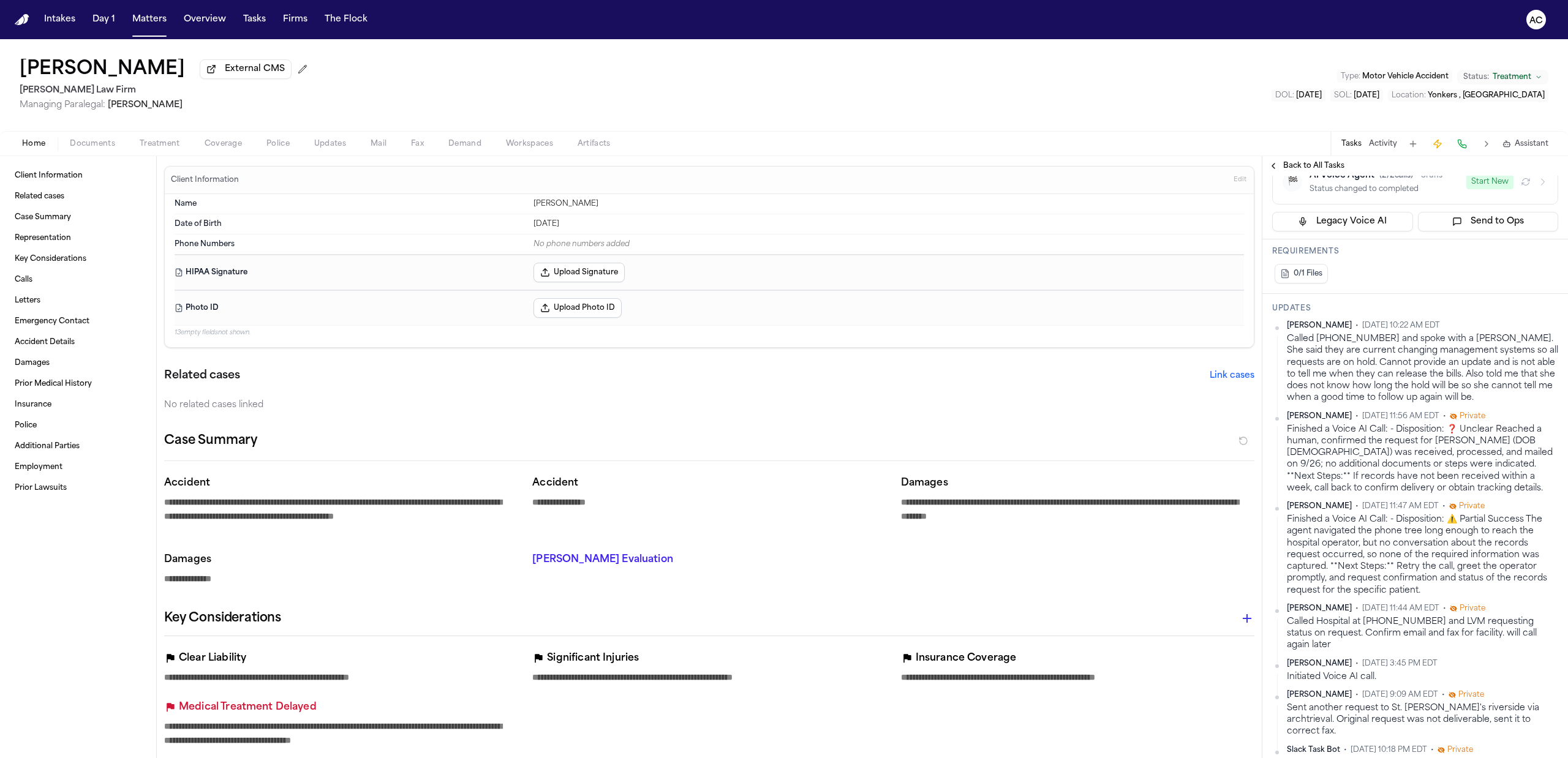
drag, startPoint x: 1498, startPoint y: 434, endPoint x: 1505, endPoint y: 431, distance: 7.6
click at [1498, 404] on div "Called [PHONE_NUMBER] and spoke with a [PERSON_NAME]. She said they are current…" at bounding box center [1422, 368] width 271 height 71
click at [1540, 415] on html "**********" at bounding box center [784, 379] width 1568 height 758
click at [1522, 437] on div "Edit" at bounding box center [1507, 435] width 72 height 17
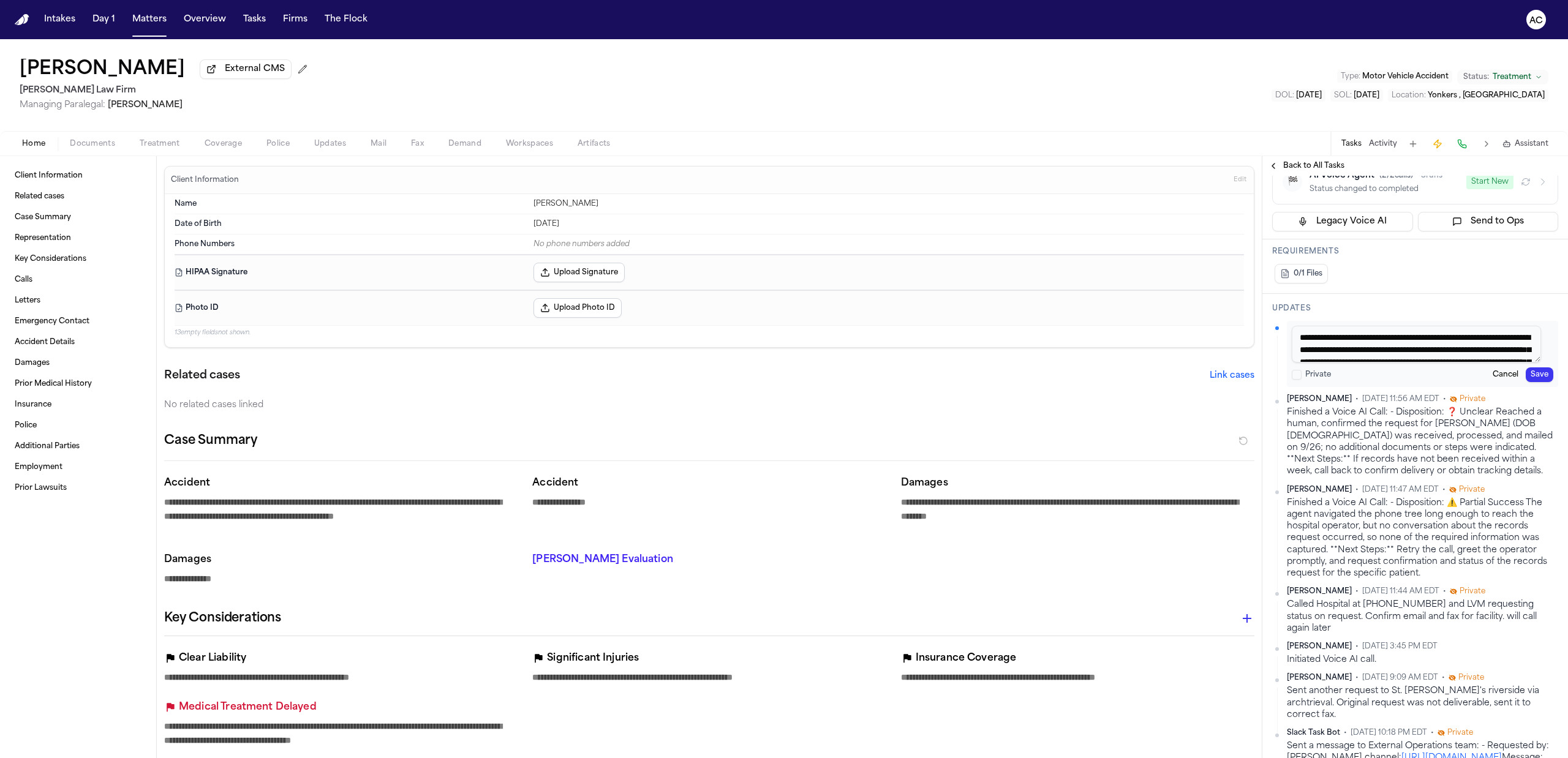
click at [1387, 363] on textarea "**********" at bounding box center [1416, 344] width 249 height 37
click at [1532, 382] on button "Save" at bounding box center [1539, 375] width 28 height 14
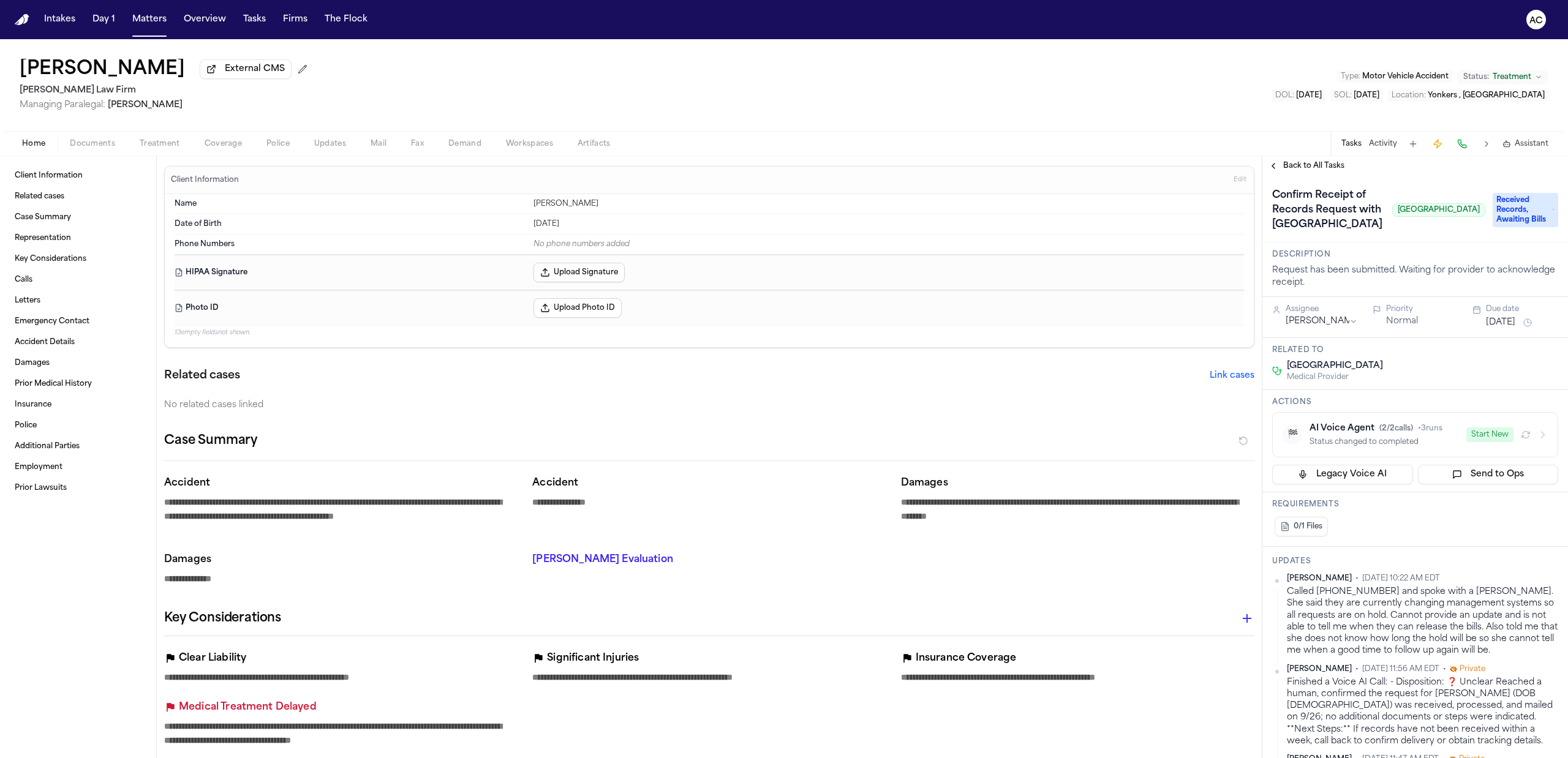
scroll to position [253, 0]
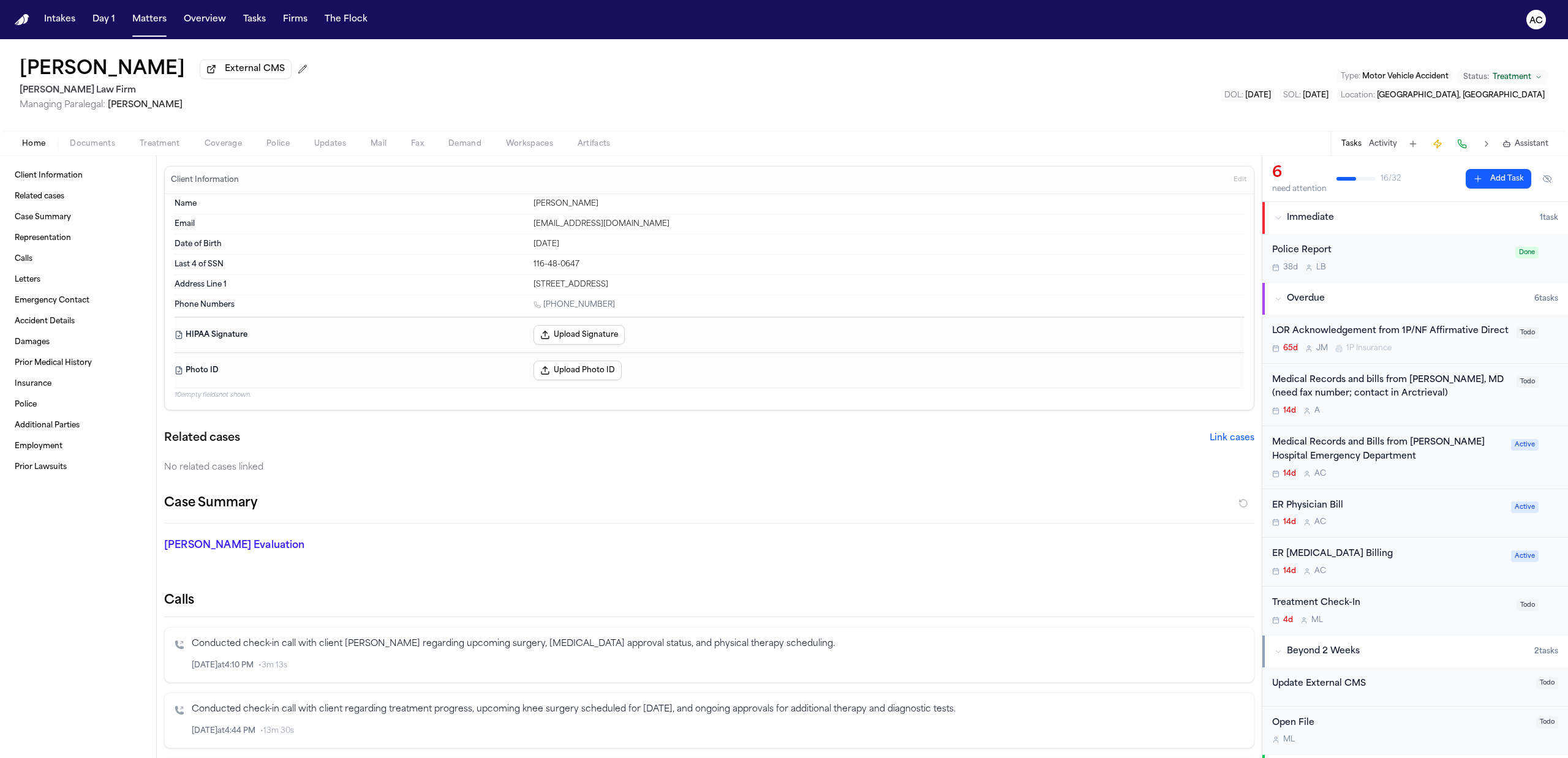
click at [1375, 455] on div "Medical Records and Bills from Jack D. Weller Hospital Emergency Department" at bounding box center [1388, 449] width 232 height 28
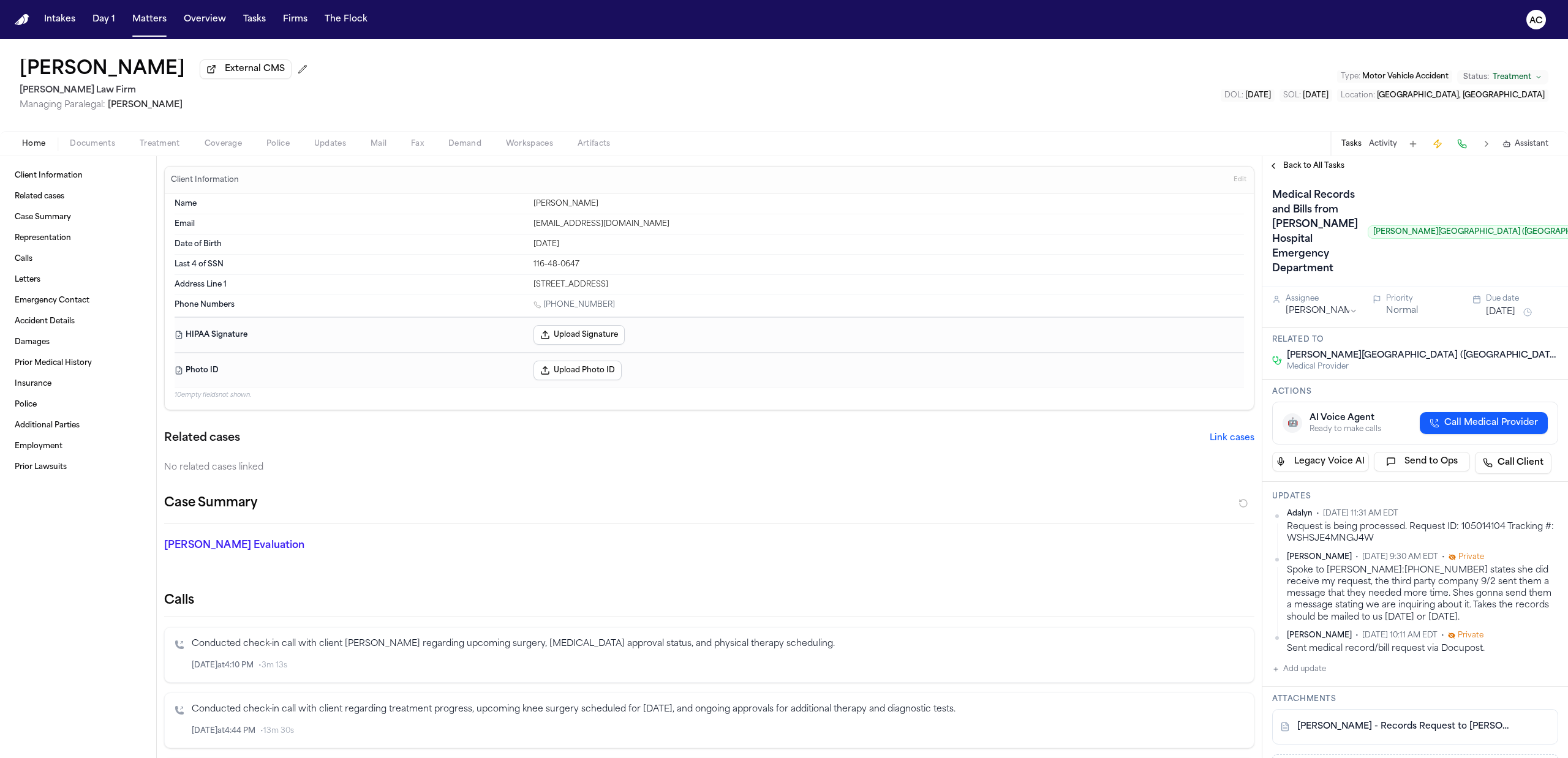
click at [1333, 162] on span "Back to All Tasks" at bounding box center [1314, 165] width 61 height 10
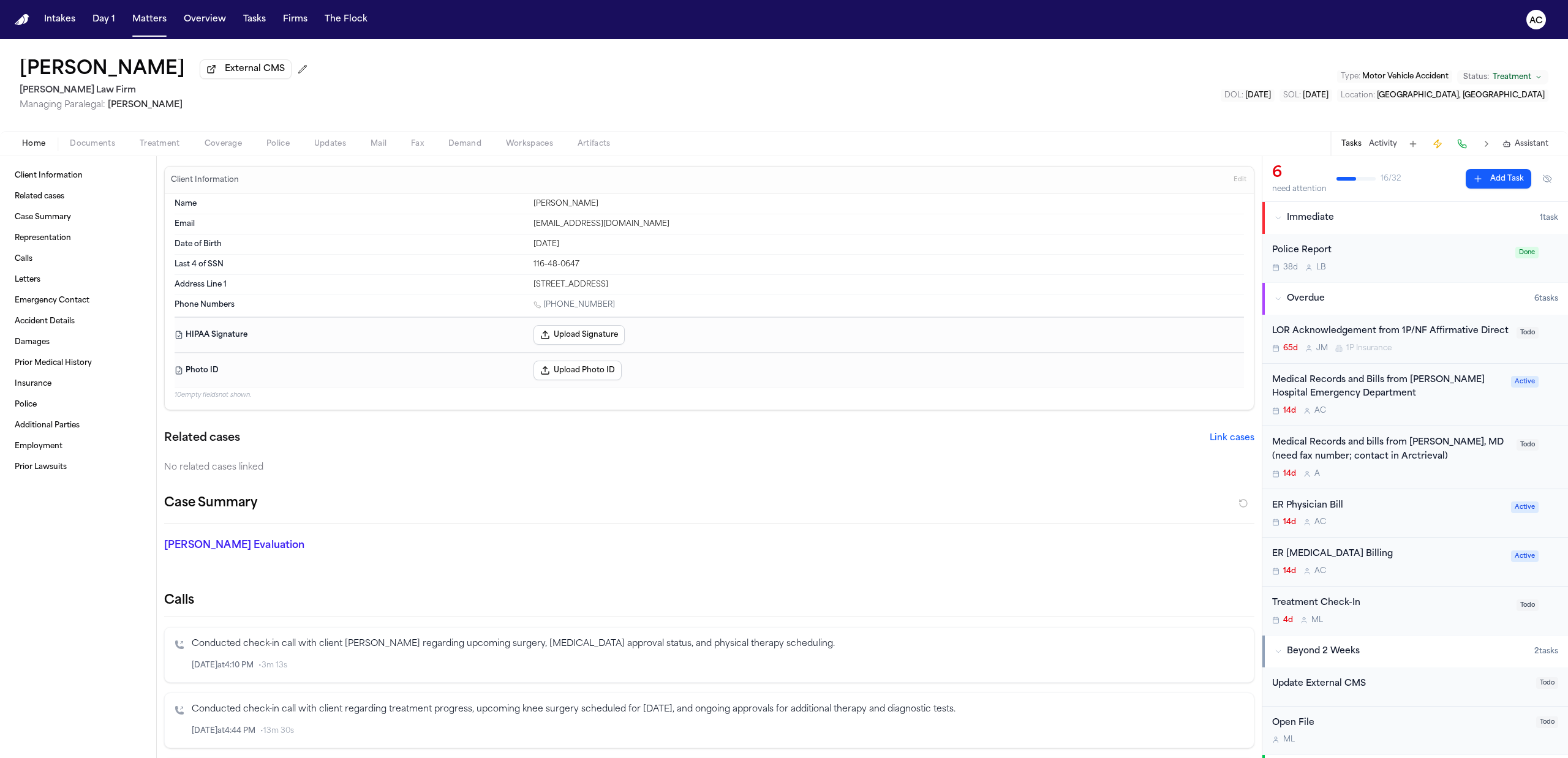
click at [1343, 401] on div "Medical Records and Bills from Jack D. Weller Hospital Emergency Department" at bounding box center [1388, 387] width 232 height 28
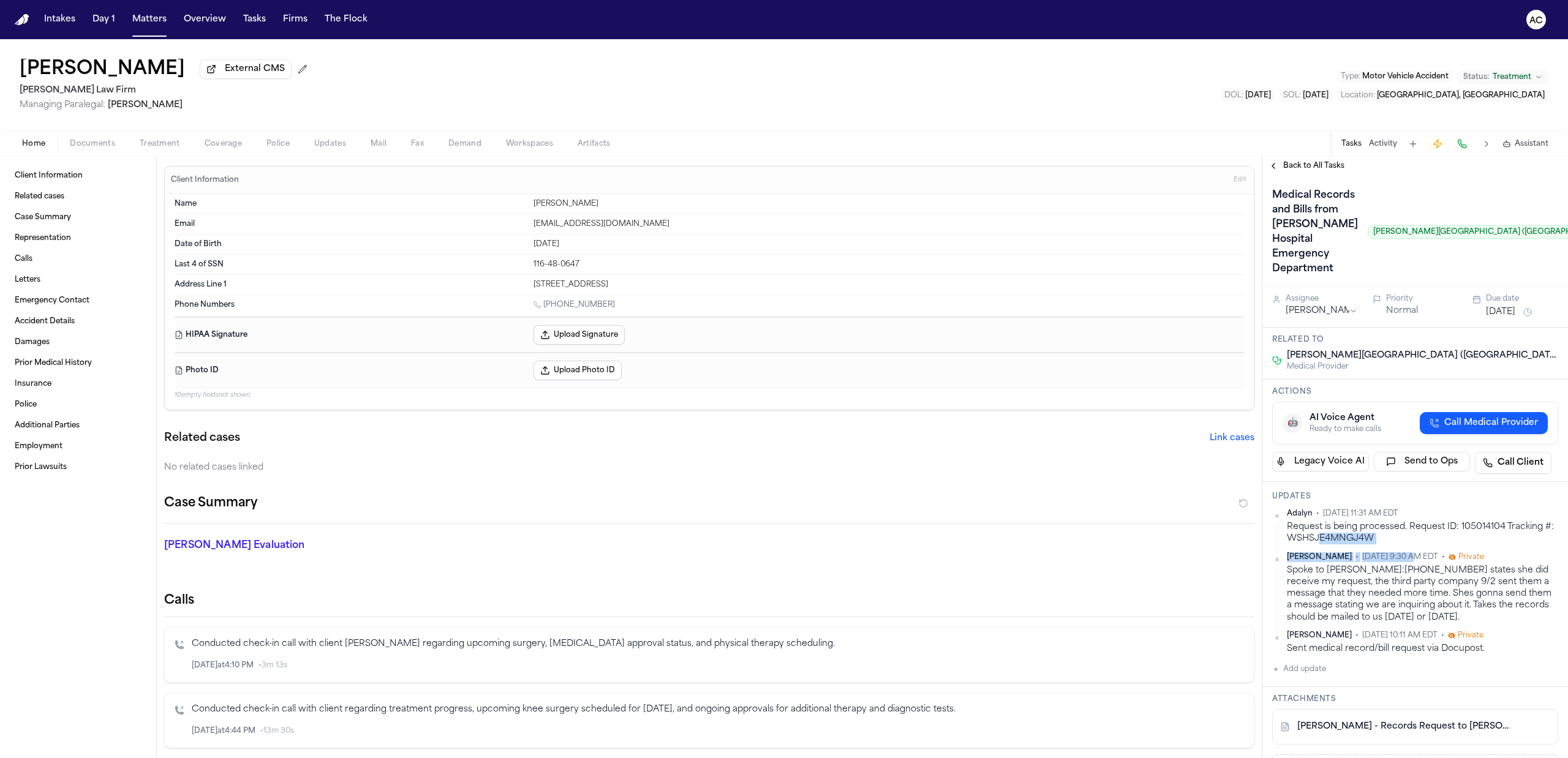
drag, startPoint x: 1392, startPoint y: 570, endPoint x: 1331, endPoint y: 564, distance: 61.3
click at [1331, 564] on div "Adalyn • Sep 19, 2025 11:31 AM EDT Request is being processed. Request ID: 1050…" at bounding box center [1415, 582] width 286 height 145
click at [1434, 545] on div "Request is being processed. Request ID: 105014104 Tracking #: WSHSJE4MNGJ4W" at bounding box center [1422, 533] width 271 height 24
drag, startPoint x: 1392, startPoint y: 567, endPoint x: 1297, endPoint y: 568, distance: 95.0
click at [1297, 545] on div "Request is being processed. Request ID: 105014104 Tracking #: WSHSJE4MNGJ4W" at bounding box center [1422, 533] width 271 height 24
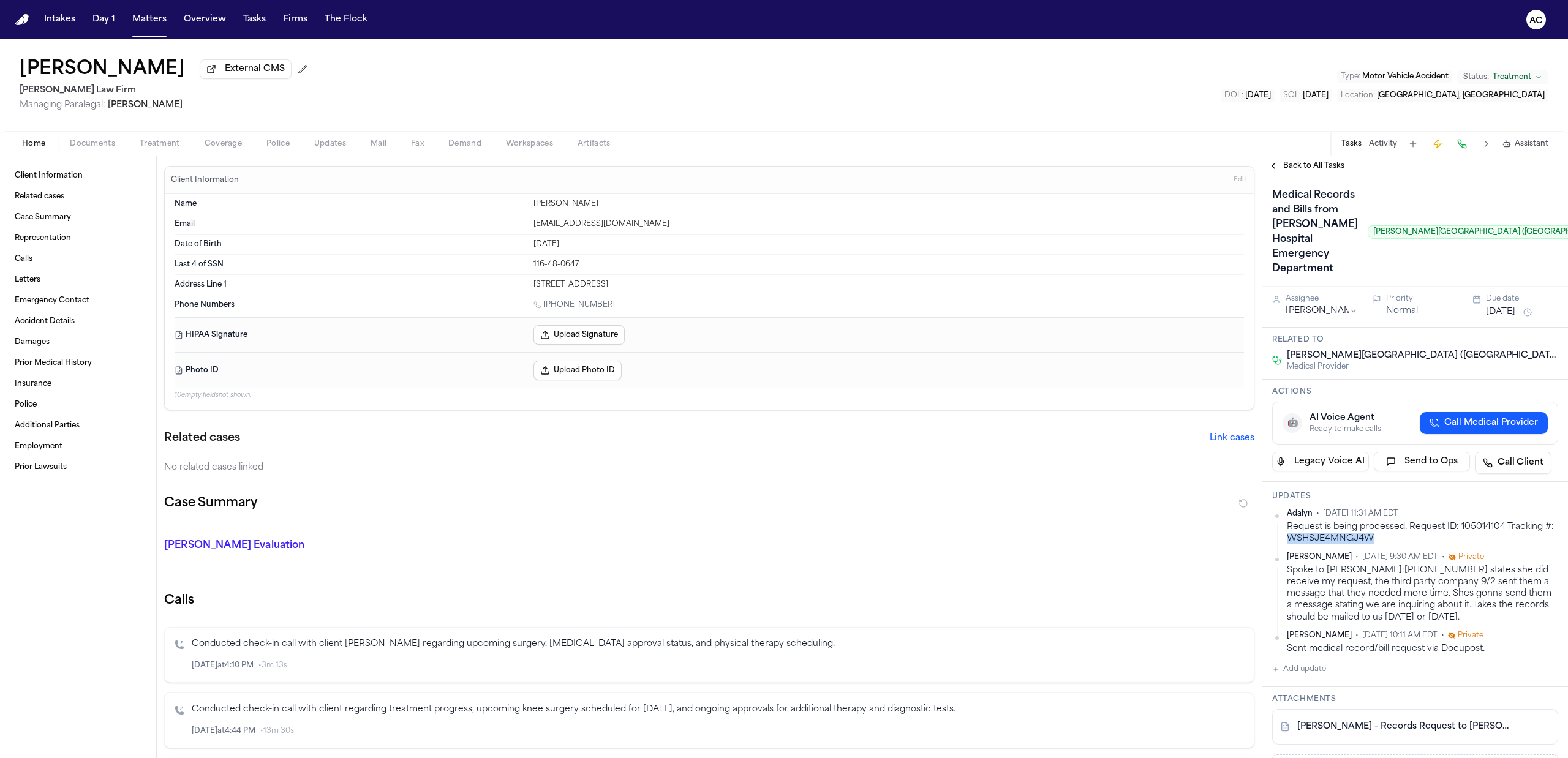
copy div "WSHSJE4MNGJ4W"
